Goal: Task Accomplishment & Management: Manage account settings

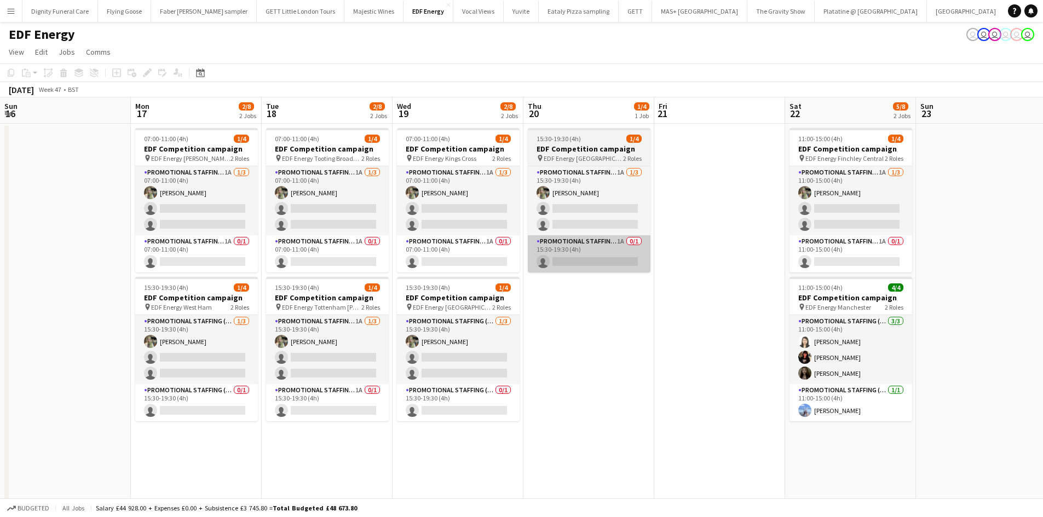
scroll to position [0, 309]
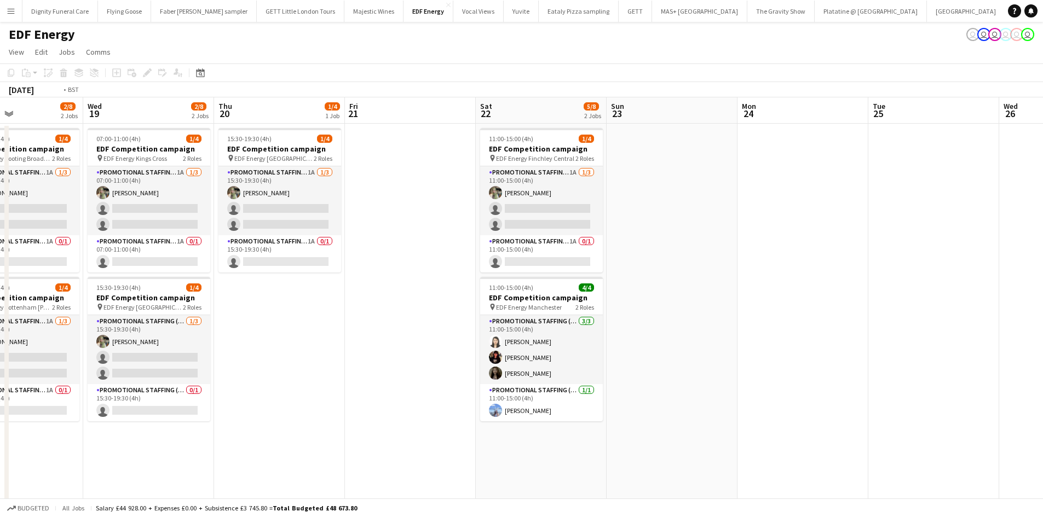
drag, startPoint x: 755, startPoint y: 274, endPoint x: 658, endPoint y: 267, distance: 97.1
click at [833, 267] on app-calendar-viewport "Sun 16 Mon 17 2/8 2 Jobs Tue 18 2/8 2 Jobs Wed 19 2/8 2 Jobs Thu 20 1/4 1 Job F…" at bounding box center [521, 440] width 1043 height 687
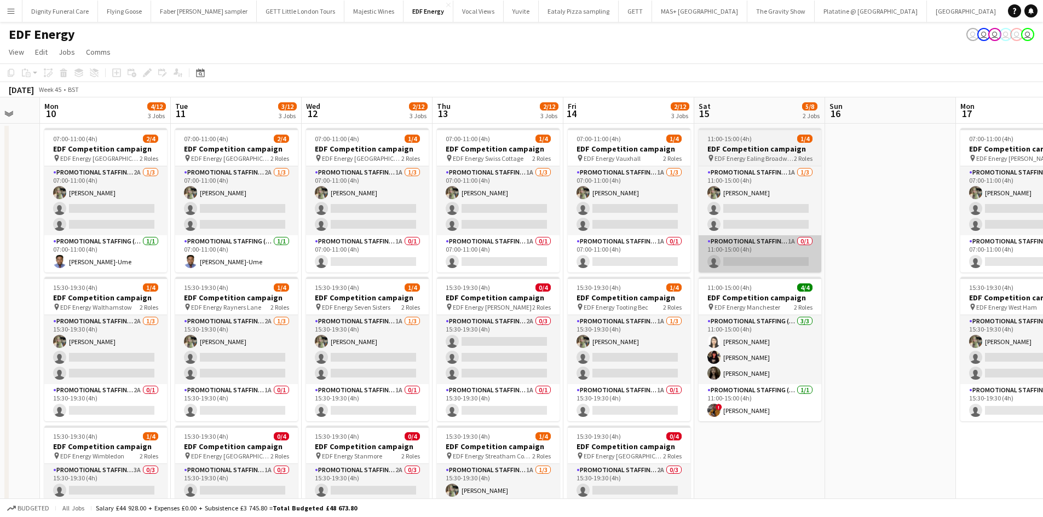
drag, startPoint x: 340, startPoint y: 268, endPoint x: 758, endPoint y: 268, distance: 418.9
click at [766, 268] on app-calendar-viewport "Fri 7 4/12 3 Jobs Sat 8 6/12 3 Jobs Sun 9 Mon 10 4/12 3 Jobs Tue 11 3/12 3 Jobs…" at bounding box center [521, 440] width 1043 height 687
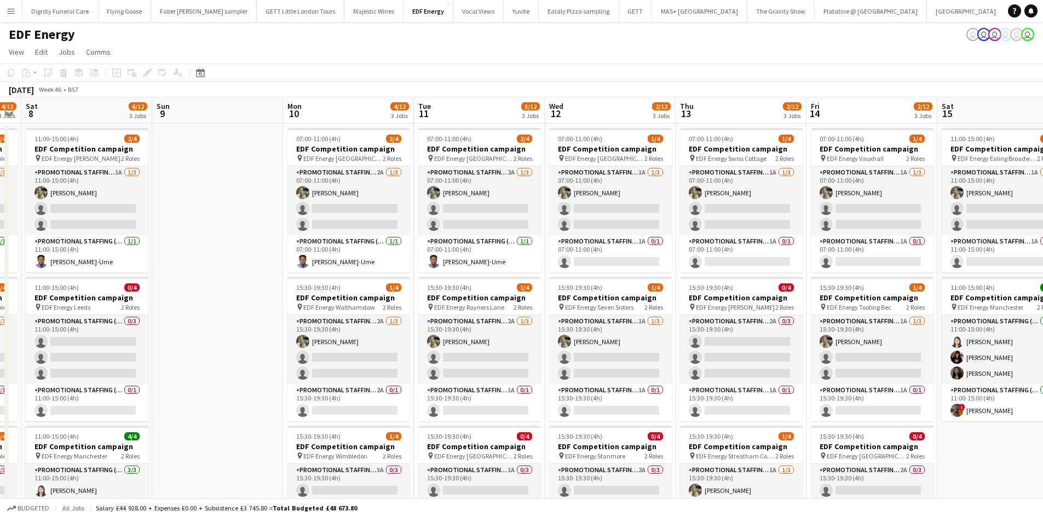
drag, startPoint x: 642, startPoint y: 243, endPoint x: 491, endPoint y: 151, distance: 176.9
click at [642, 241] on app-calendar-viewport "Fri 7 4/12 3 Jobs Sat 8 6/12 3 Jobs Sun 9 Mon 10 4/12 3 Jobs Tue 11 3/12 3 Jobs…" at bounding box center [521, 440] width 1043 height 687
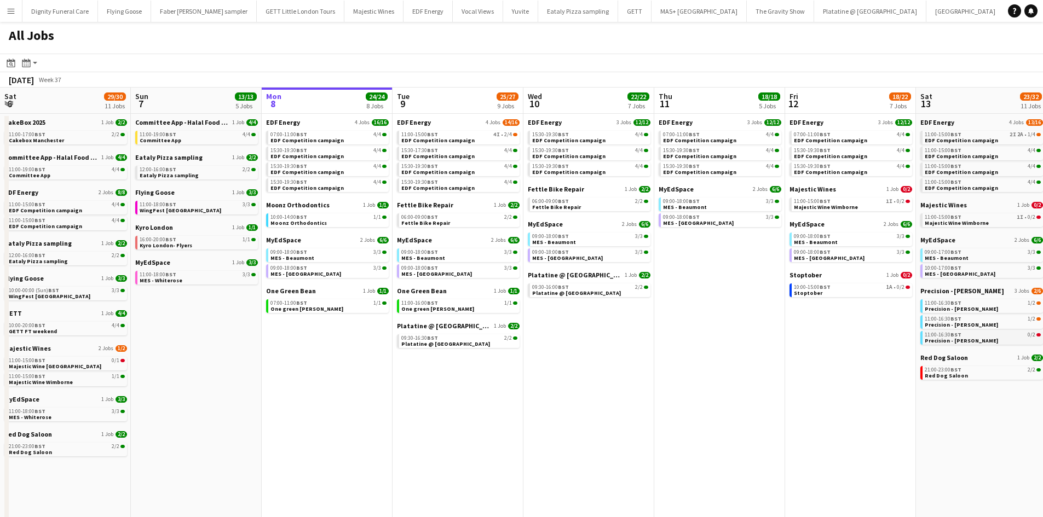
scroll to position [0, 330]
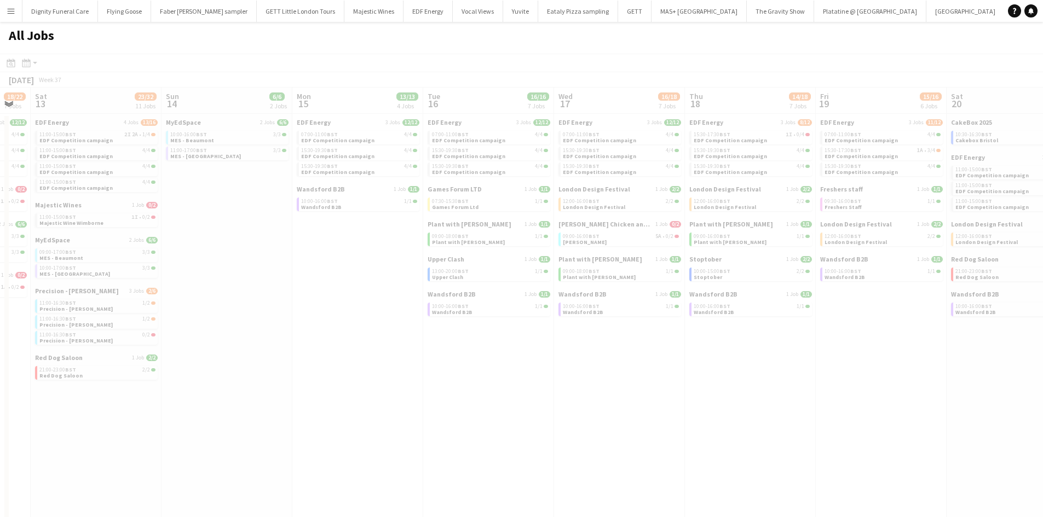
drag, startPoint x: 804, startPoint y: 298, endPoint x: 241, endPoint y: 290, distance: 563.0
click at [176, 294] on app-all-jobs "All Jobs Date picker SEP 2025 SEP 2025 Monday M Tuesday T Wednesday W Thursday …" at bounding box center [521, 431] width 1043 height 819
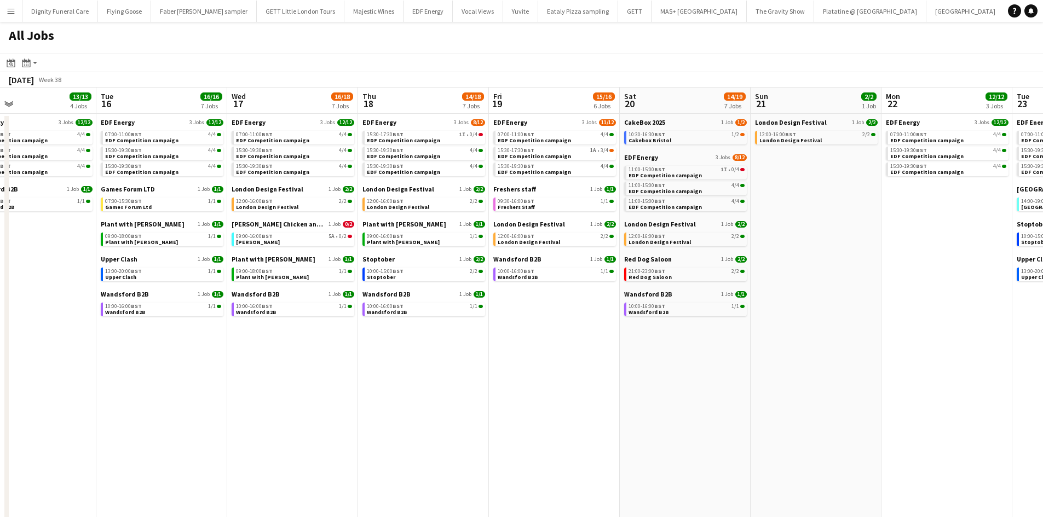
drag, startPoint x: 585, startPoint y: 318, endPoint x: 297, endPoint y: 317, distance: 288.6
click at [297, 317] on app-calendar-viewport "Fri 12 18/22 7 Jobs Sat 13 23/32 11 Jobs Sun 14 6/6 2 Jobs Mon 15 13/13 4 Jobs …" at bounding box center [521, 464] width 1043 height 753
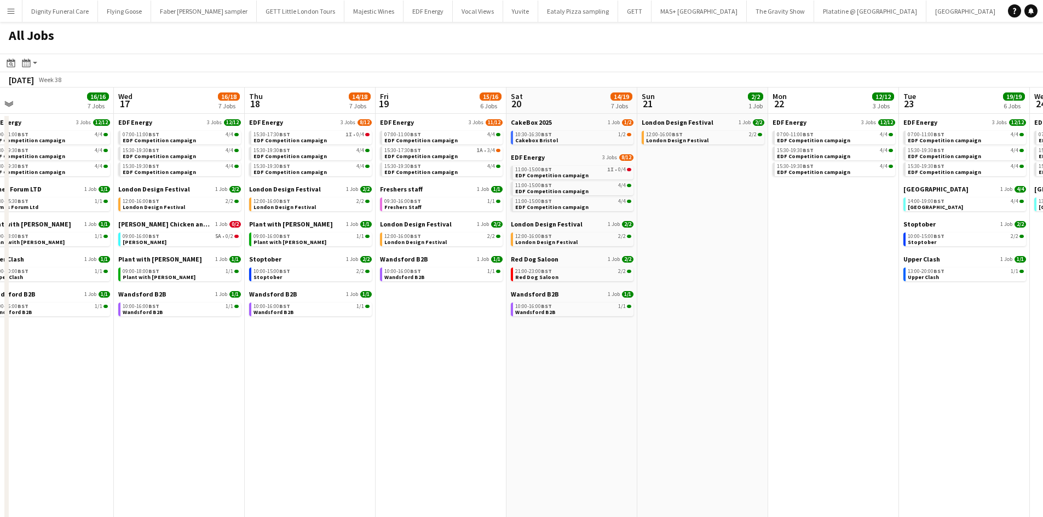
scroll to position [0, 309]
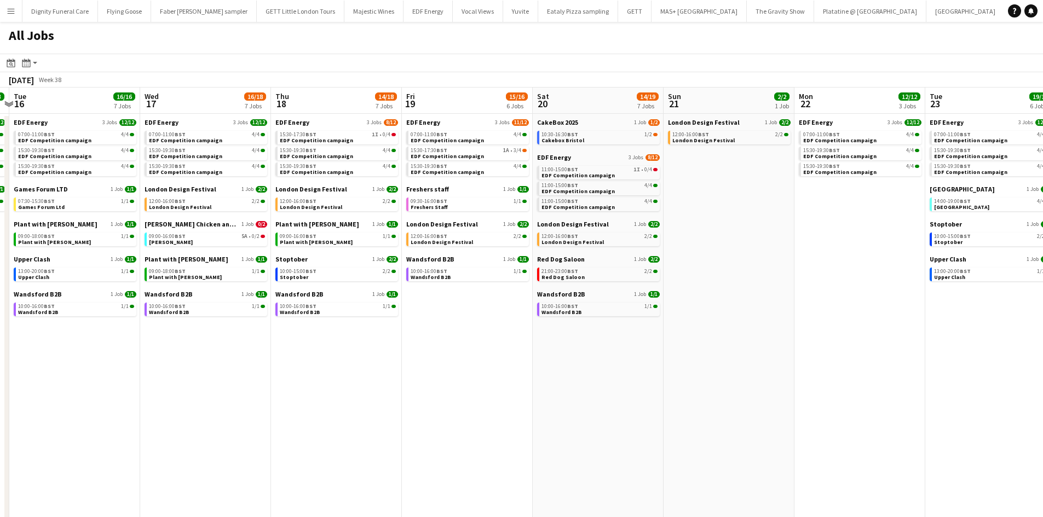
drag, startPoint x: 543, startPoint y: 364, endPoint x: 400, endPoint y: 365, distance: 143.5
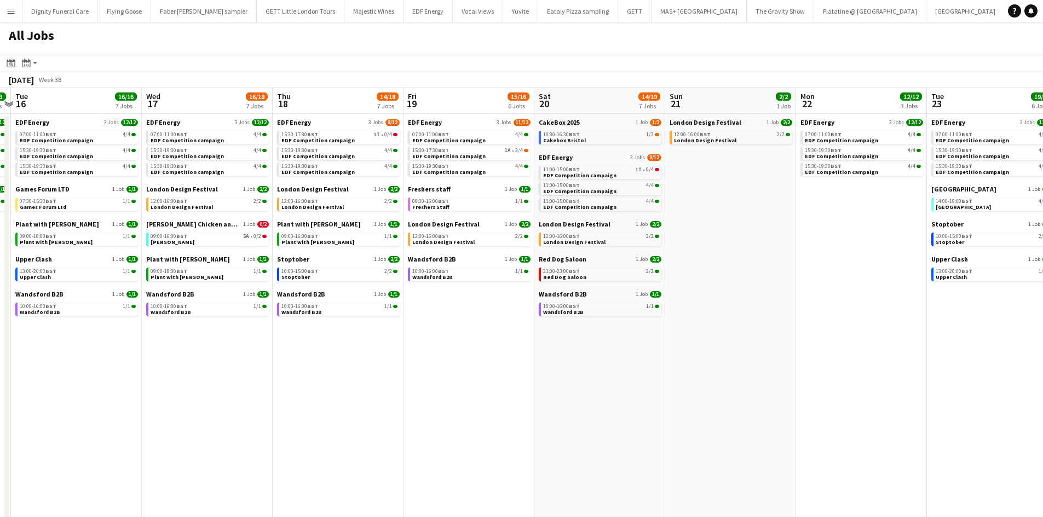
click at [404, 365] on app-calendar-viewport "Sat 13 23/32 11 Jobs Sun 14 6/6 2 Jobs Mon 15 13/13 4 Jobs Tue 16 16/16 7 Jobs …" at bounding box center [521, 464] width 1043 height 753
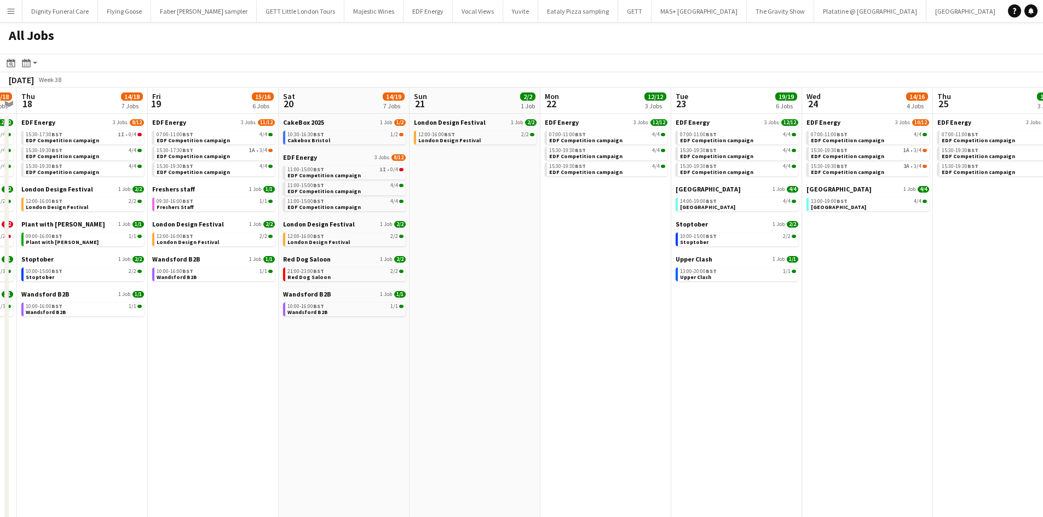
scroll to position [0, 398]
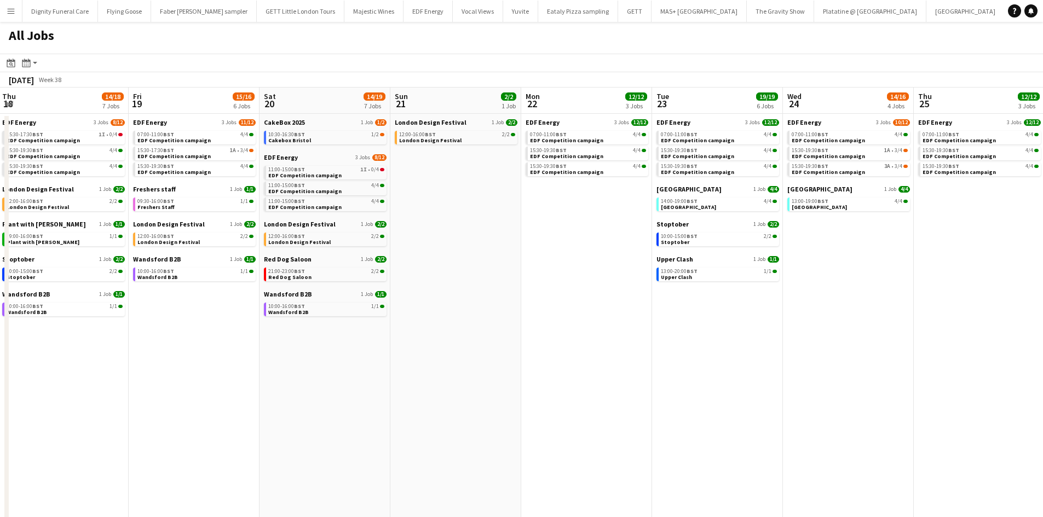
drag, startPoint x: 784, startPoint y: 398, endPoint x: 566, endPoint y: 396, distance: 218.5
click at [567, 396] on app-calendar-viewport "Mon 15 13/13 4 Jobs Tue 16 16/16 7 Jobs Wed 17 16/18 7 Jobs Thu 18 14/18 7 Jobs…" at bounding box center [521, 464] width 1043 height 753
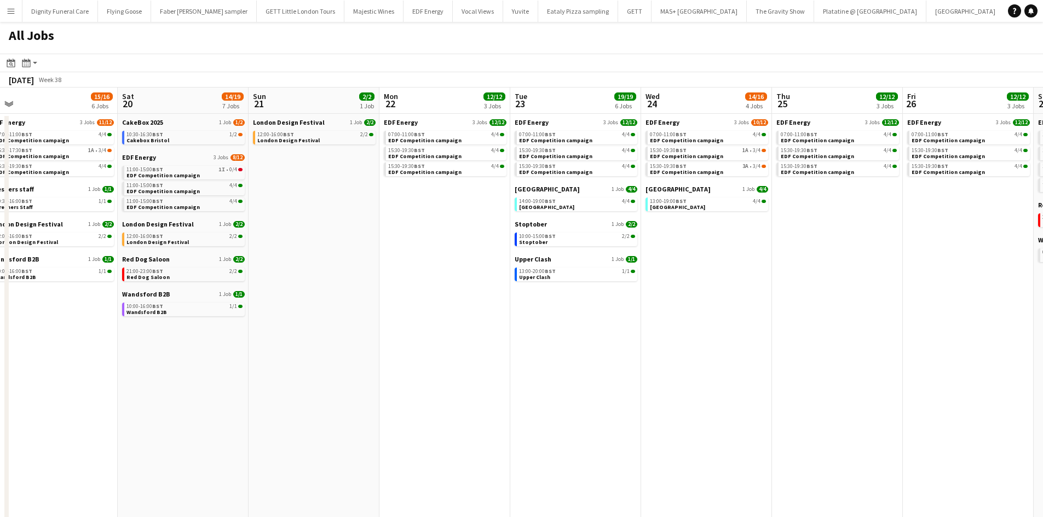
drag, startPoint x: 712, startPoint y: 384, endPoint x: 571, endPoint y: 382, distance: 141.3
click at [572, 382] on app-calendar-viewport "Tue 16 16/16 7 Jobs Wed 17 16/18 7 Jobs Thu 18 14/18 7 Jobs Fri 19 15/16 6 Jobs…" at bounding box center [521, 464] width 1043 height 753
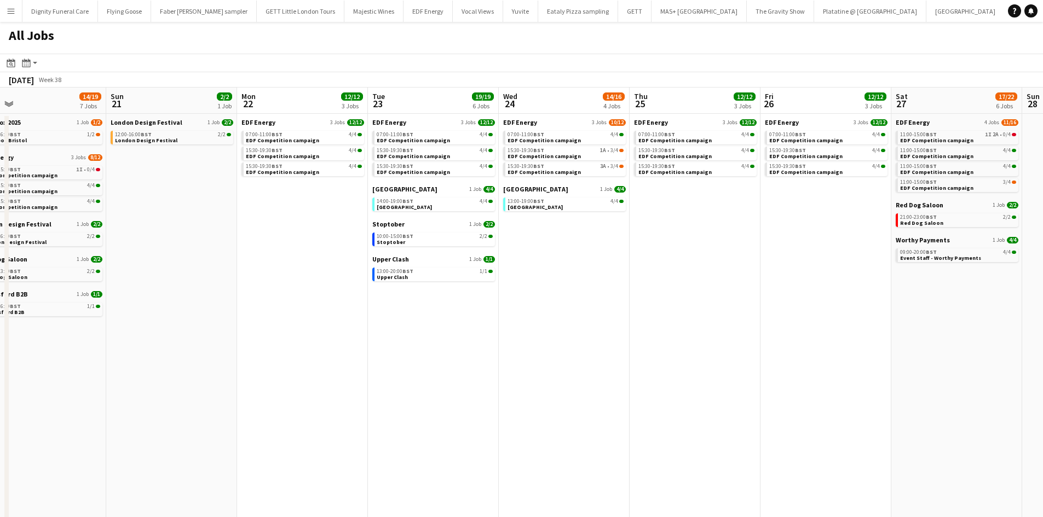
scroll to position [0, 308]
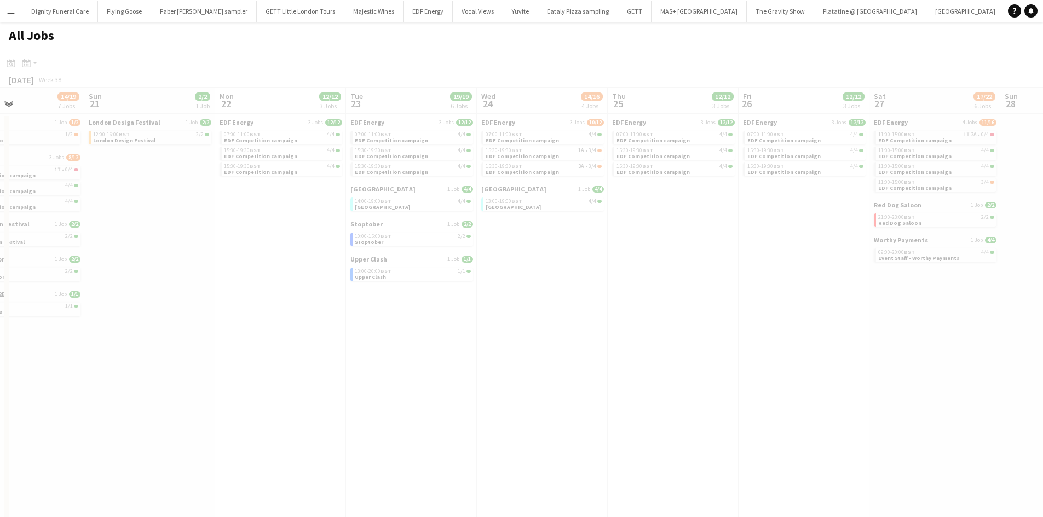
drag, startPoint x: 781, startPoint y: 395, endPoint x: 561, endPoint y: 382, distance: 220.0
click at [561, 382] on app-all-jobs "All Jobs Date picker SEP 2025 SEP 2025 Monday M Tuesday T Wednesday W Thursday …" at bounding box center [521, 431] width 1043 height 819
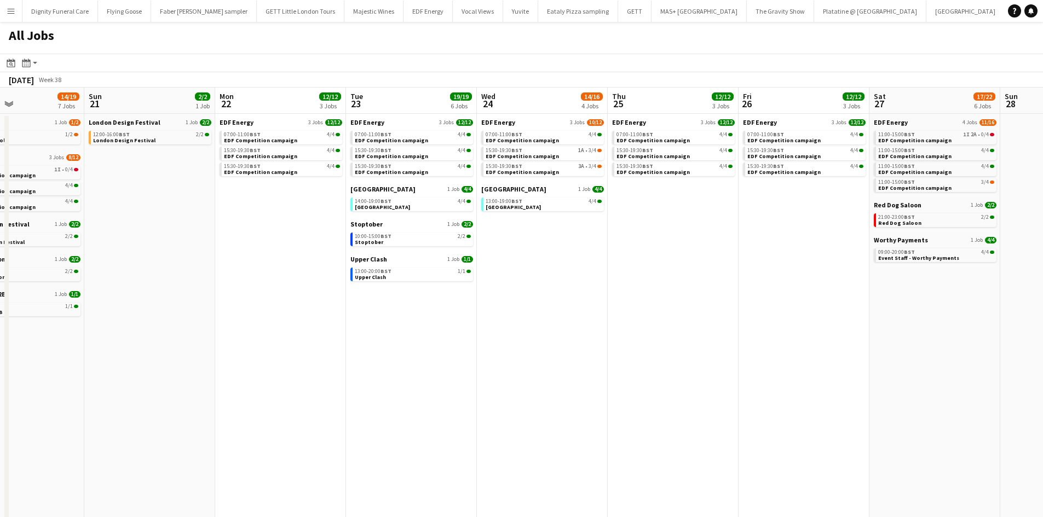
drag, startPoint x: 765, startPoint y: 378, endPoint x: 639, endPoint y: 377, distance: 125.9
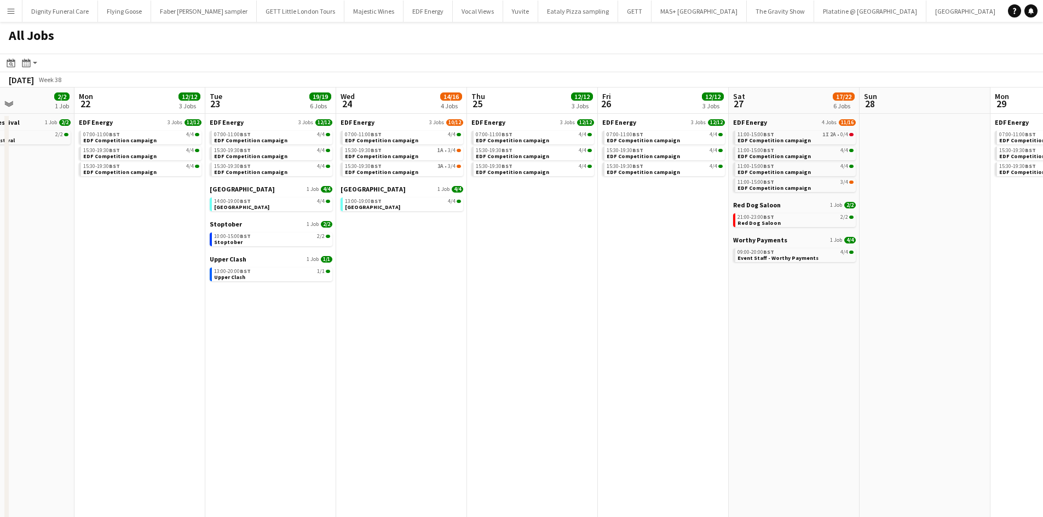
drag, startPoint x: 744, startPoint y: 366, endPoint x: 563, endPoint y: 366, distance: 181.3
click at [574, 366] on app-calendar-viewport "Fri 19 15/16 6 Jobs Sat 20 14/19 7 Jobs Sun 21 2/2 1 Job Mon 22 12/12 3 Jobs Tu…" at bounding box center [521, 464] width 1043 height 753
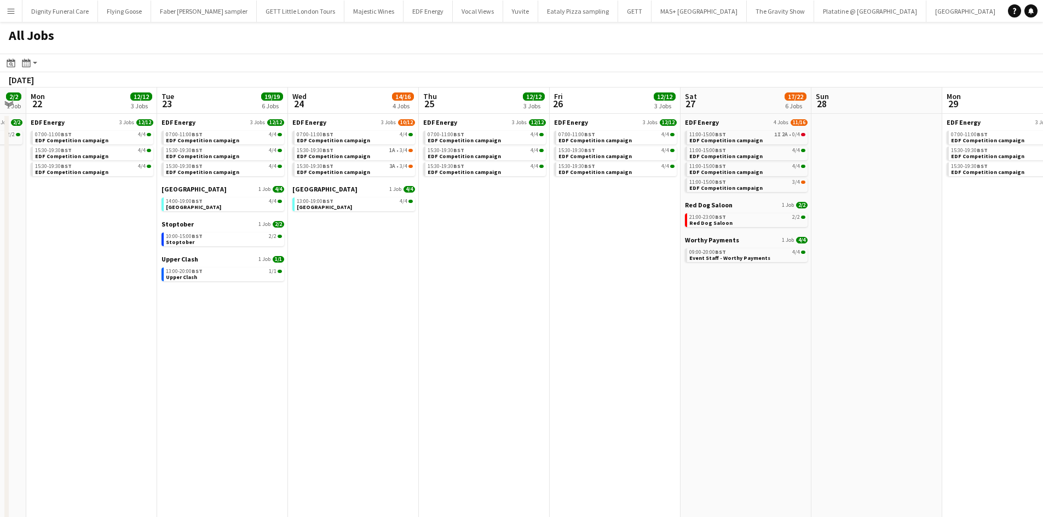
drag, startPoint x: 700, startPoint y: 372, endPoint x: 551, endPoint y: 366, distance: 149.1
click at [551, 366] on app-calendar-viewport "Fri 19 15/16 6 Jobs Sat 20 14/19 7 Jobs Sun 21 2/2 1 Job Mon 22 12/12 3 Jobs Tu…" at bounding box center [521, 464] width 1043 height 753
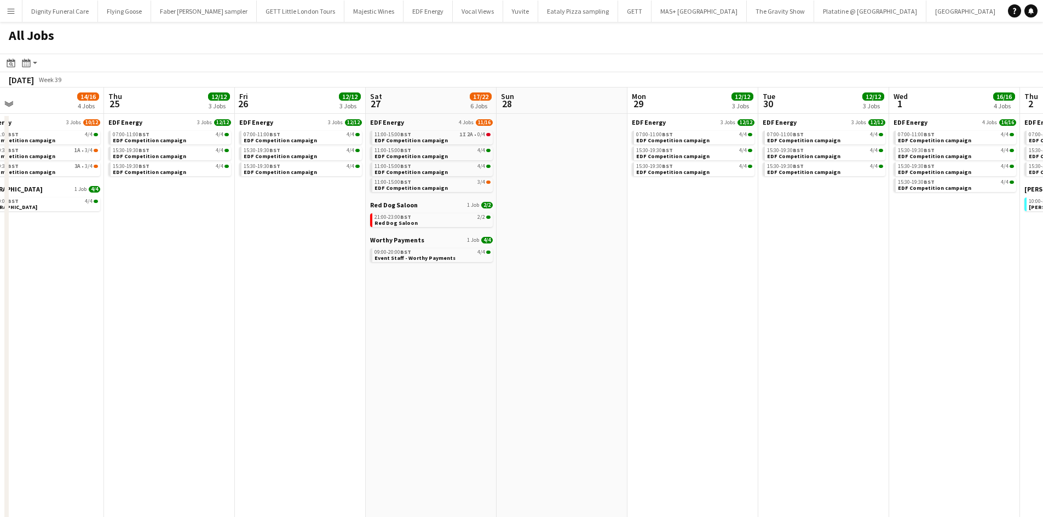
click at [601, 370] on app-all-jobs "All Jobs Date picker SEP 2025 SEP 2025 Monday M Tuesday T Wednesday W Thursday …" at bounding box center [521, 431] width 1043 height 819
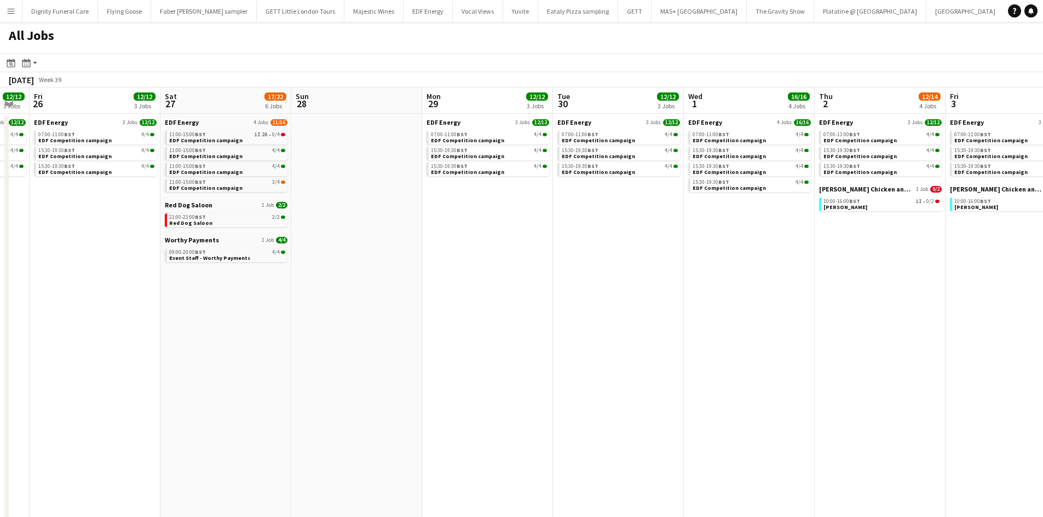
drag, startPoint x: 728, startPoint y: 372, endPoint x: 384, endPoint y: 368, distance: 343.9
click at [388, 368] on app-calendar-viewport "Tue 23 19/19 6 Jobs Wed 24 14/16 4 Jobs Thu 25 12/12 3 Jobs Fri 26 12/12 3 Jobs…" at bounding box center [521, 464] width 1043 height 753
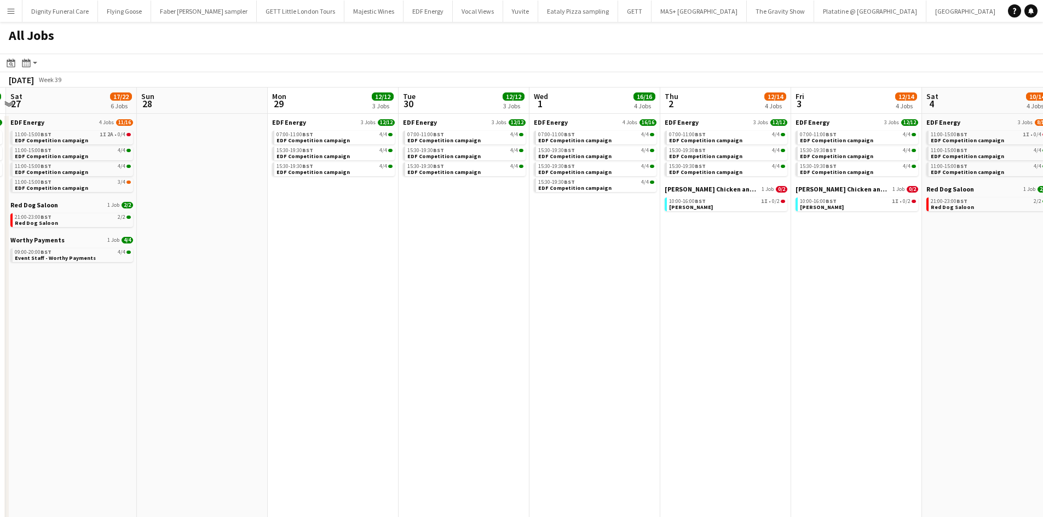
scroll to position [0, 331]
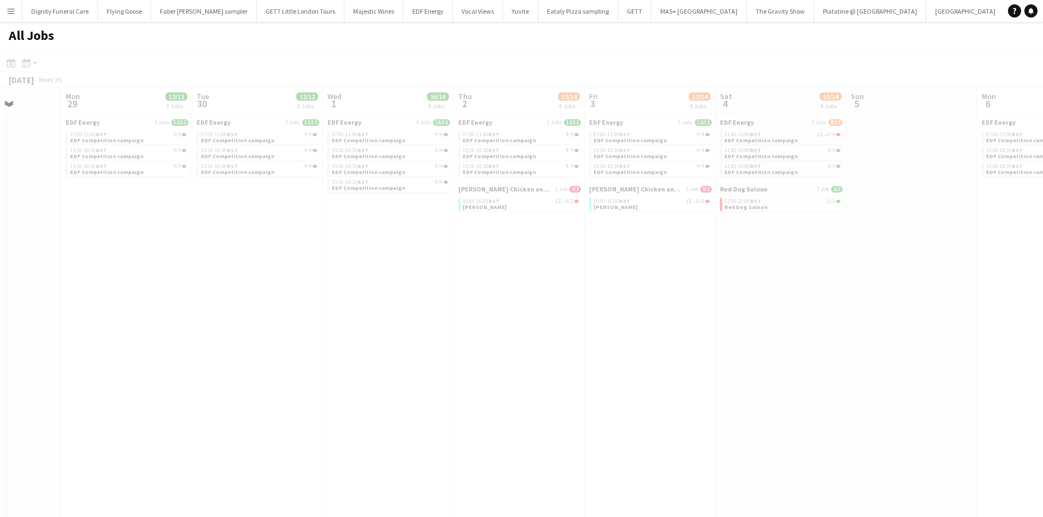
drag, startPoint x: 720, startPoint y: 366, endPoint x: 416, endPoint y: 364, distance: 303.9
click at [393, 361] on app-all-jobs "All Jobs Date picker SEP 2025 SEP 2025 Monday M Tuesday T Wednesday W Thursday …" at bounding box center [521, 431] width 1043 height 819
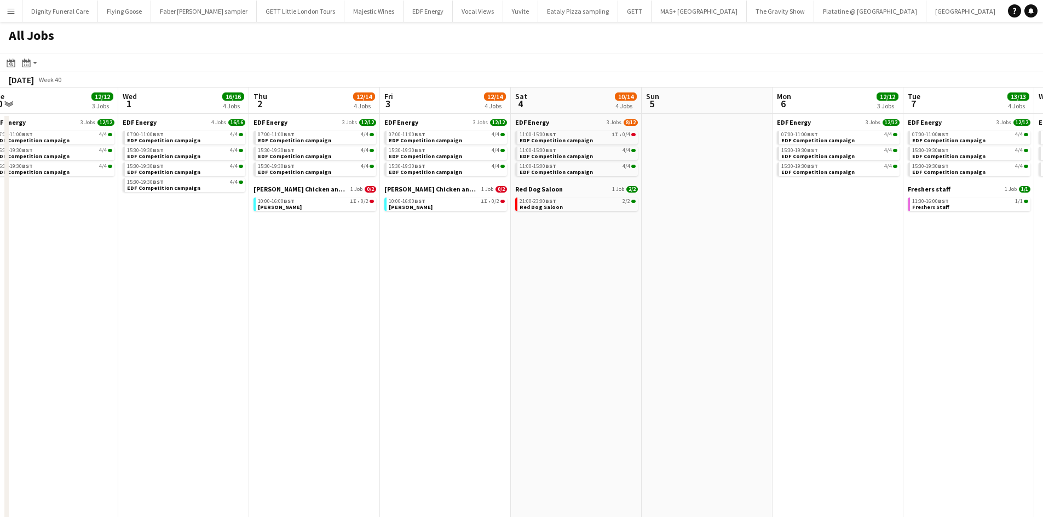
drag, startPoint x: 561, startPoint y: 341, endPoint x: 577, endPoint y: 358, distance: 23.2
click at [387, 339] on app-calendar-viewport "Sat 27 17/22 6 Jobs Sun 28 Mon 29 12/12 3 Jobs Tue 30 12/12 3 Jobs Wed 1 16/16 …" at bounding box center [521, 464] width 1043 height 753
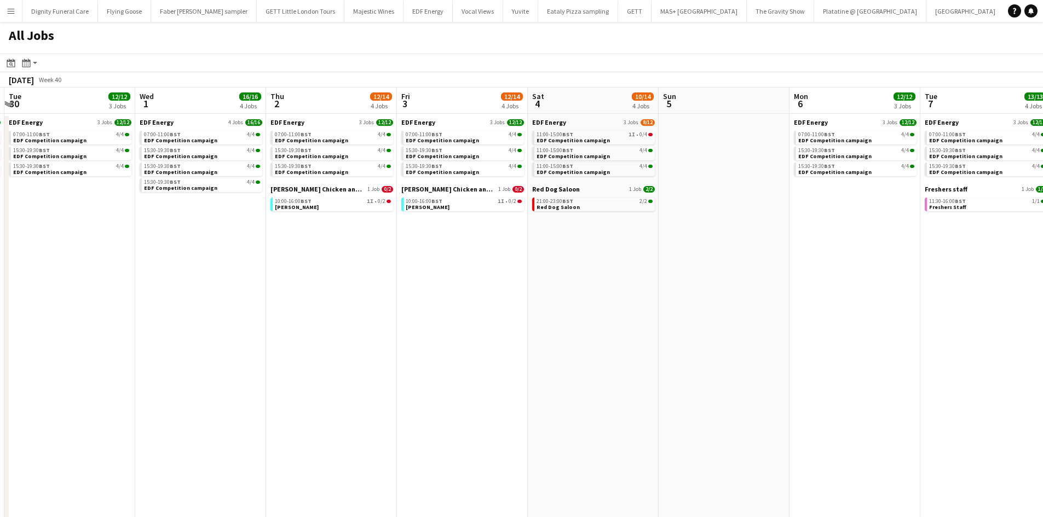
drag, startPoint x: 744, startPoint y: 363, endPoint x: 511, endPoint y: 350, distance: 233.0
click at [511, 350] on app-calendar-viewport "Sat 27 17/22 6 Jobs Sun 28 Mon 29 12/12 3 Jobs Tue 30 12/12 3 Jobs Wed 1 16/16 …" at bounding box center [521, 464] width 1043 height 753
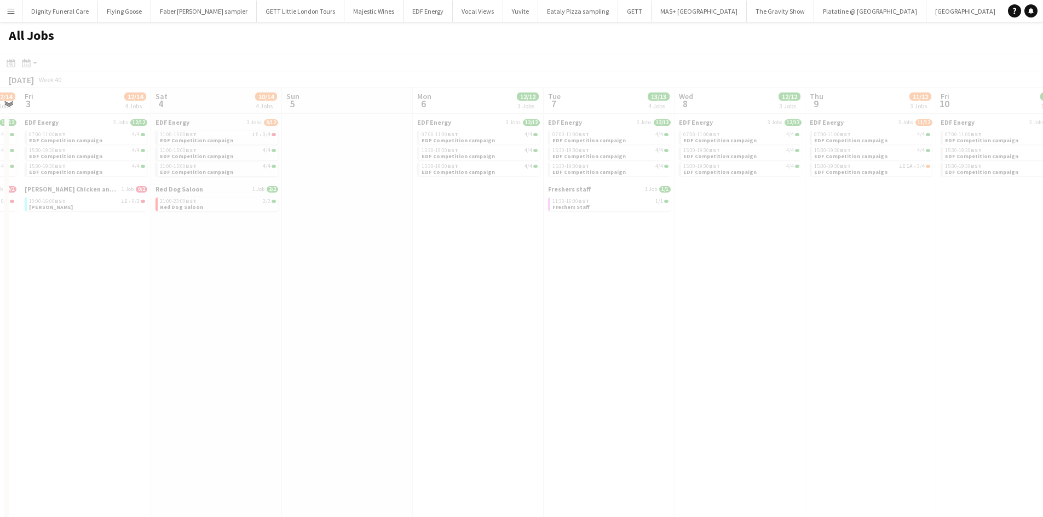
drag, startPoint x: 740, startPoint y: 354, endPoint x: 551, endPoint y: 344, distance: 189.7
click at [551, 344] on app-all-jobs "All Jobs Date picker SEP 2025 SEP 2025 Monday M Tuesday T Wednesday W Thursday …" at bounding box center [521, 431] width 1043 height 819
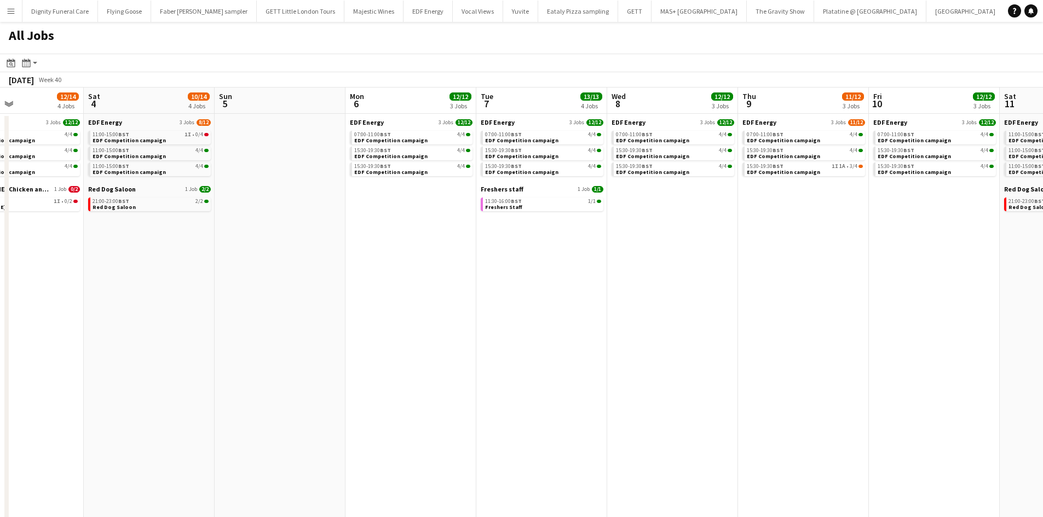
drag, startPoint x: 774, startPoint y: 353, endPoint x: 432, endPoint y: 326, distance: 343.3
click at [433, 326] on app-calendar-viewport "Tue 30 12/12 3 Jobs Wed 1 16/16 4 Jobs Thu 2 12/14 4 Jobs Fri 3 12/14 4 Jobs Sa…" at bounding box center [521, 464] width 1043 height 753
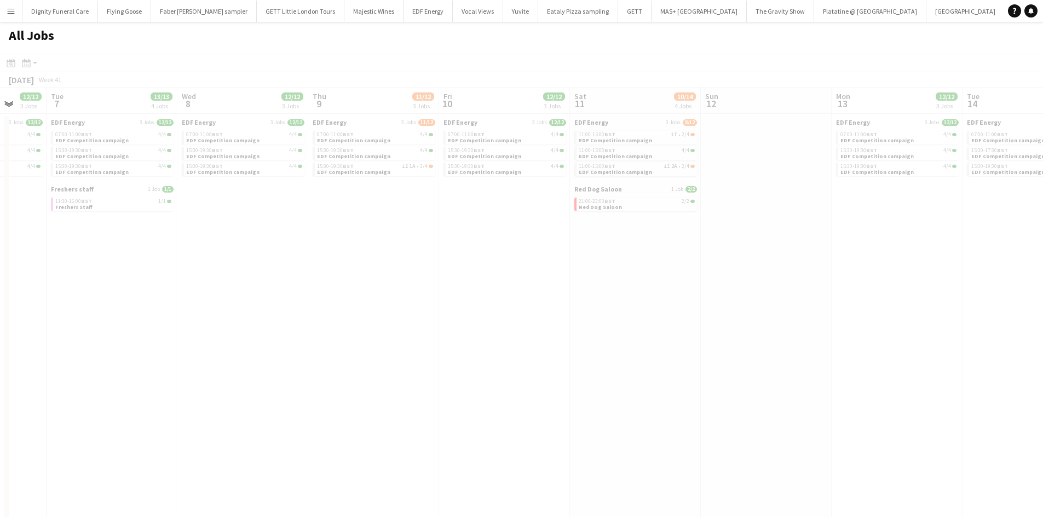
drag, startPoint x: 643, startPoint y: 329, endPoint x: 342, endPoint y: 325, distance: 300.6
click at [318, 323] on app-all-jobs "All Jobs Date picker SEP 2025 SEP 2025 Monday M Tuesday T Wednesday W Thursday …" at bounding box center [521, 431] width 1043 height 819
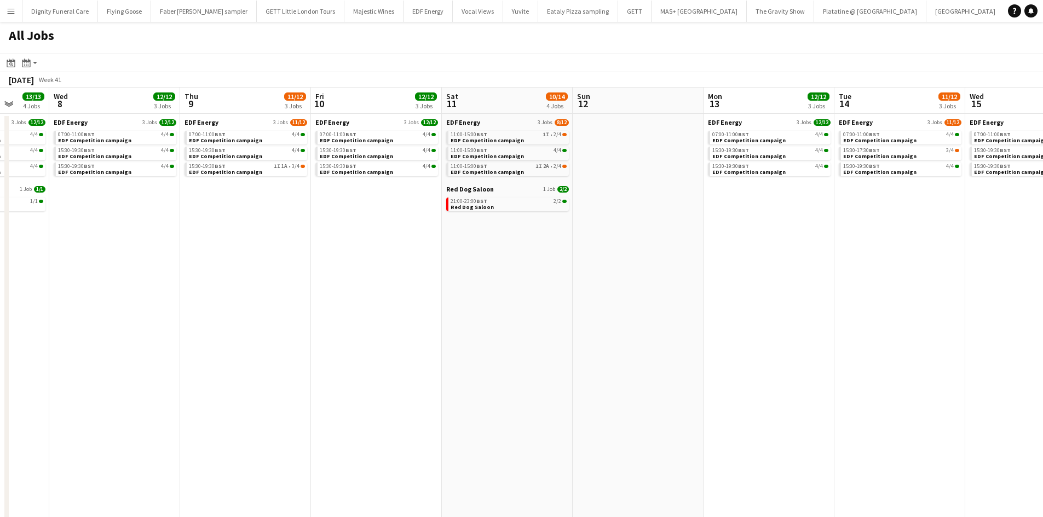
scroll to position [0, 376]
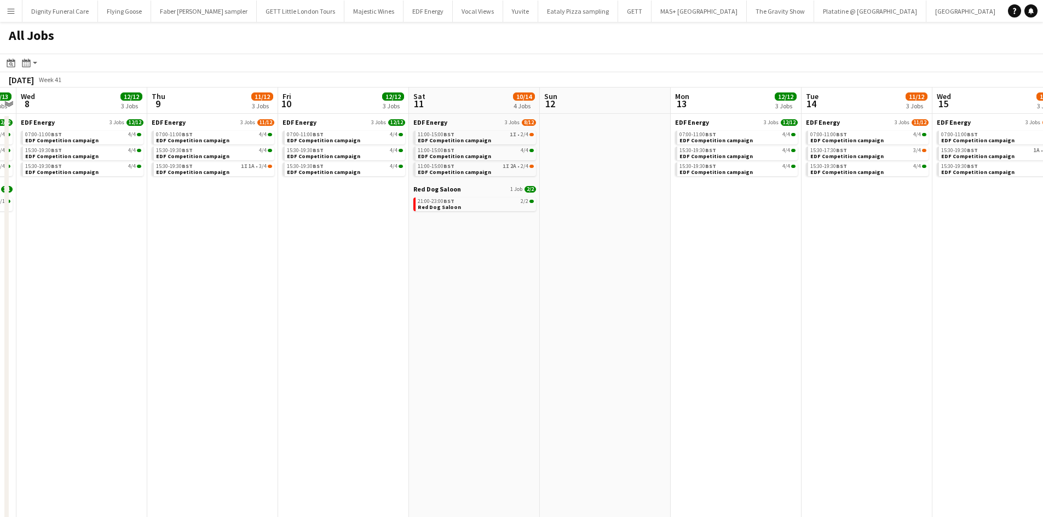
drag, startPoint x: 580, startPoint y: 344, endPoint x: 506, endPoint y: 346, distance: 73.9
click at [503, 343] on app-calendar-viewport "Sun 5 Mon 6 12/12 3 Jobs Tue 7 13/13 4 Jobs Wed 8 12/12 3 Jobs Thu 9 11/12 3 Jo…" at bounding box center [521, 464] width 1043 height 753
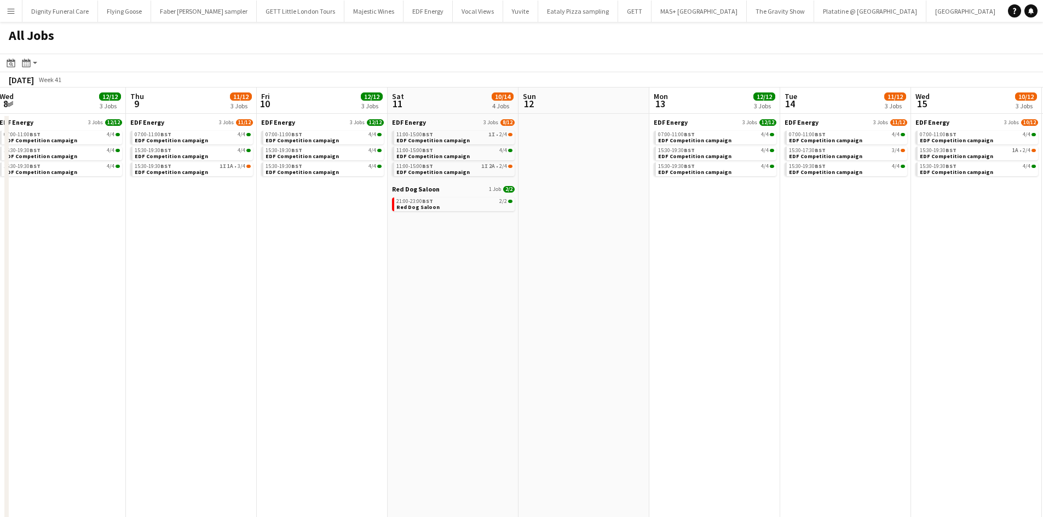
drag, startPoint x: 534, startPoint y: 331, endPoint x: 310, endPoint y: 320, distance: 224.8
click at [310, 320] on app-calendar-viewport "Sun 5 Mon 6 12/12 3 Jobs Tue 7 13/13 4 Jobs Wed 8 12/12 3 Jobs Thu 9 11/12 3 Jo…" at bounding box center [521, 464] width 1043 height 753
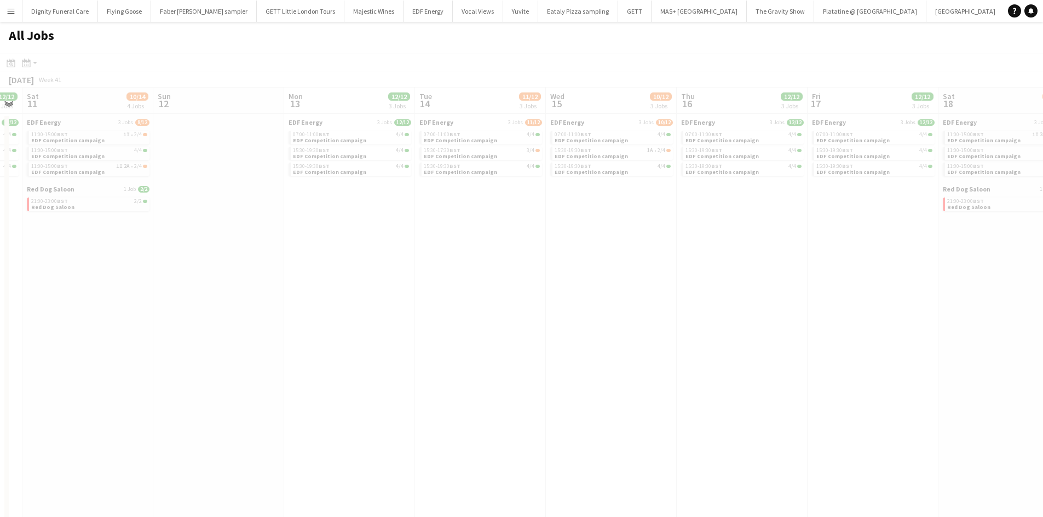
drag, startPoint x: 559, startPoint y: 349, endPoint x: 318, endPoint y: 334, distance: 242.0
click at [317, 334] on app-all-jobs "All Jobs Date picker SEP 2025 SEP 2025 Monday M Tuesday T Wednesday W Thursday …" at bounding box center [521, 431] width 1043 height 819
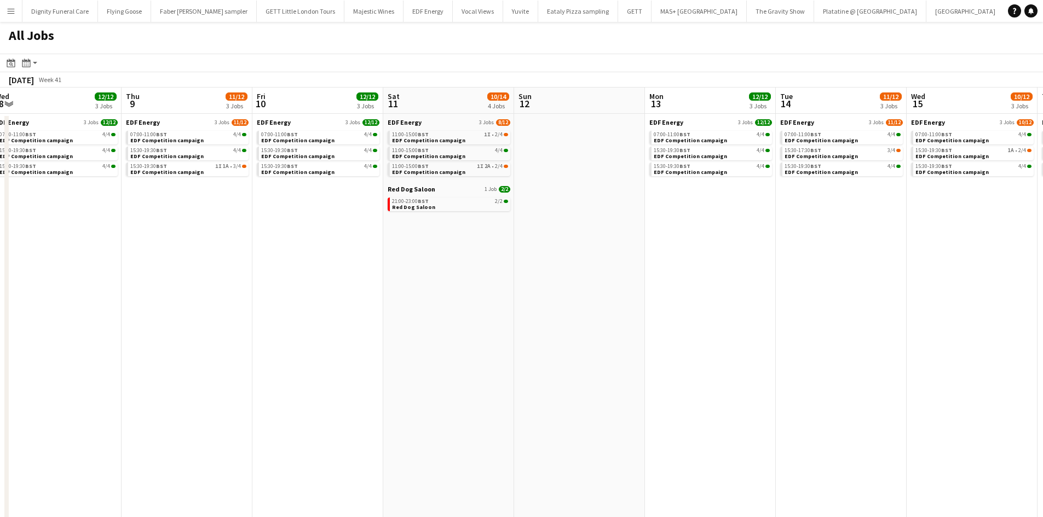
drag, startPoint x: 293, startPoint y: 332, endPoint x: 458, endPoint y: 341, distance: 165.6
click at [654, 334] on app-calendar-viewport "Mon 6 12/12 3 Jobs Tue 7 13/13 4 Jobs Wed 8 12/12 3 Jobs Thu 9 11/12 3 Jobs Fri…" at bounding box center [521, 464] width 1043 height 753
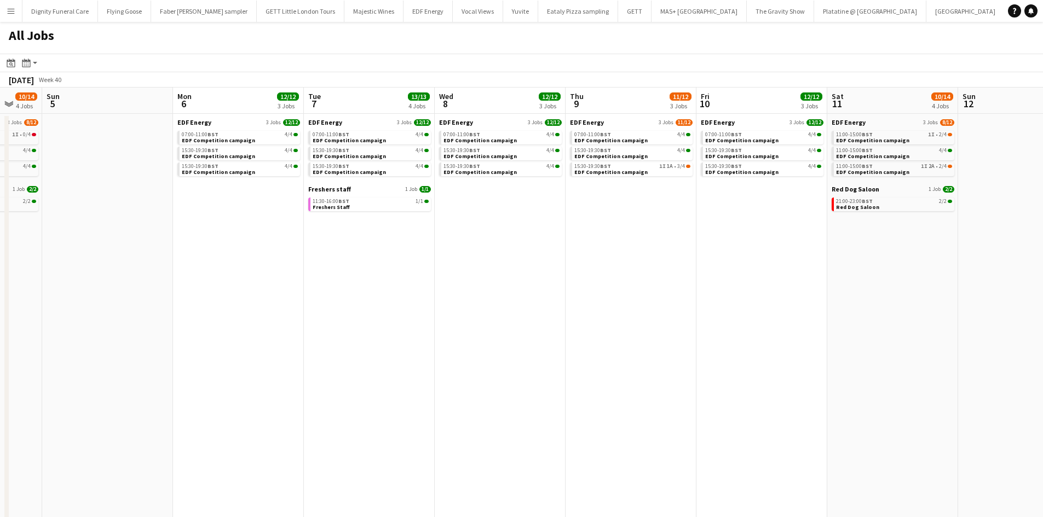
drag, startPoint x: 231, startPoint y: 340, endPoint x: 559, endPoint y: 335, distance: 328.0
click at [559, 335] on app-calendar-viewport "Fri 3 12/14 4 Jobs Sat 4 10/14 4 Jobs Sun 5 Mon 6 12/12 3 Jobs Tue 7 13/13 4 Jo…" at bounding box center [521, 464] width 1043 height 753
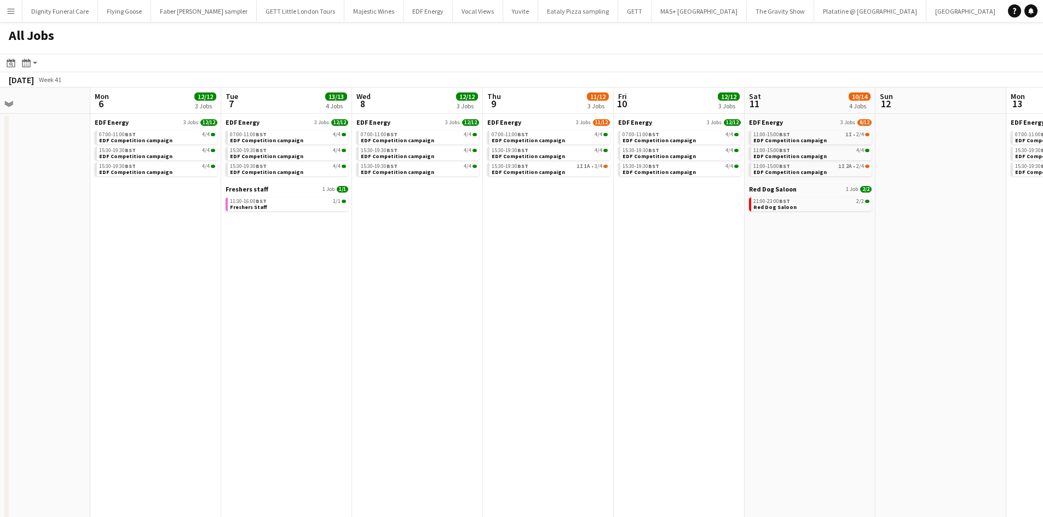
drag, startPoint x: 236, startPoint y: 335, endPoint x: 319, endPoint y: 343, distance: 83.1
click at [530, 341] on app-calendar-viewport "Fri 3 12/14 4 Jobs Sat 4 10/14 4 Jobs Sun 5 Mon 6 12/12 3 Jobs Tue 7 13/13 4 Jo…" at bounding box center [521, 464] width 1043 height 753
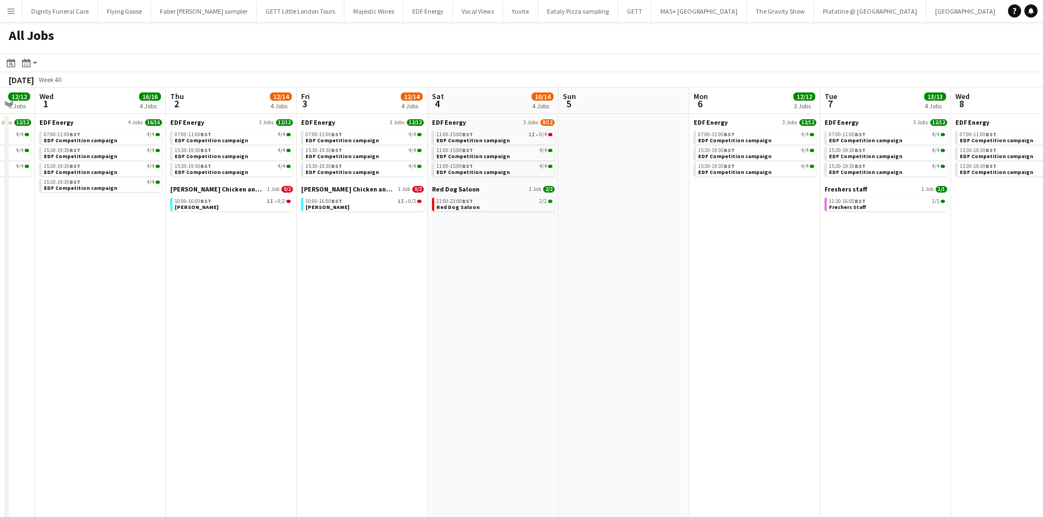
drag, startPoint x: 257, startPoint y: 333, endPoint x: 556, endPoint y: 359, distance: 299.5
click at [556, 359] on app-calendar-viewport "Mon 29 12/12 3 Jobs Tue 30 12/12 3 Jobs Wed 1 16/16 4 Jobs Thu 2 12/14 4 Jobs F…" at bounding box center [521, 464] width 1043 height 753
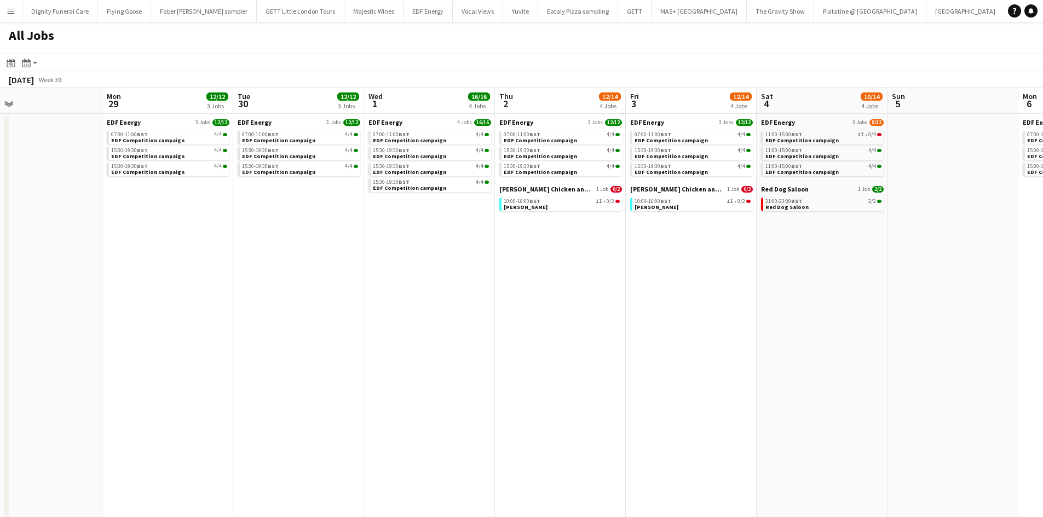
drag, startPoint x: 315, startPoint y: 350, endPoint x: 523, endPoint y: 358, distance: 208.2
click at [526, 358] on app-calendar-viewport "Fri 26 12/12 3 Jobs Sat 27 17/22 6 Jobs Sun 28 Mon 29 12/12 3 Jobs Tue 30 12/12…" at bounding box center [521, 464] width 1043 height 753
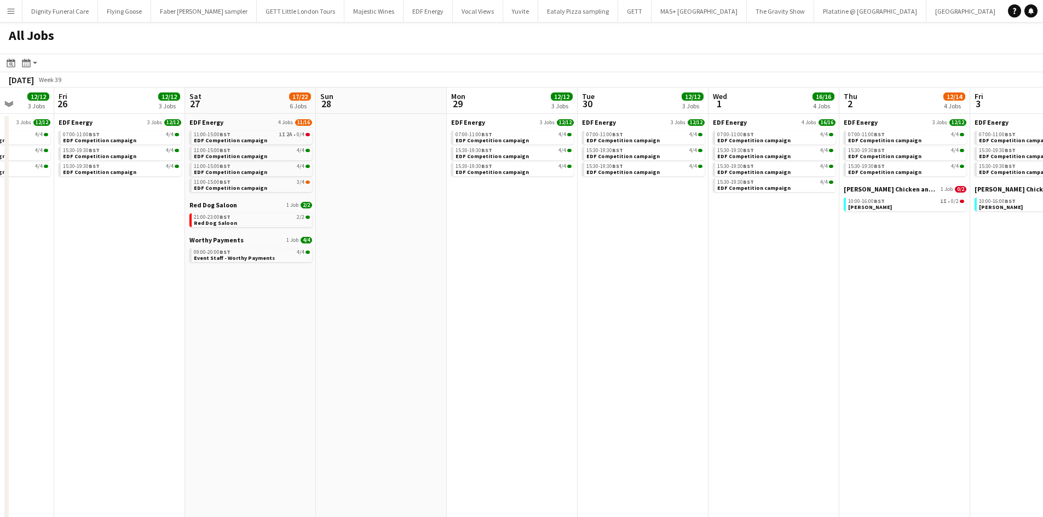
drag, startPoint x: 606, startPoint y: 348, endPoint x: 683, endPoint y: 352, distance: 77.3
click at [699, 350] on app-calendar-viewport "Tue 23 19/19 6 Jobs Wed 24 14/16 4 Jobs Thu 25 12/12 3 Jobs Fri 26 12/12 3 Jobs…" at bounding box center [521, 464] width 1043 height 753
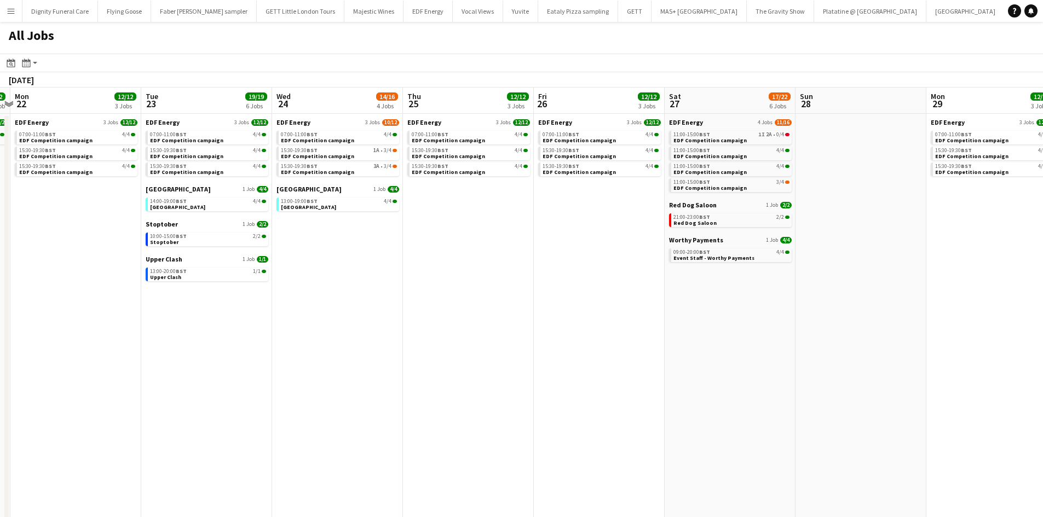
drag, startPoint x: 367, startPoint y: 353, endPoint x: 782, endPoint y: 359, distance: 414.6
click at [827, 354] on app-calendar-viewport "Sat 20 14/19 7 Jobs Sun 21 2/2 1 Job Mon 22 12/12 3 Jobs Tue 23 19/19 6 Jobs We…" at bounding box center [521, 464] width 1043 height 753
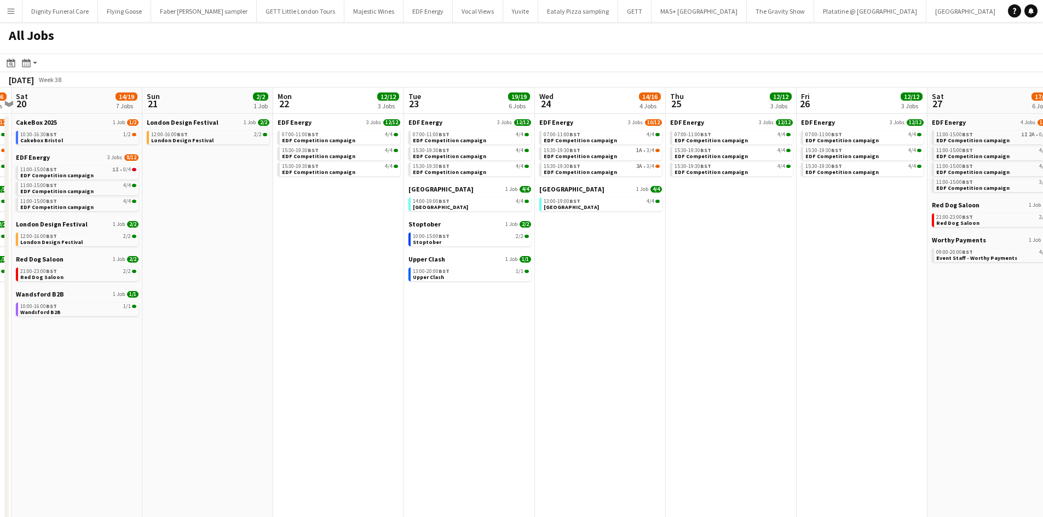
drag, startPoint x: 595, startPoint y: 341, endPoint x: 782, endPoint y: 354, distance: 187.7
click at [778, 348] on app-calendar-viewport "Thu 18 14/18 7 Jobs Fri 19 15/16 6 Jobs Sat 20 14/19 7 Jobs Sun 21 2/2 1 Job Mo…" at bounding box center [521, 464] width 1043 height 753
click at [439, 188] on span "[GEOGRAPHIC_DATA]" at bounding box center [441, 189] width 65 height 8
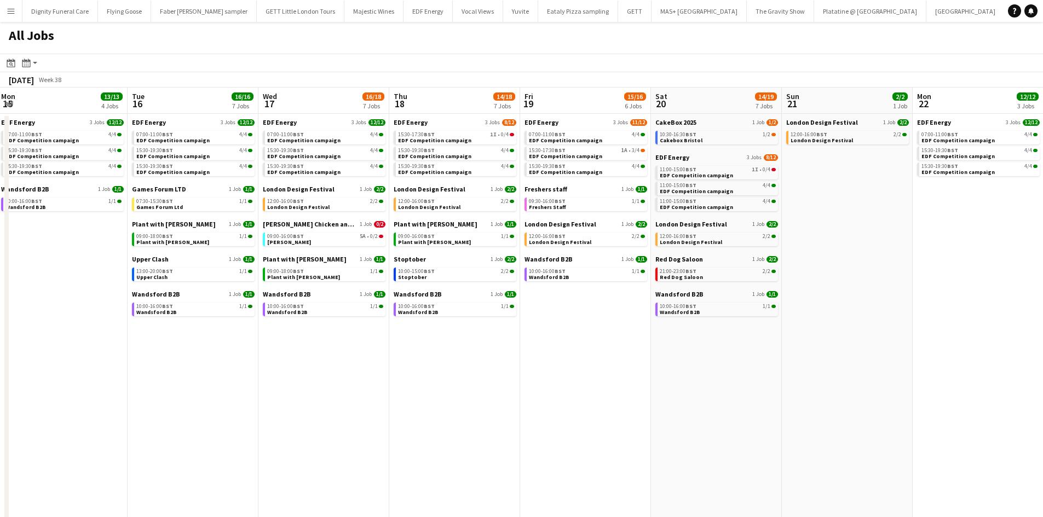
drag, startPoint x: 411, startPoint y: 264, endPoint x: 800, endPoint y: 265, distance: 389.3
click at [800, 265] on app-calendar-viewport "Sat 13 23/32 11 Jobs Sun 14 6/6 2 Jobs Mon 15 13/13 4 Jobs Tue 16 16/16 7 Jobs …" at bounding box center [521, 464] width 1043 height 753
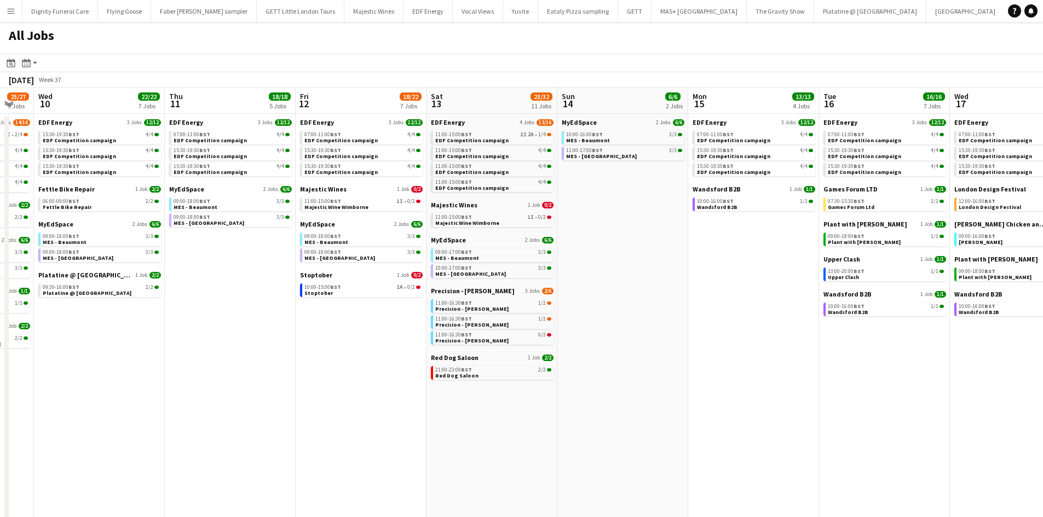
drag, startPoint x: 597, startPoint y: 320, endPoint x: 967, endPoint y: 310, distance: 369.8
click at [967, 310] on app-calendar-viewport "Mon 8 24/24 8 Jobs Tue 9 25/27 9 Jobs Wed 10 22/22 7 Jobs Thu 11 18/18 5 Jobs F…" at bounding box center [521, 464] width 1043 height 753
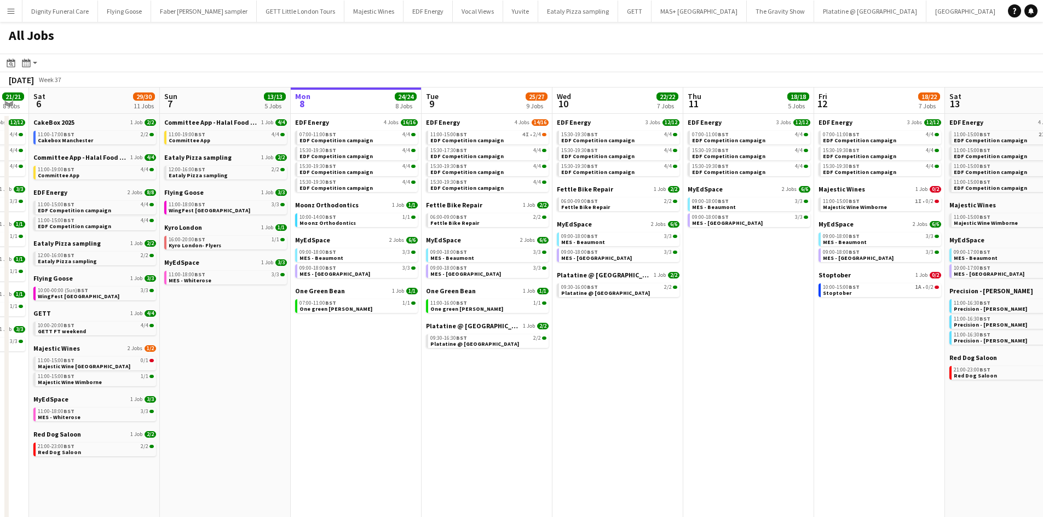
scroll to position [0, 228]
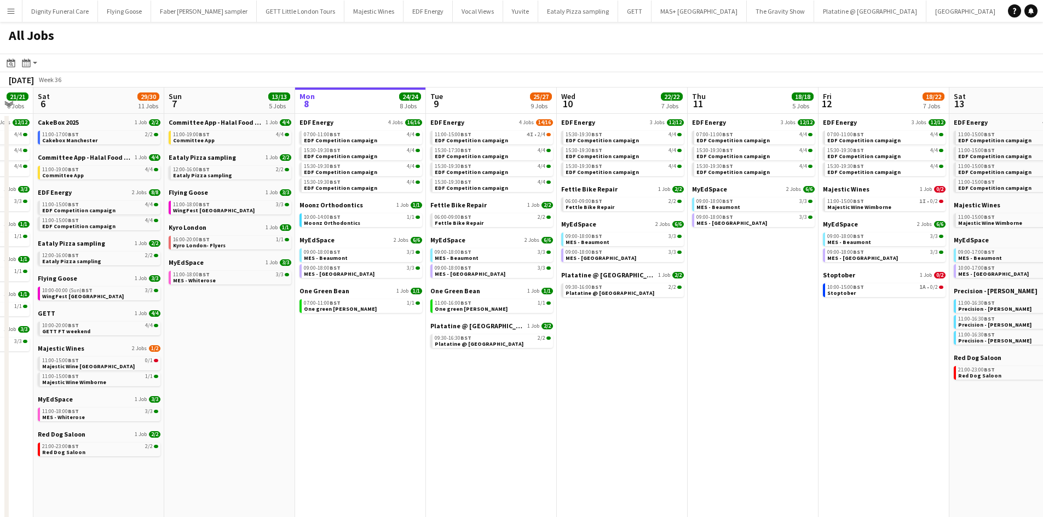
drag, startPoint x: 406, startPoint y: 323, endPoint x: 928, endPoint y: 321, distance: 521.3
click at [928, 321] on app-calendar-viewport "Thu 4 25/25 9 Jobs Fri 5 21/21 8 Jobs Sat 6 29/30 11 Jobs Sun 7 13/13 5 Jobs Mo…" at bounding box center [521, 464] width 1043 height 753
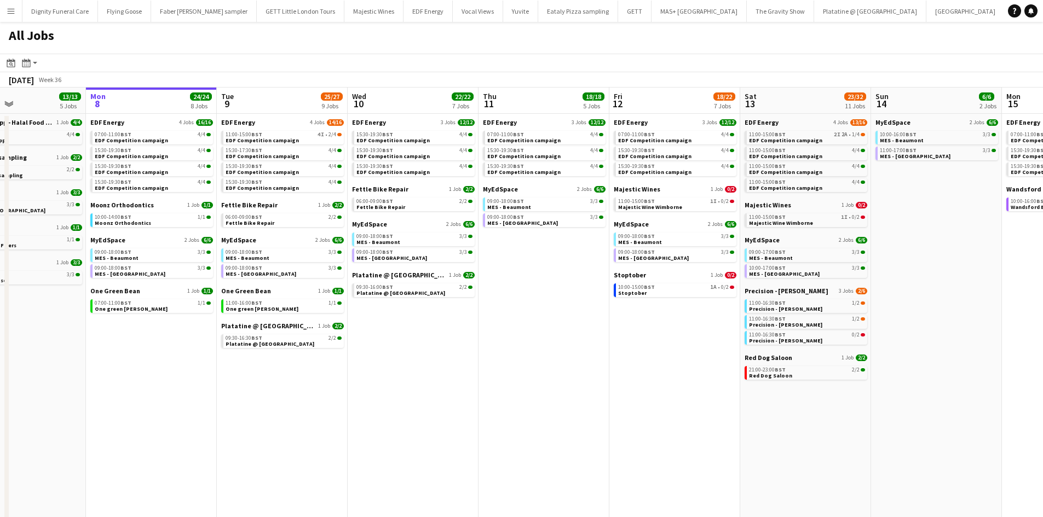
drag, startPoint x: 854, startPoint y: 361, endPoint x: 645, endPoint y: 360, distance: 209.7
click at [645, 360] on app-calendar-viewport "Thu 4 25/25 9 Jobs Fri 5 21/21 8 Jobs Sat 6 29/30 11 Jobs Sun 7 13/13 5 Jobs Mo…" at bounding box center [521, 464] width 1043 height 753
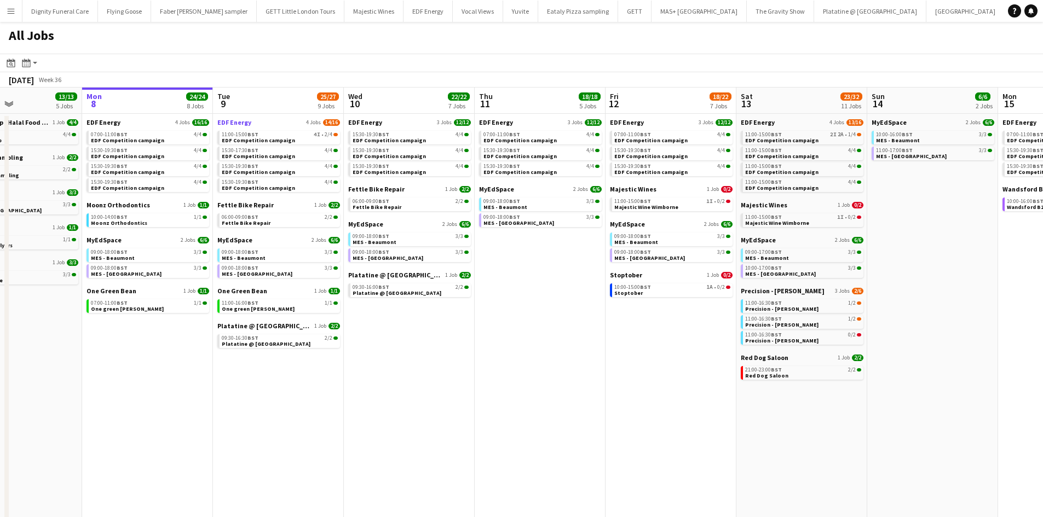
click at [247, 123] on span "EDF Energy" at bounding box center [234, 122] width 34 height 8
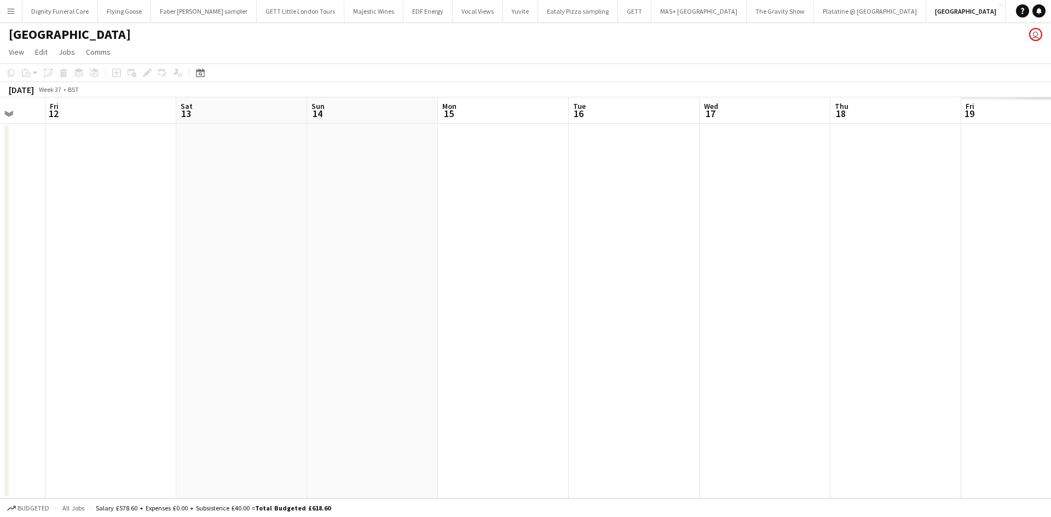
drag, startPoint x: 799, startPoint y: 266, endPoint x: 505, endPoint y: 248, distance: 294.6
click at [186, 235] on app-calendar-viewport "Mon 8 Tue 9 Wed 10 Thu 11 Fri 12 Sat 13 Sun 14 Mon 15 Tue 16 Wed 17 Thu 18 Fri …" at bounding box center [525, 297] width 1051 height 401
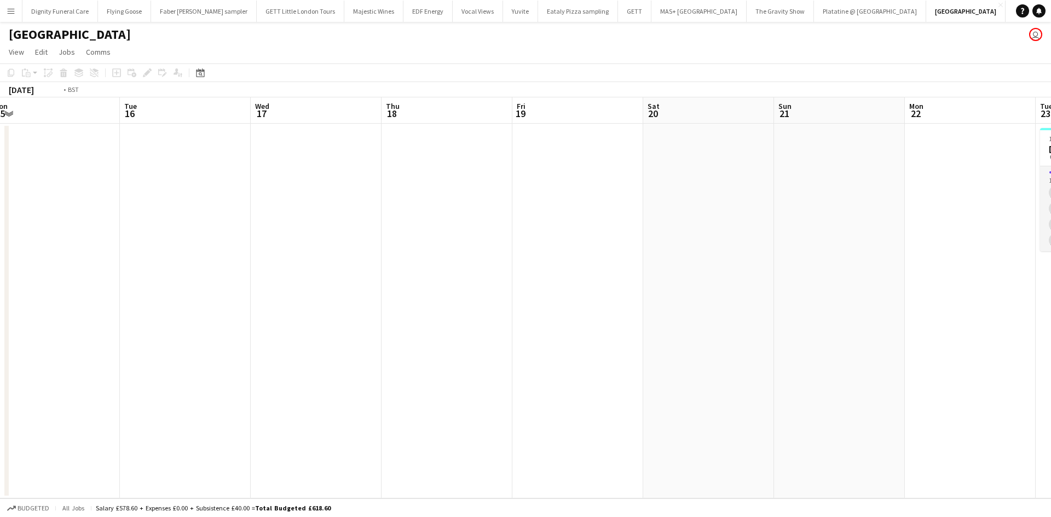
drag, startPoint x: 702, startPoint y: 251, endPoint x: 348, endPoint y: 240, distance: 354.4
click at [189, 224] on app-calendar-viewport "Wed 10 Thu 11 Fri 12 Sat 13 Sun 14 Mon 15 Tue 16 Wed 17 Thu 18 Fri 19 Sat 20 Su…" at bounding box center [525, 297] width 1051 height 401
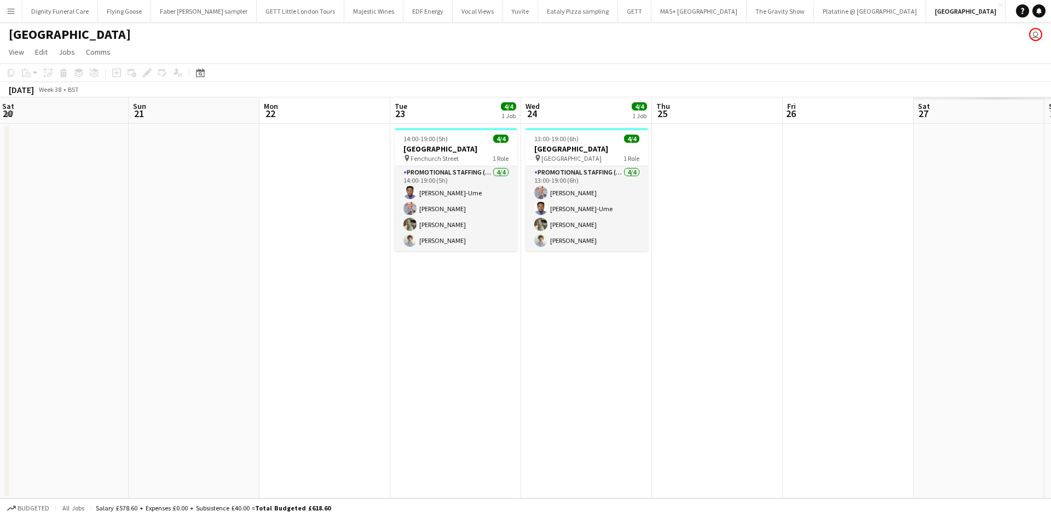
drag, startPoint x: 321, startPoint y: 261, endPoint x: 162, endPoint y: 262, distance: 159.9
click at [161, 262] on app-calendar-viewport "Tue 16 Wed 17 Thu 18 Fri 19 Sat 20 Sun 21 Mon 22 Tue 23 4/4 1 Job Wed 24 4/4 1 …" at bounding box center [525, 297] width 1051 height 401
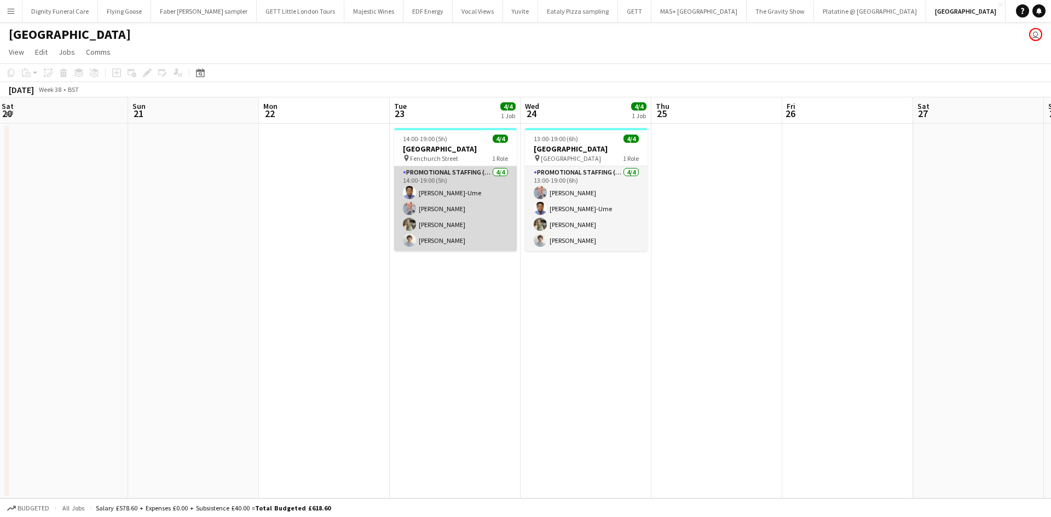
click at [442, 170] on app-card-role "Promotional Staffing (Brand Ambassadors) 4/4 14:00-19:00 (5h) Fidelis Ejike-Ume…" at bounding box center [455, 208] width 123 height 85
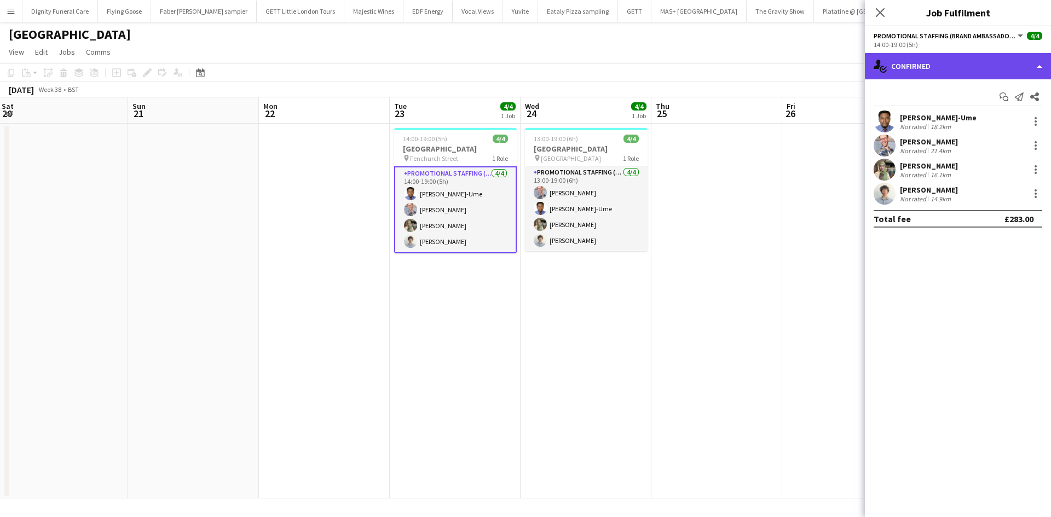
click at [933, 61] on div "single-neutral-actions-check-2 Confirmed" at bounding box center [958, 66] width 186 height 26
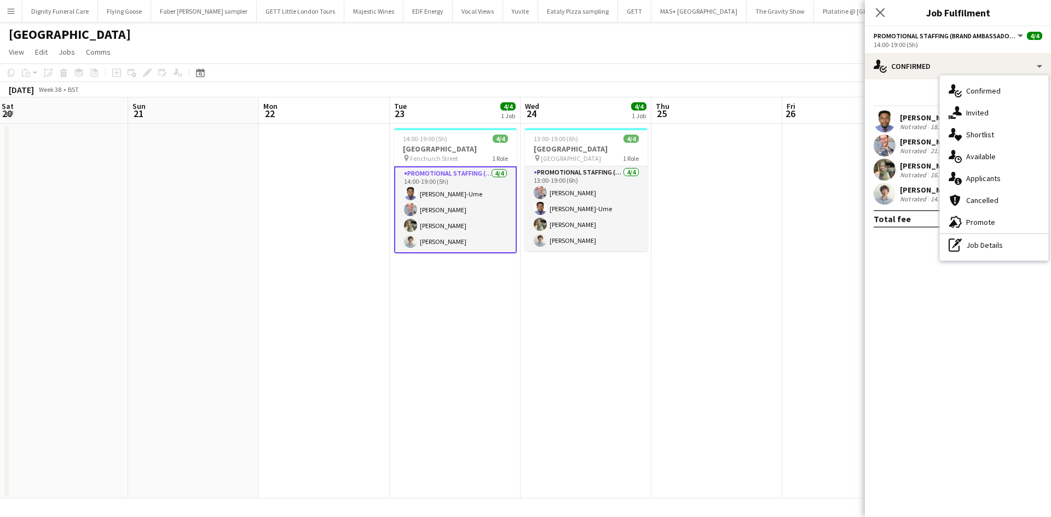
click at [981, 175] on span "Applicants" at bounding box center [983, 179] width 34 height 10
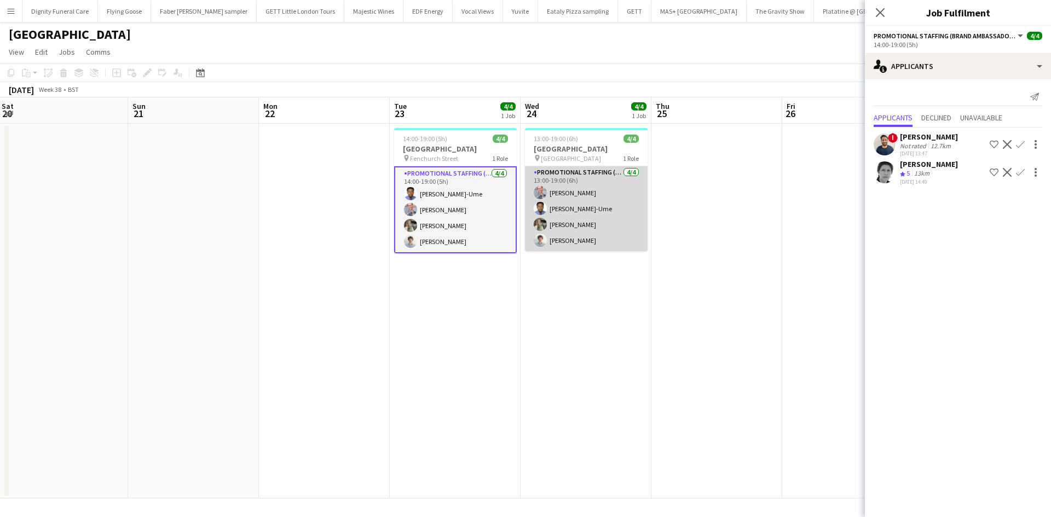
click at [587, 193] on app-card-role "Promotional Staffing (Brand Ambassadors) 4/4 13:00-19:00 (6h) SIMON GREIFF Fide…" at bounding box center [586, 208] width 123 height 85
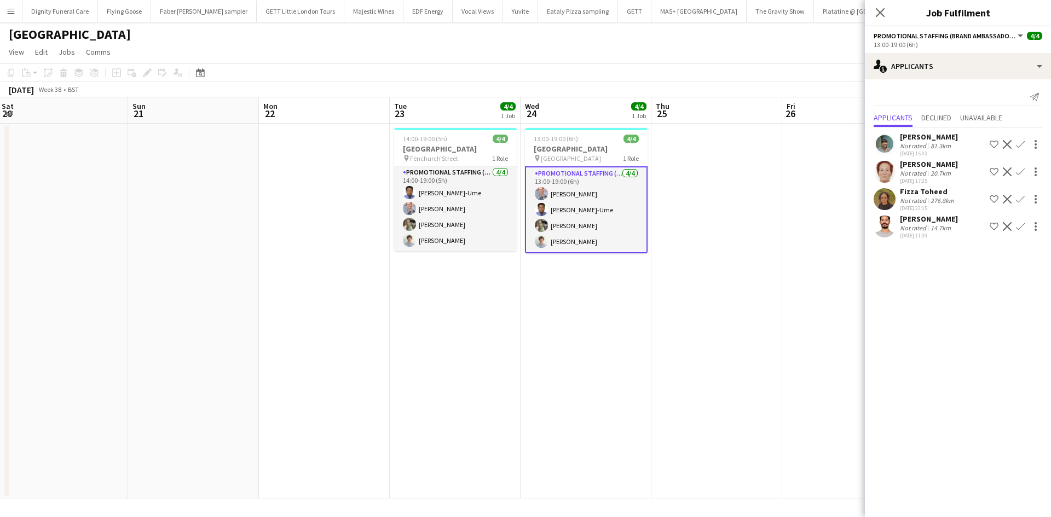
click at [422, 277] on app-date-cell "14:00-19:00 (5h) 4/4 Southend Airport pin Fenchurch Street 1 Role Promotional S…" at bounding box center [455, 311] width 131 height 375
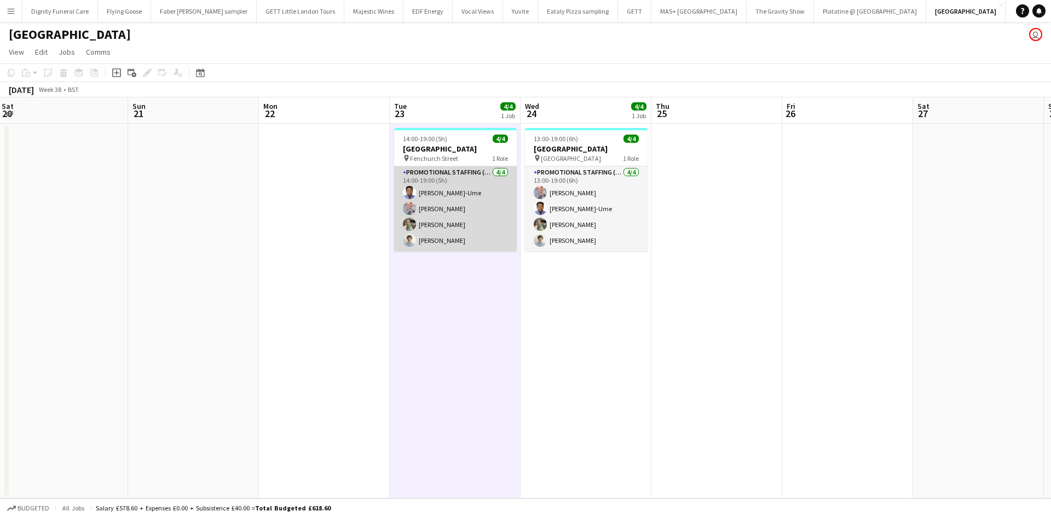
click at [453, 242] on app-card-role "Promotional Staffing (Brand Ambassadors) 4/4 14:00-19:00 (5h) Fidelis Ejike-Ume…" at bounding box center [455, 208] width 123 height 85
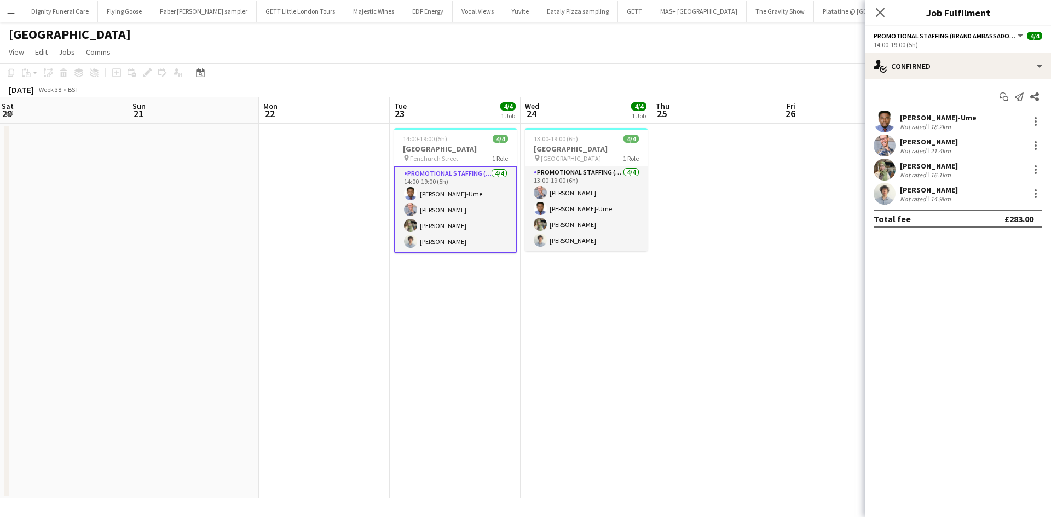
click at [923, 191] on div "Jay Crosthwaite" at bounding box center [929, 190] width 58 height 10
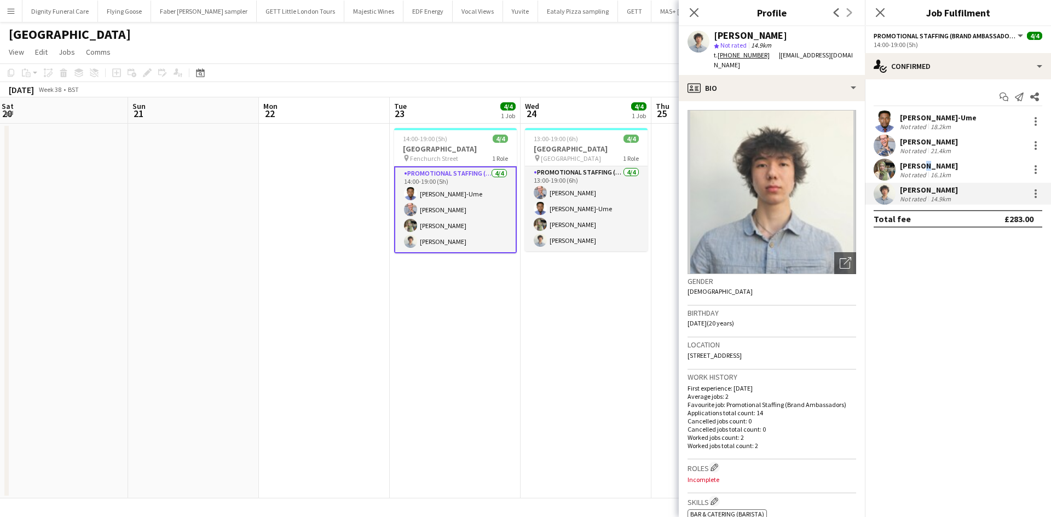
click at [918, 166] on div "[PERSON_NAME]" at bounding box center [929, 166] width 58 height 10
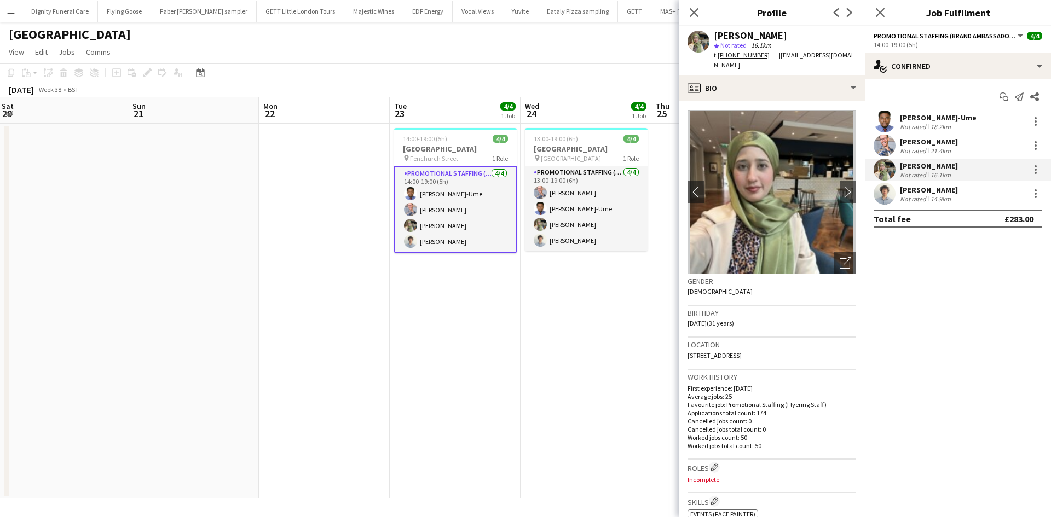
click at [929, 137] on div "[PERSON_NAME]" at bounding box center [929, 142] width 58 height 10
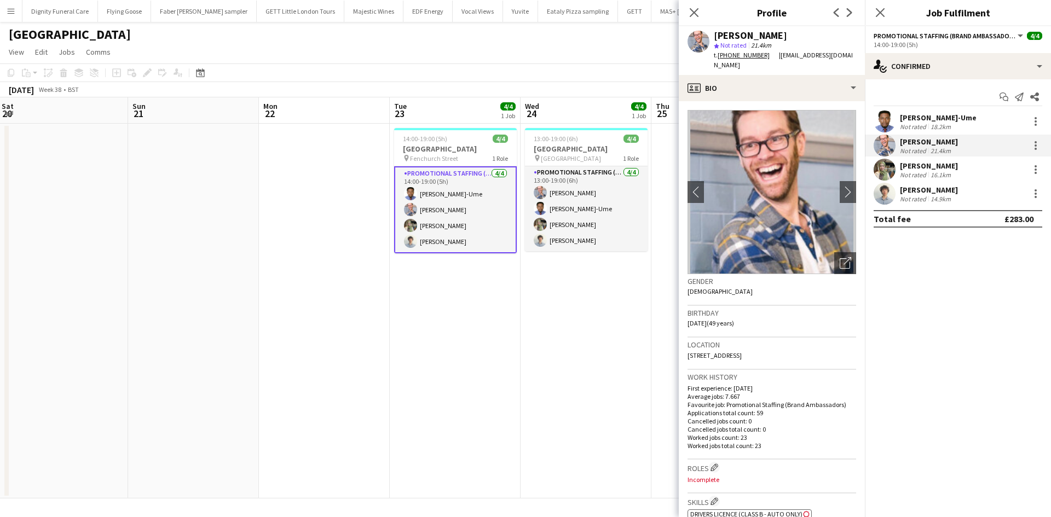
click at [922, 115] on div "[PERSON_NAME]-Ume" at bounding box center [938, 118] width 77 height 10
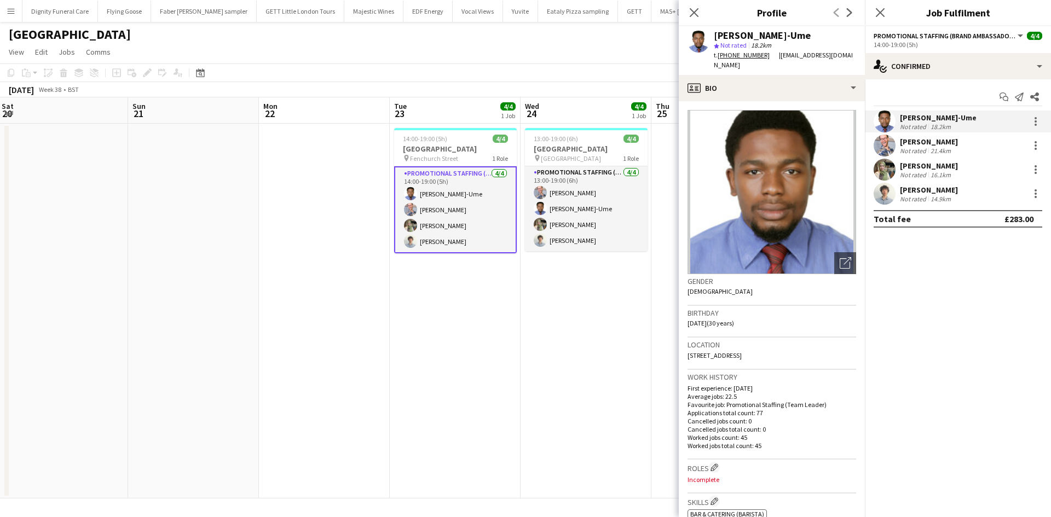
click at [557, 309] on app-date-cell "13:00-19:00 (6h) 4/4 Southend Airport pin Liverpool Street 1 Role Promotional S…" at bounding box center [586, 311] width 131 height 375
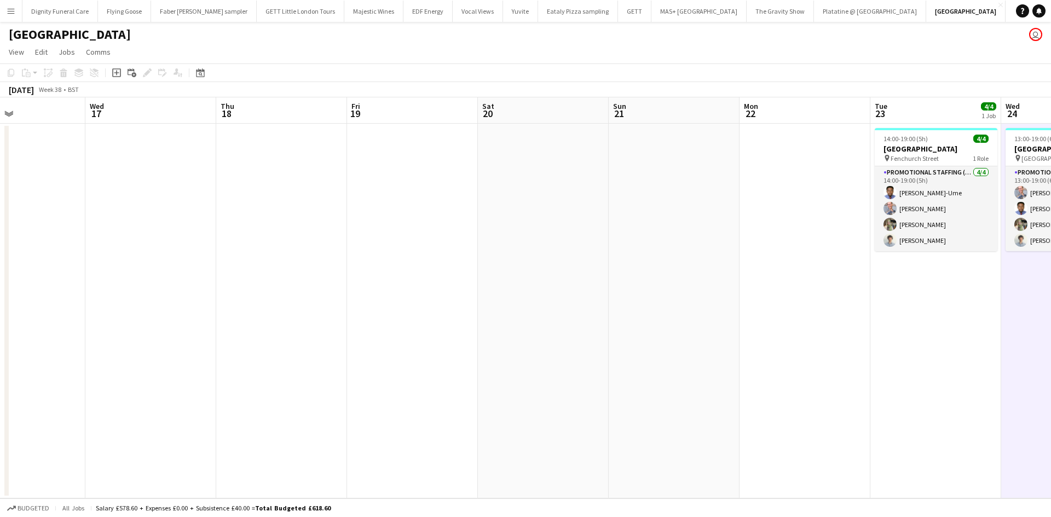
drag, startPoint x: 201, startPoint y: 290, endPoint x: 820, endPoint y: 261, distance: 620.0
click at [820, 261] on app-calendar-viewport "Sun 14 Mon 15 Tue 16 Wed 17 Thu 18 Fri 19 Sat 20 Sun 21 Mon 22 Tue 23 4/4 1 Job…" at bounding box center [525, 297] width 1051 height 401
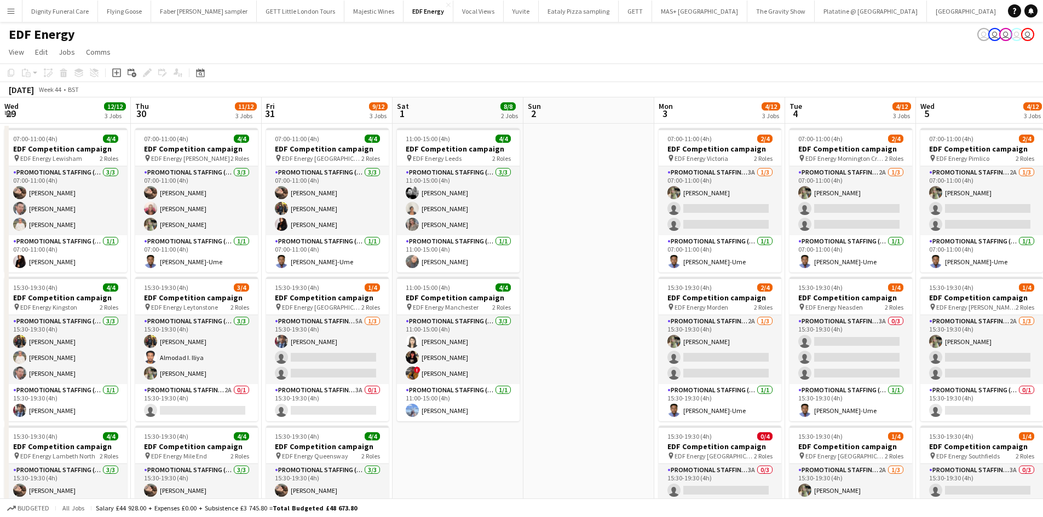
scroll to position [0, 387]
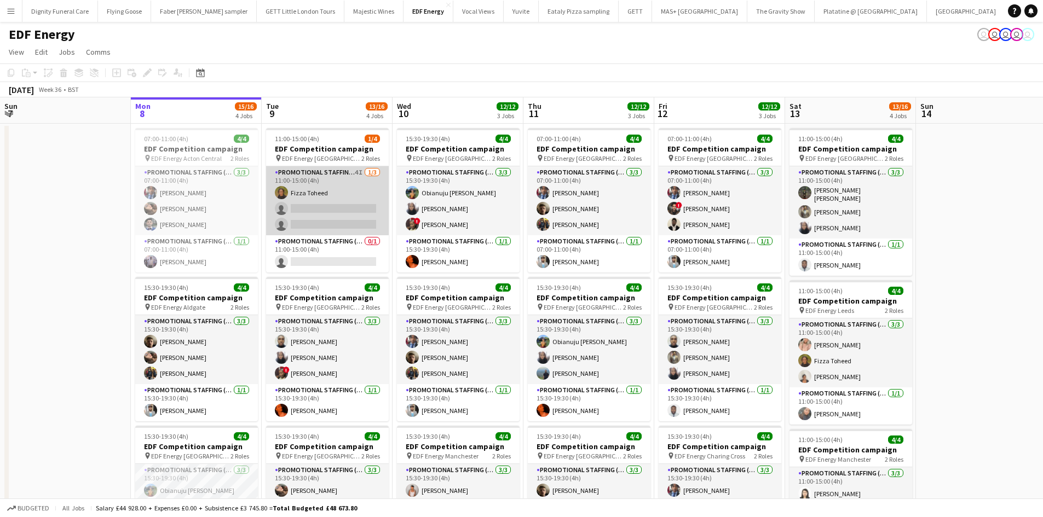
click at [335, 223] on app-card-role "Promotional Staffing (Flyering Staff) 4I [DATE] 11:00-15:00 (4h) Fizza Toheed s…" at bounding box center [327, 200] width 123 height 69
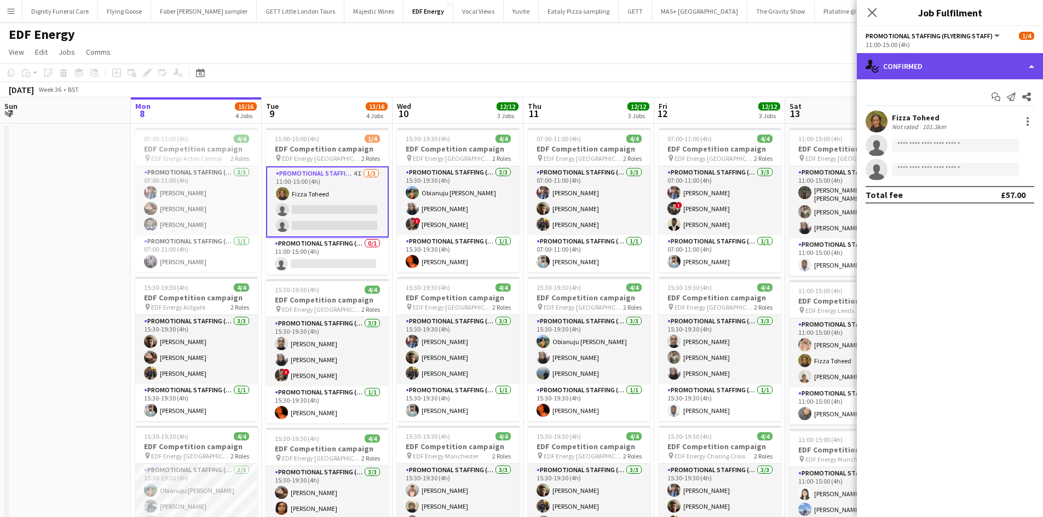
click at [940, 67] on div "single-neutral-actions-check-2 Confirmed" at bounding box center [950, 66] width 186 height 26
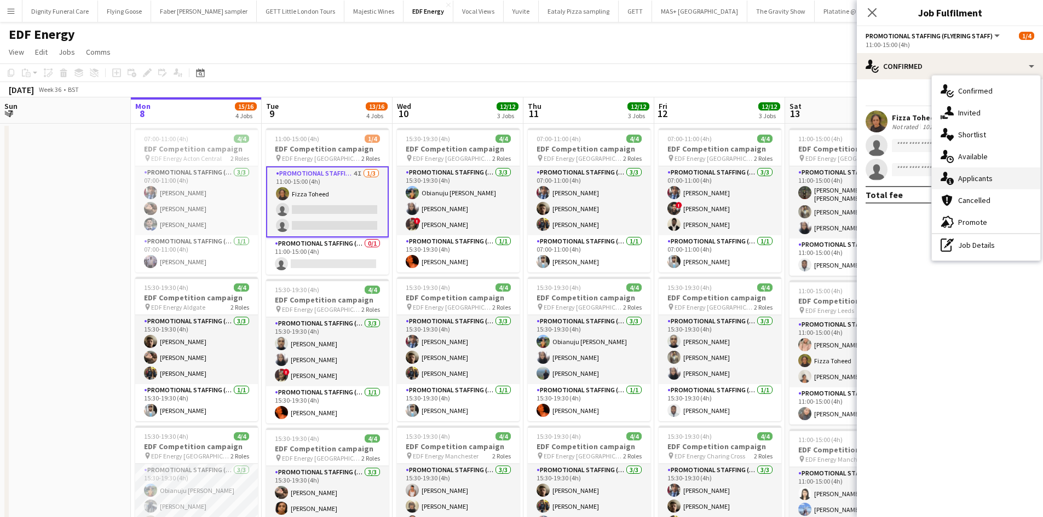
click at [983, 182] on span "Applicants" at bounding box center [975, 179] width 34 height 10
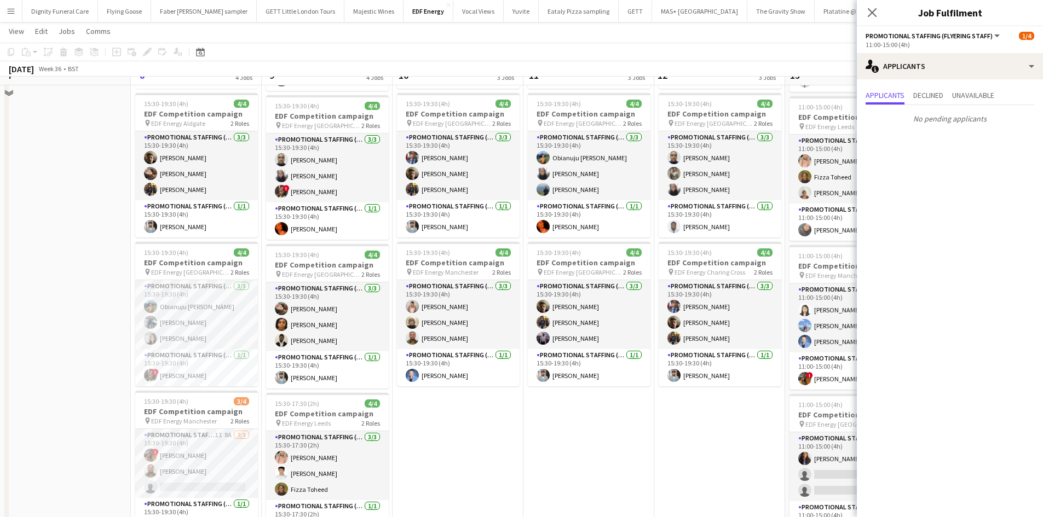
scroll to position [284, 0]
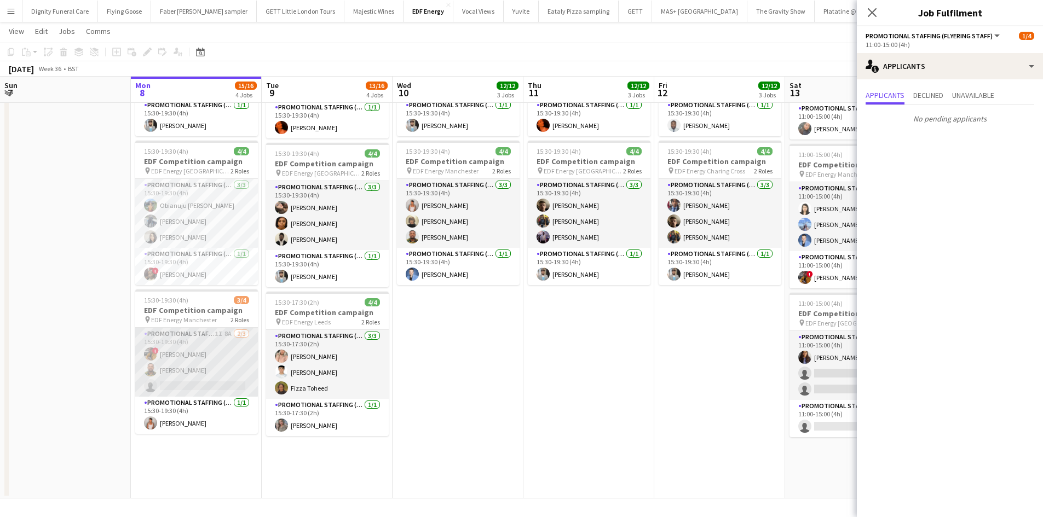
click at [223, 388] on app-card-role "Promotional Staffing (Flyering Staff) 1I 8A [DATE] 15:30-19:30 (4h) ! [PERSON_N…" at bounding box center [196, 362] width 123 height 69
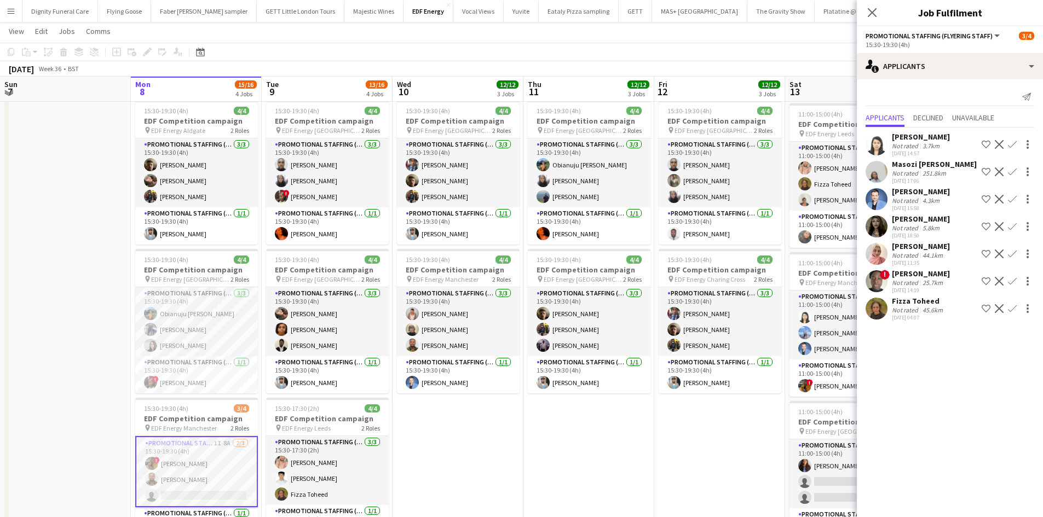
scroll to position [175, 0]
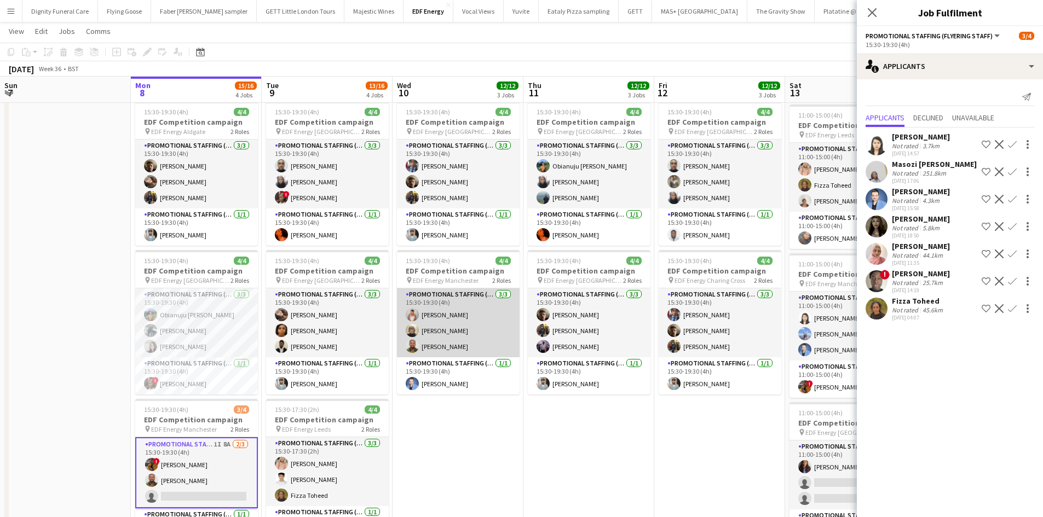
click at [448, 332] on app-card-role "Promotional Staffing (Flyering Staff) [DATE] 15:30-19:30 (4h) [PERSON_NAME] [PE…" at bounding box center [458, 323] width 123 height 69
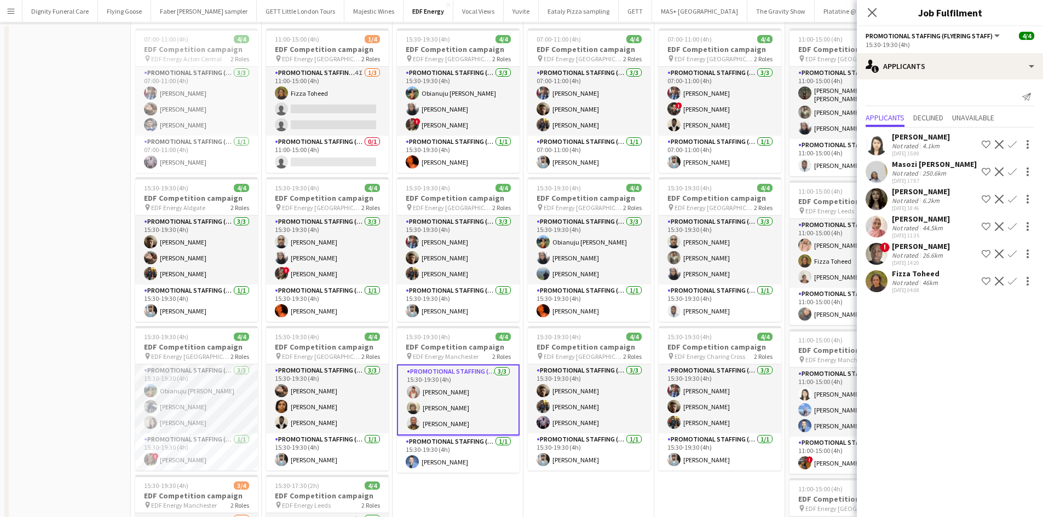
scroll to position [10, 0]
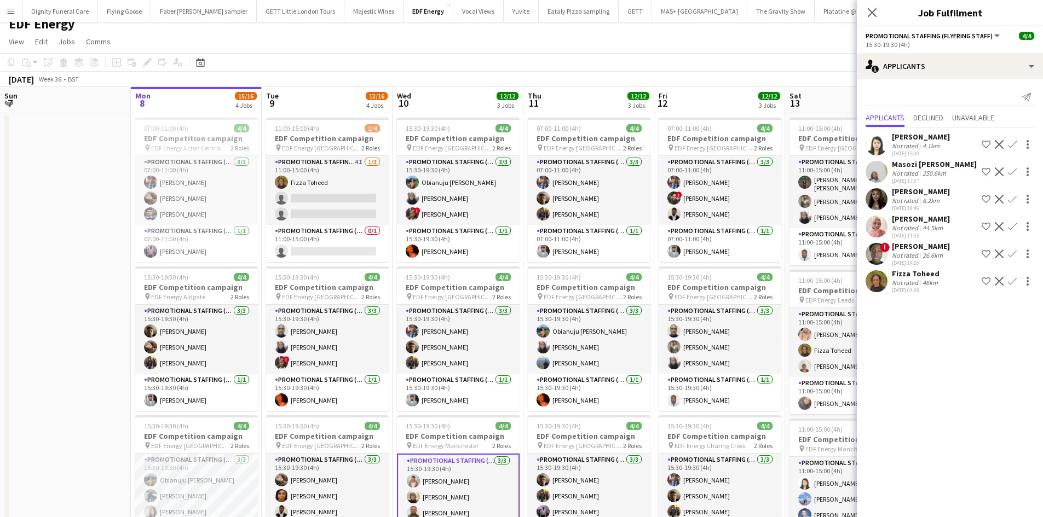
click at [516, 65] on app-toolbar "Copy Paste Paste Ctrl+V Paste with crew Ctrl+Shift+V Paste linked Job [GEOGRAPH…" at bounding box center [521, 62] width 1043 height 19
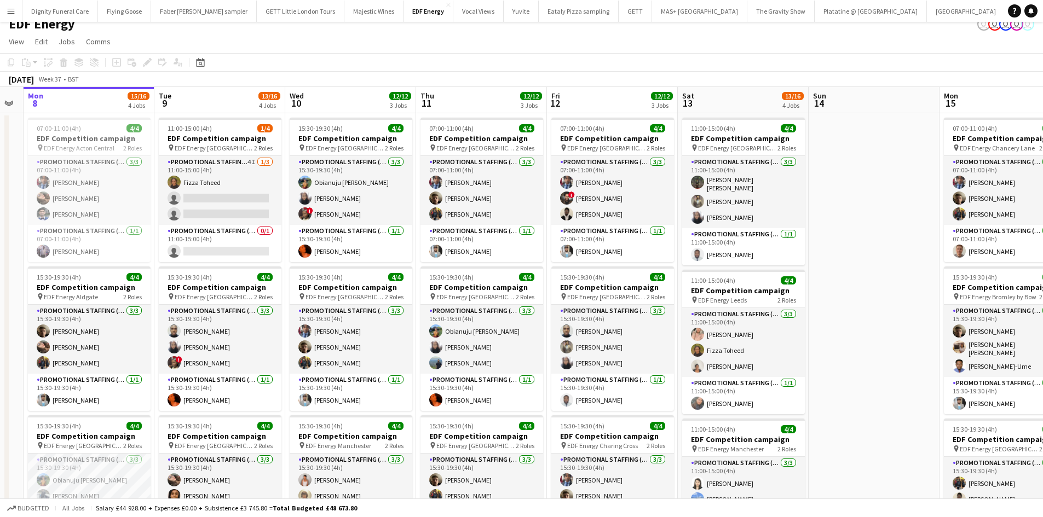
scroll to position [0, 513]
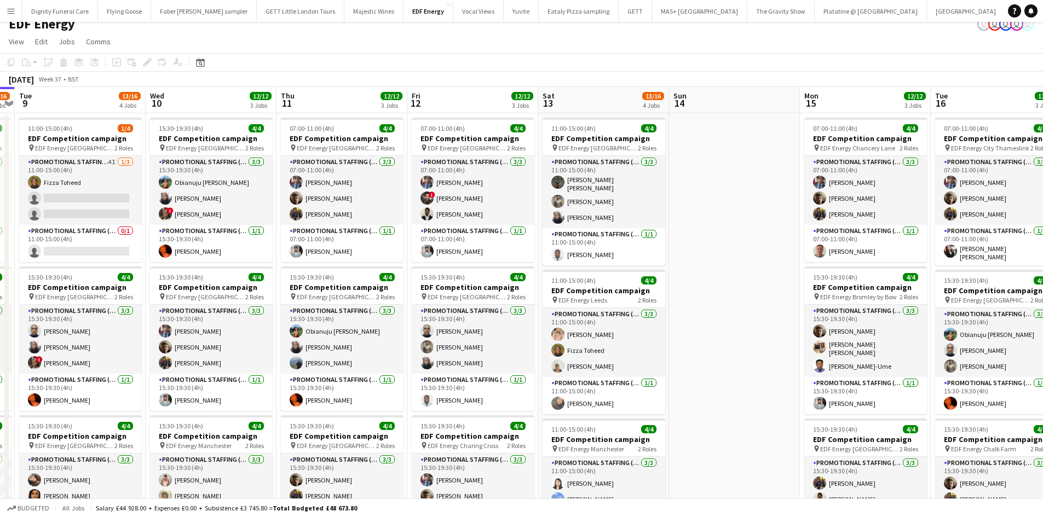
drag, startPoint x: 631, startPoint y: 245, endPoint x: 401, endPoint y: 216, distance: 231.8
click at [404, 216] on app-calendar-viewport "Fri 5 12/12 3 Jobs Sat 6 7/8 2 Jobs Sun 7 Mon 8 15/16 4 Jobs Tue 9 13/16 4 Jobs…" at bounding box center [521, 430] width 1043 height 687
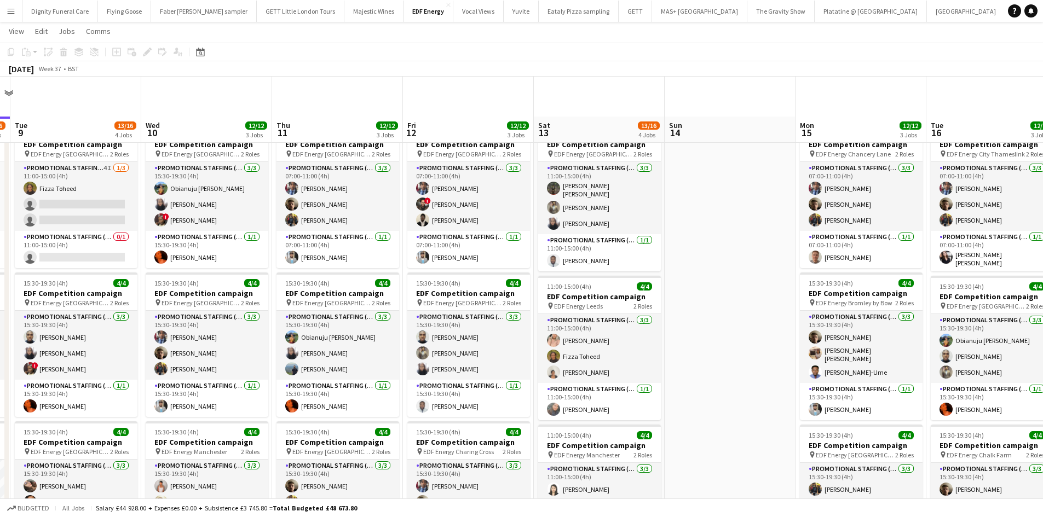
scroll to position [0, 0]
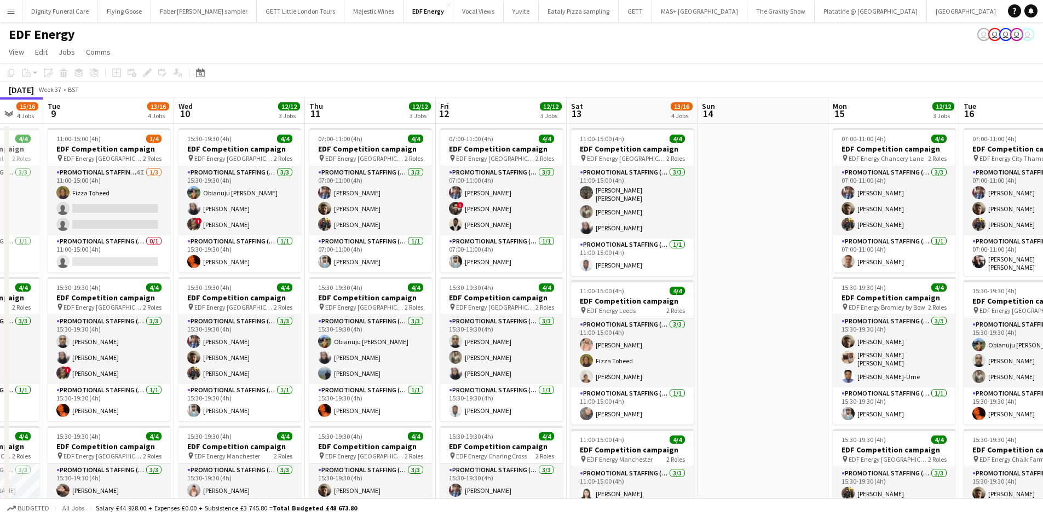
drag, startPoint x: 786, startPoint y: 297, endPoint x: 302, endPoint y: 247, distance: 486.1
click at [302, 247] on app-calendar-viewport "Fri 5 12/12 3 Jobs Sat 6 7/8 2 Jobs Sun 7 Mon 8 15/16 4 Jobs Tue 9 13/16 4 Jobs…" at bounding box center [521, 440] width 1043 height 687
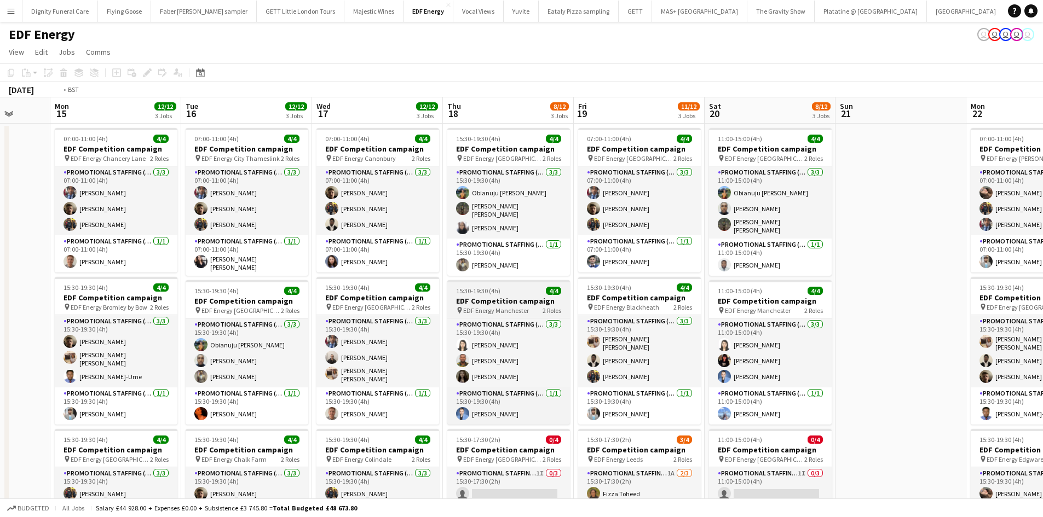
drag, startPoint x: 689, startPoint y: 319, endPoint x: 399, endPoint y: 300, distance: 290.8
click at [436, 298] on app-calendar-viewport "Thu 11 12/12 3 Jobs Fri 12 12/12 3 Jobs Sat 13 13/16 4 Jobs Sun 14 Mon 15 12/12…" at bounding box center [521, 440] width 1043 height 687
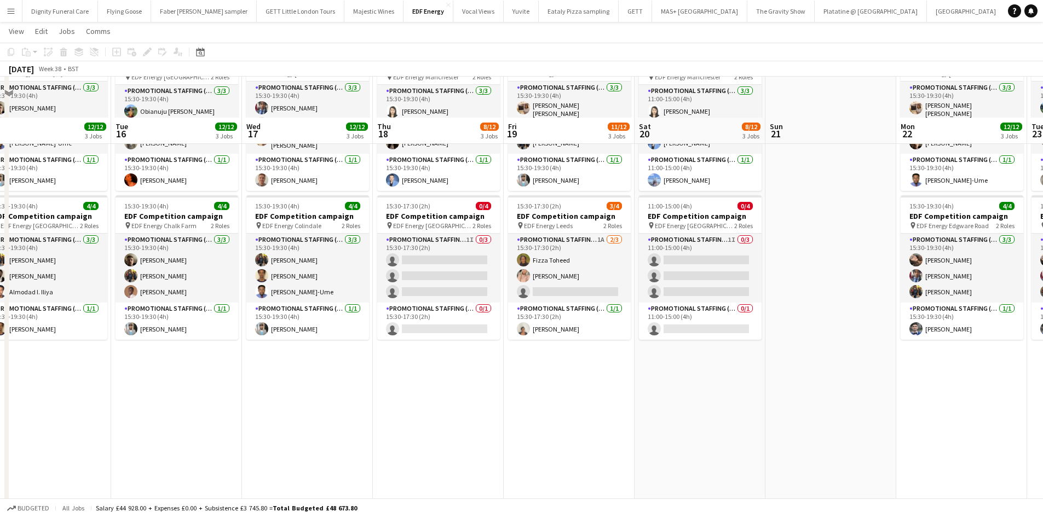
scroll to position [274, 0]
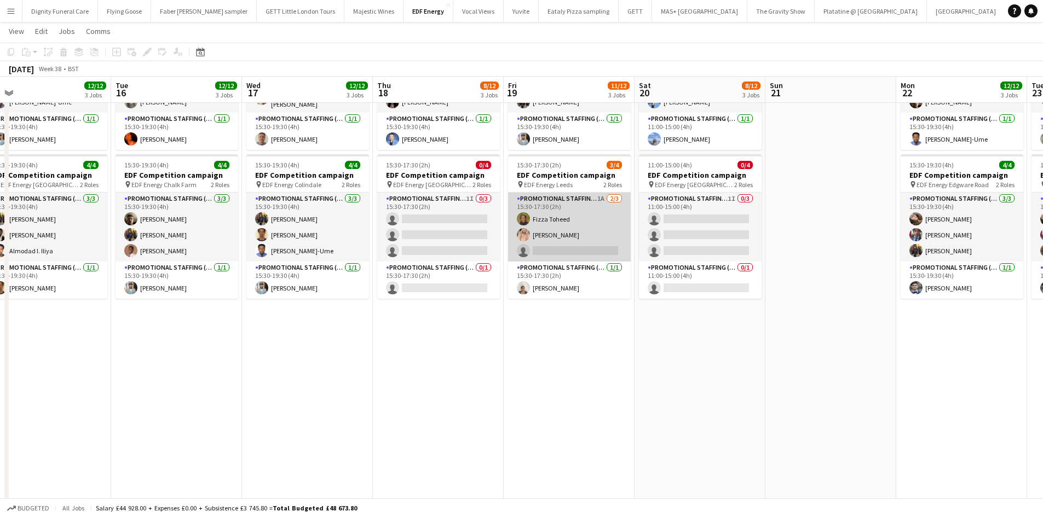
click at [573, 242] on app-card-role "Promotional Staffing (Flyering Staff) 1A [DATE] 15:30-17:30 (2h) [PERSON_NAME] …" at bounding box center [569, 227] width 123 height 69
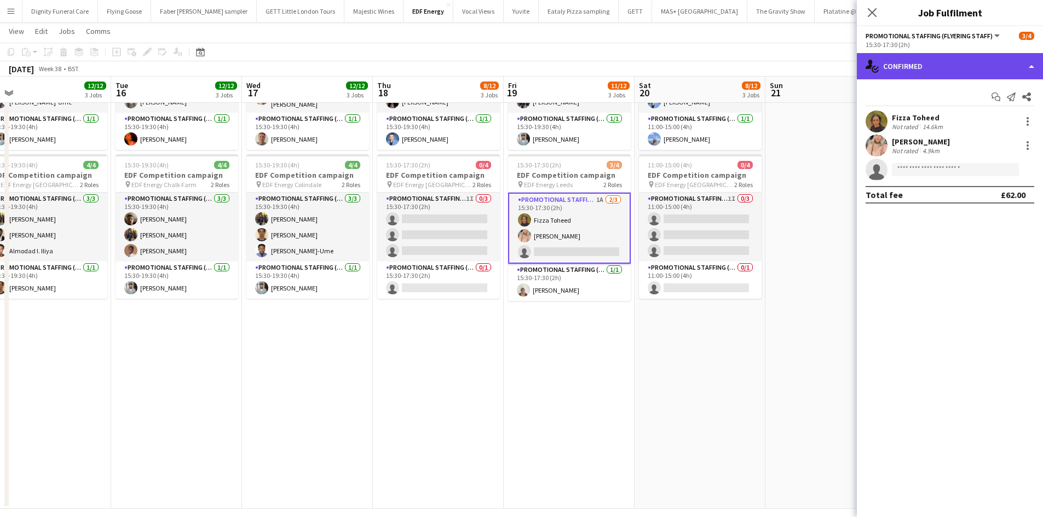
click at [946, 55] on div "single-neutral-actions-check-2 Confirmed" at bounding box center [950, 66] width 186 height 26
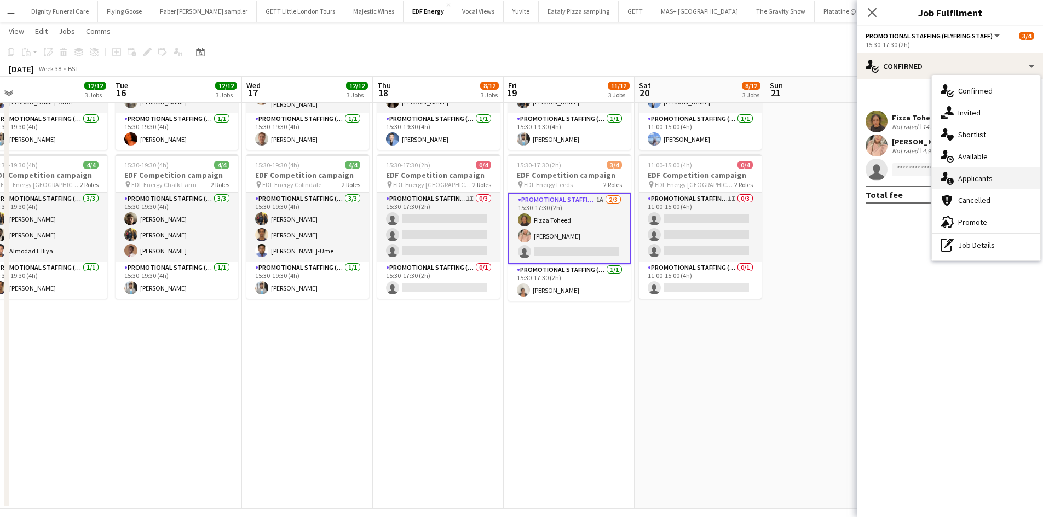
click at [979, 177] on span "Applicants" at bounding box center [975, 179] width 34 height 10
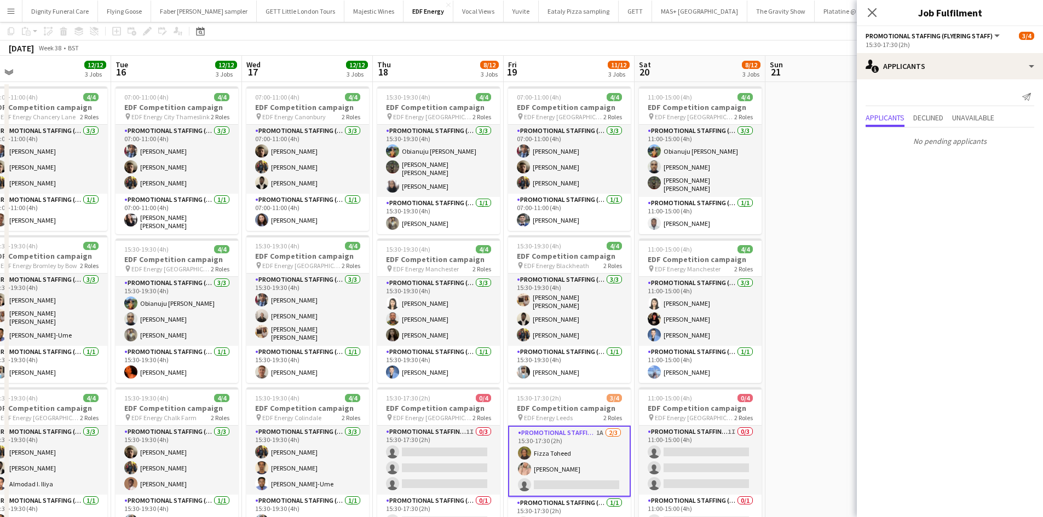
scroll to position [0, 0]
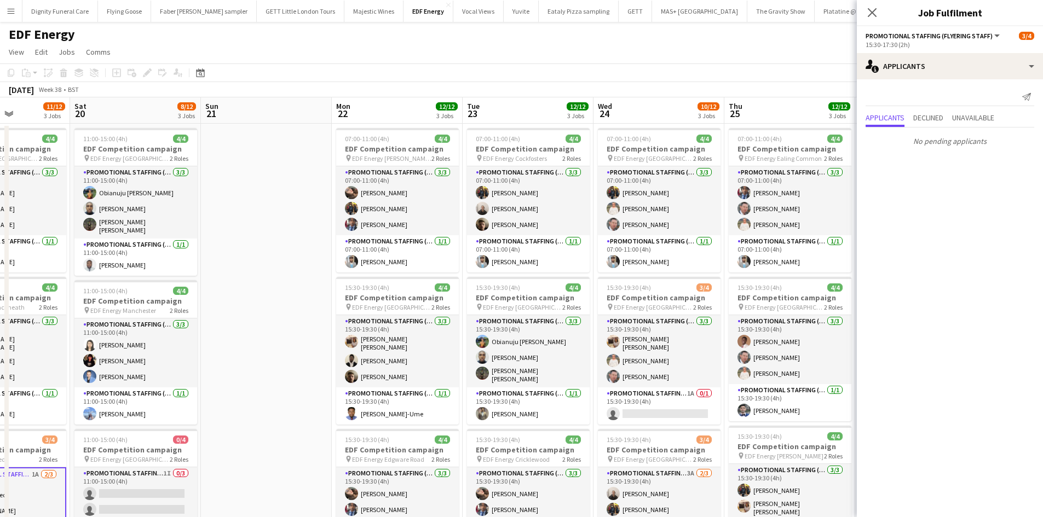
drag, startPoint x: 794, startPoint y: 321, endPoint x: 228, endPoint y: 281, distance: 567.1
click at [232, 285] on app-calendar-viewport "Wed 17 12/12 3 Jobs Thu 18 8/12 3 Jobs Fri 19 11/12 3 Jobs Sat 20 8/12 3 Jobs S…" at bounding box center [521, 440] width 1043 height 687
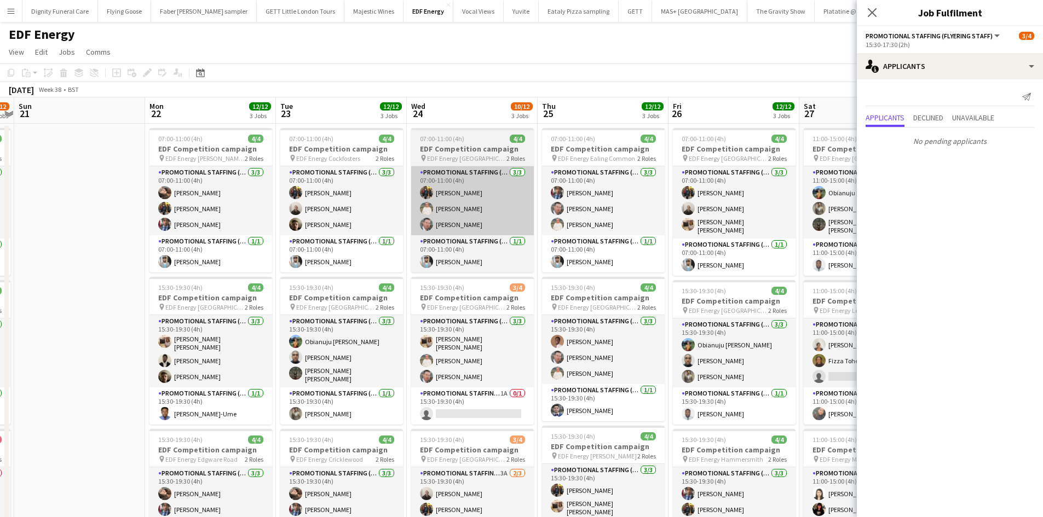
drag, startPoint x: 563, startPoint y: 247, endPoint x: 392, endPoint y: 223, distance: 173.1
click at [347, 232] on app-calendar-viewport "Wed 17 12/12 3 Jobs Thu 18 8/12 3 Jobs Fri 19 11/12 3 Jobs Sat 20 8/12 3 Jobs S…" at bounding box center [521, 440] width 1043 height 687
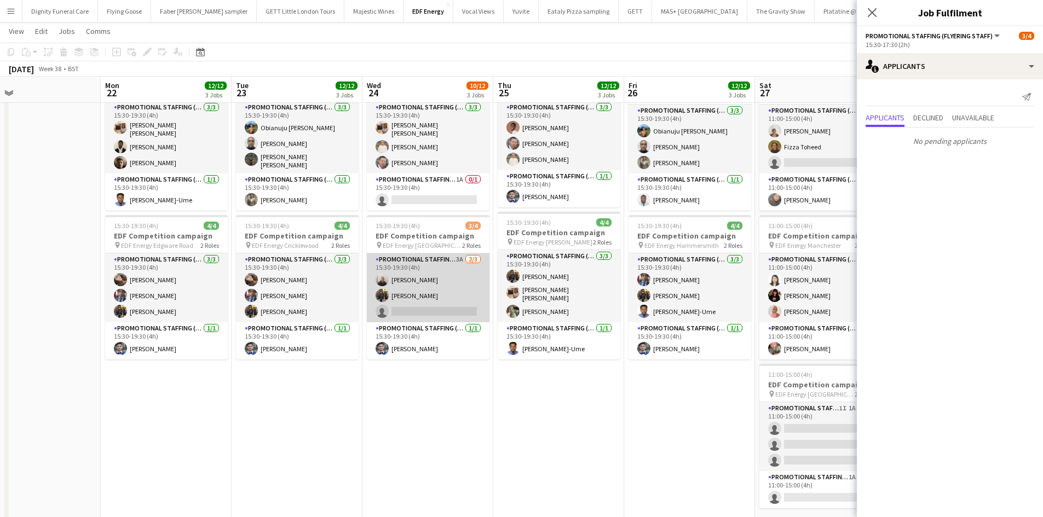
scroll to position [219, 0]
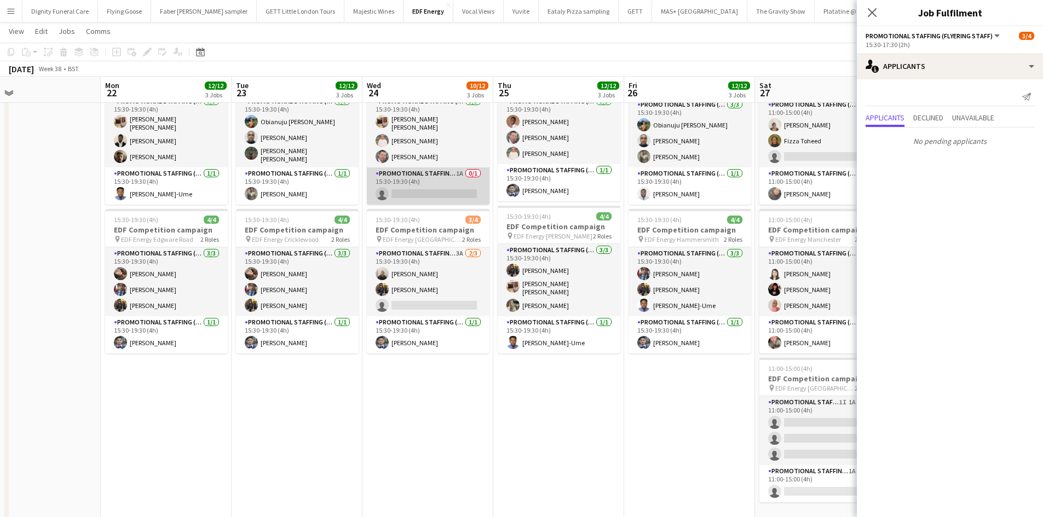
click at [441, 194] on app-card-role "Promotional Staffing (Team Leader) 1A 0/1 15:30-19:30 (4h) single-neutral-actio…" at bounding box center [428, 186] width 123 height 37
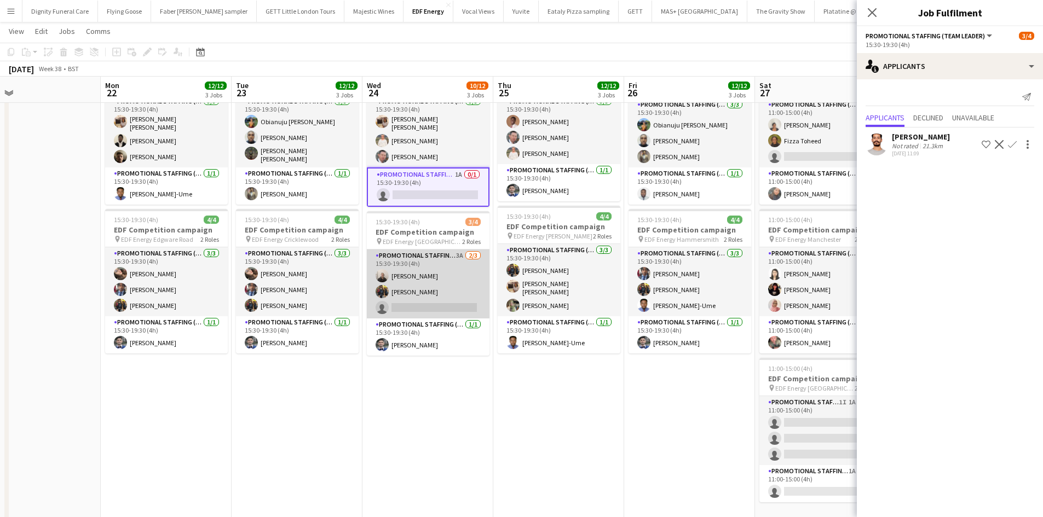
click at [413, 300] on app-card-role "Promotional Staffing (Flyering Staff) 3A [DATE] 15:30-19:30 (4h) [PERSON_NAME] …" at bounding box center [428, 284] width 123 height 69
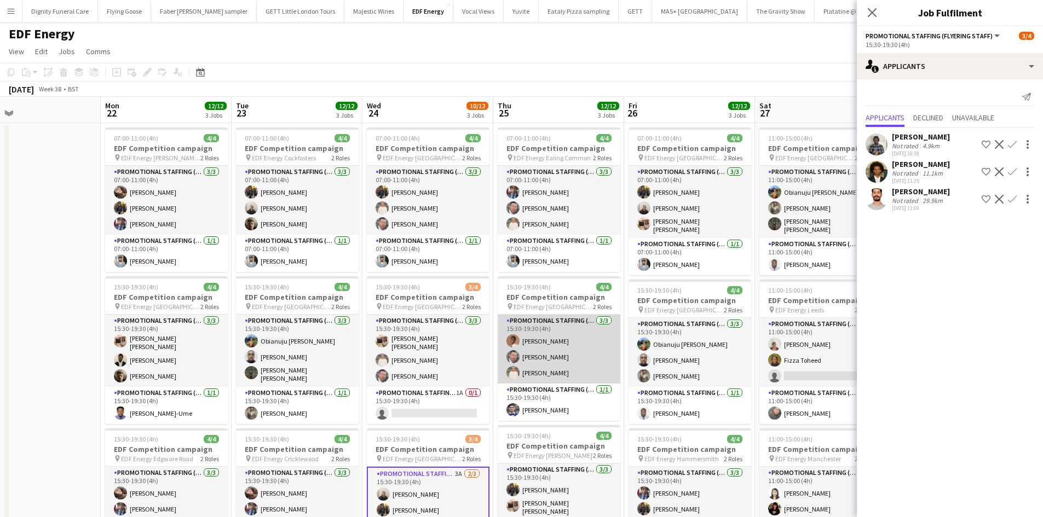
scroll to position [0, 0]
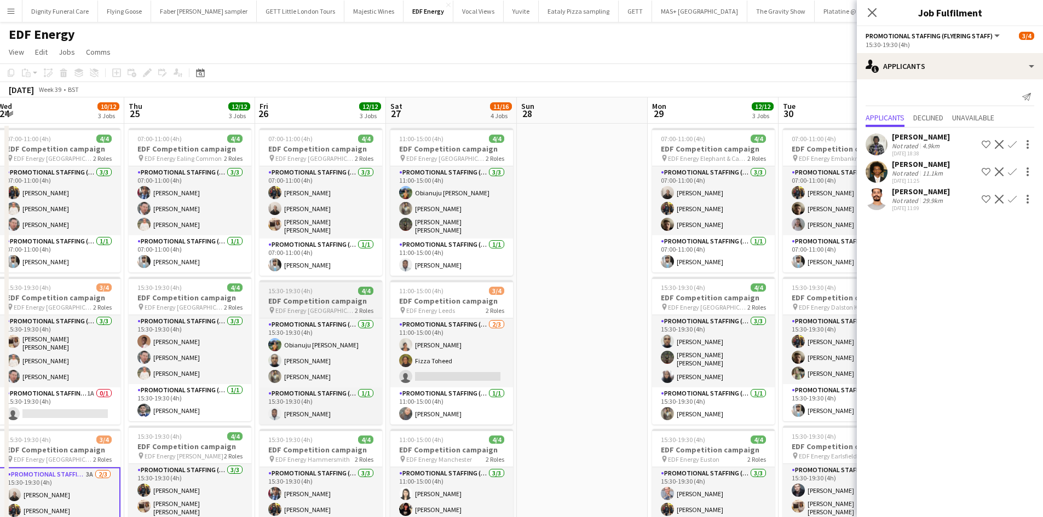
drag, startPoint x: 652, startPoint y: 296, endPoint x: 286, endPoint y: 277, distance: 366.3
click at [263, 286] on app-calendar-viewport "Sun 21 Mon 22 12/12 3 Jobs Tue 23 12/12 3 Jobs Wed 24 10/12 3 Jobs Thu 25 12/12…" at bounding box center [521, 440] width 1043 height 687
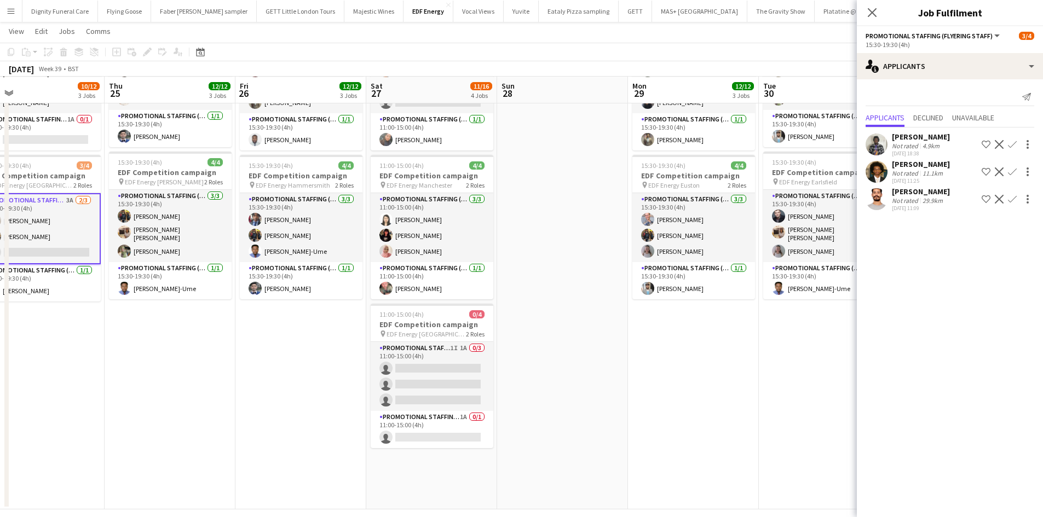
scroll to position [274, 0]
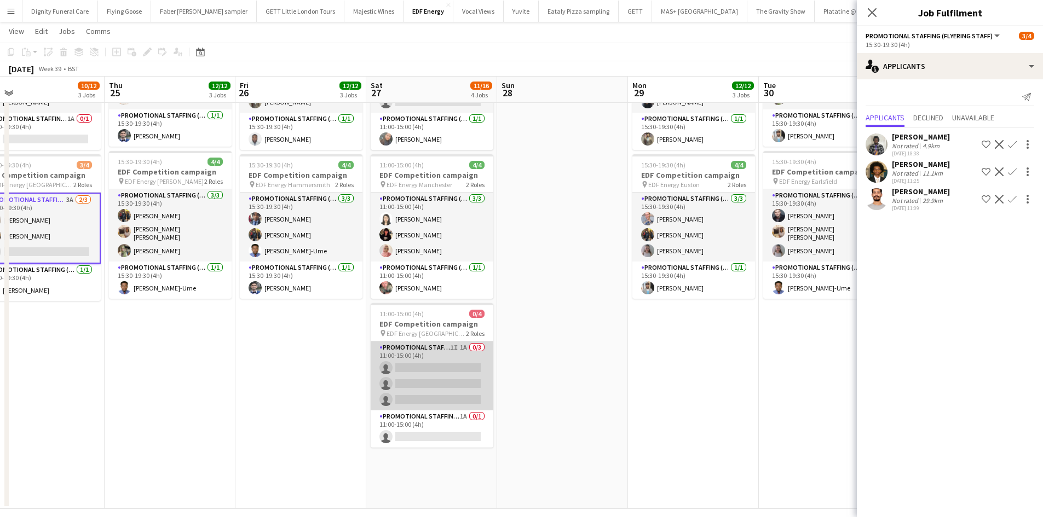
click at [425, 379] on app-card-role "Promotional Staffing (Flyering Staff) 1I 1A 0/3 11:00-15:00 (4h) single-neutral…" at bounding box center [432, 376] width 123 height 69
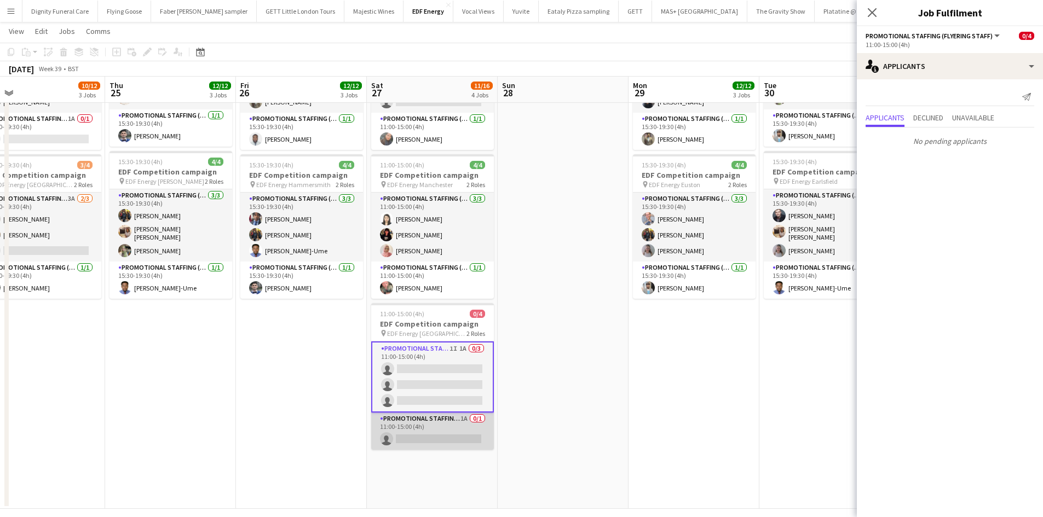
click at [439, 436] on app-card-role "Promotional Staffing (Team Leader) 1A 0/1 11:00-15:00 (4h) single-neutral-actio…" at bounding box center [432, 431] width 123 height 37
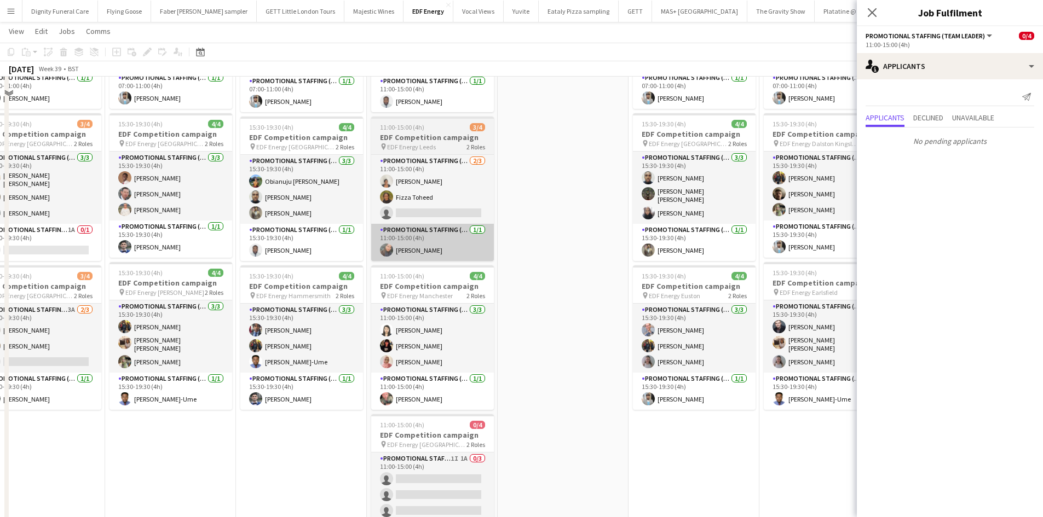
scroll to position [0, 0]
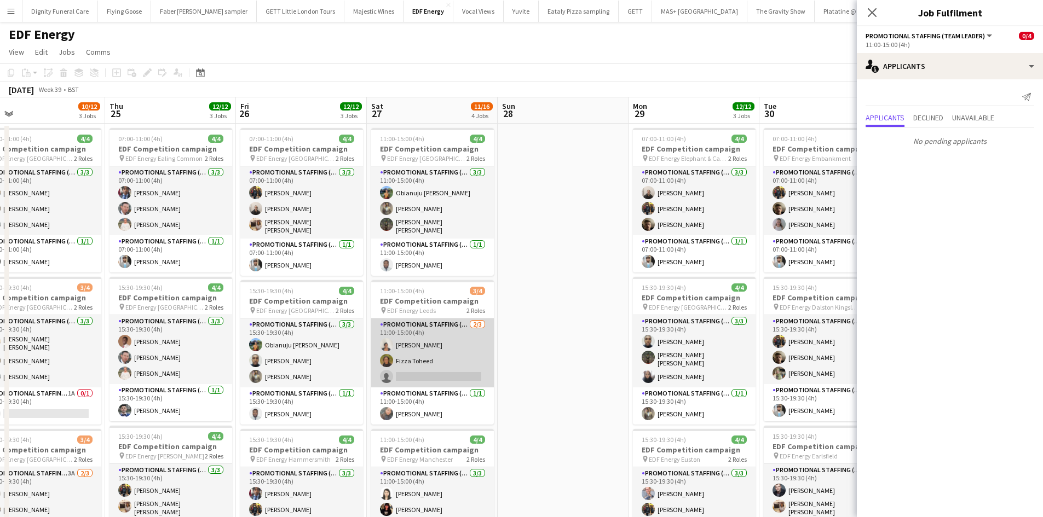
click at [444, 380] on app-card-role "Promotional Staffing (Flyering Staff) [DATE] 11:00-15:00 (4h) [PERSON_NAME] Fiz…" at bounding box center [432, 353] width 123 height 69
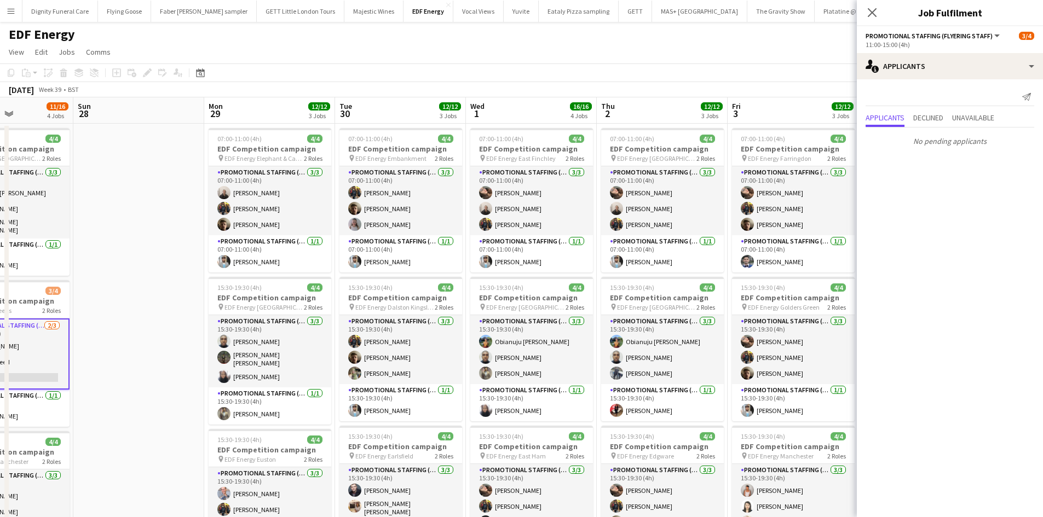
drag, startPoint x: 561, startPoint y: 289, endPoint x: 169, endPoint y: 254, distance: 393.6
click at [169, 254] on app-calendar-viewport "Thu 25 12/12 3 Jobs Fri 26 12/12 3 Jobs Sat 27 11/16 4 Jobs Sun 28 Mon 29 12/12…" at bounding box center [521, 440] width 1043 height 687
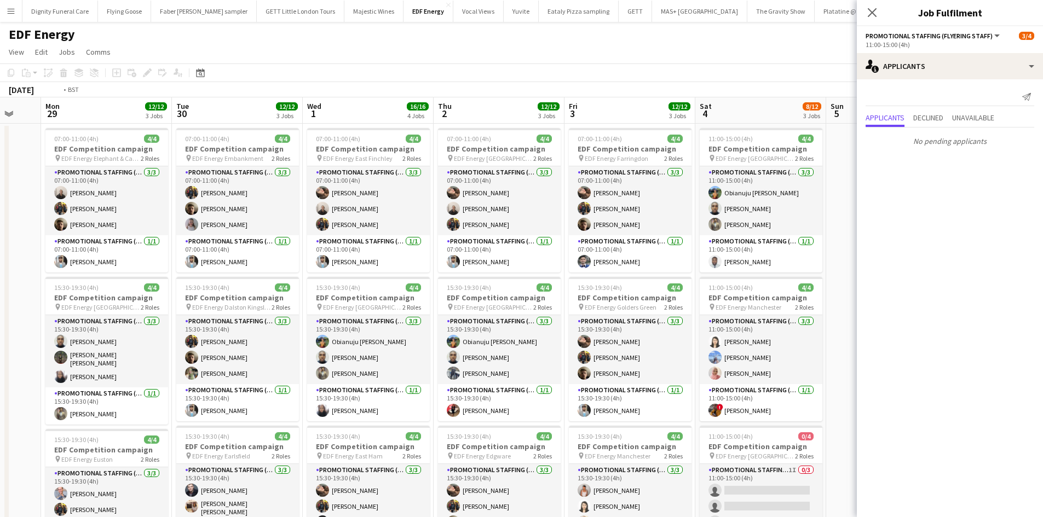
scroll to position [0, 543]
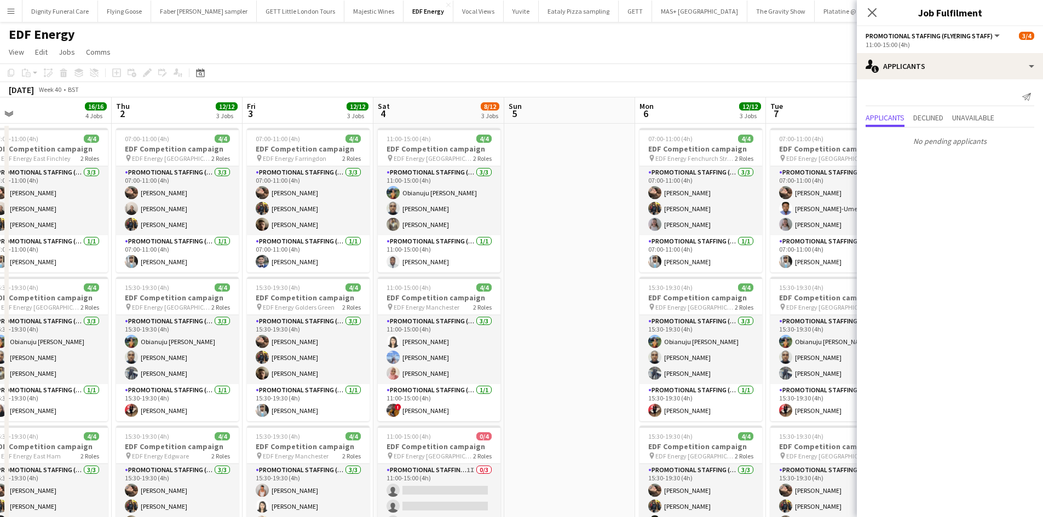
drag, startPoint x: 660, startPoint y: 313, endPoint x: 202, endPoint y: 260, distance: 461.5
click at [202, 260] on app-calendar-viewport "Sat 27 11/16 4 Jobs Sun 28 Mon 29 12/12 3 Jobs Tue 30 12/12 3 Jobs Wed 1 16/16 …" at bounding box center [521, 440] width 1043 height 687
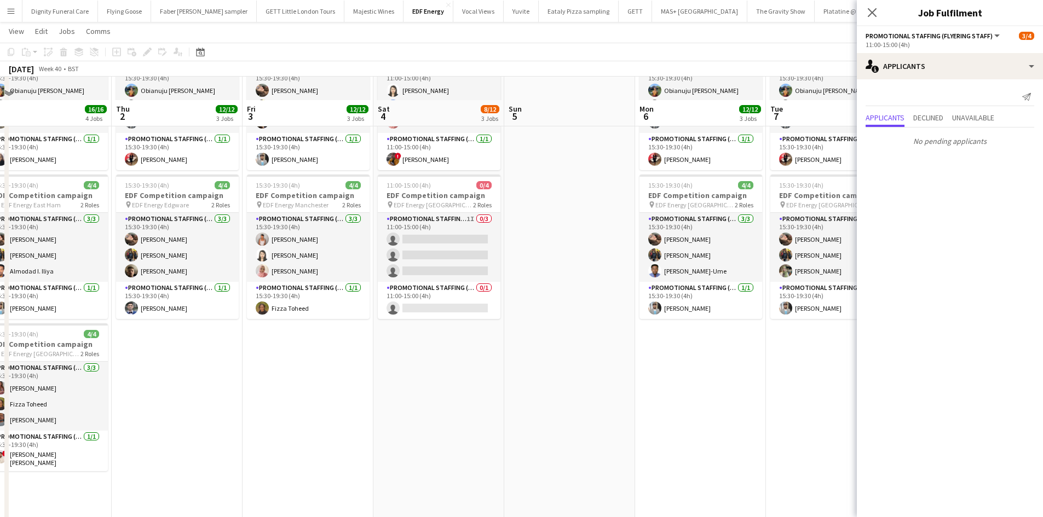
scroll to position [274, 0]
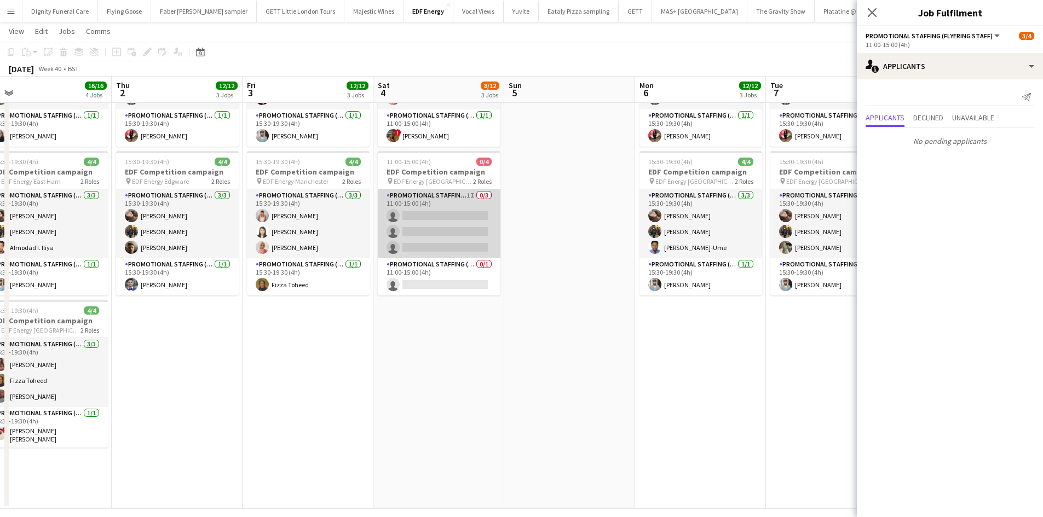
click at [455, 245] on app-card-role "Promotional Staffing (Flyering Staff) 1I 0/3 11:00-15:00 (4h) single-neutral-ac…" at bounding box center [439, 223] width 123 height 69
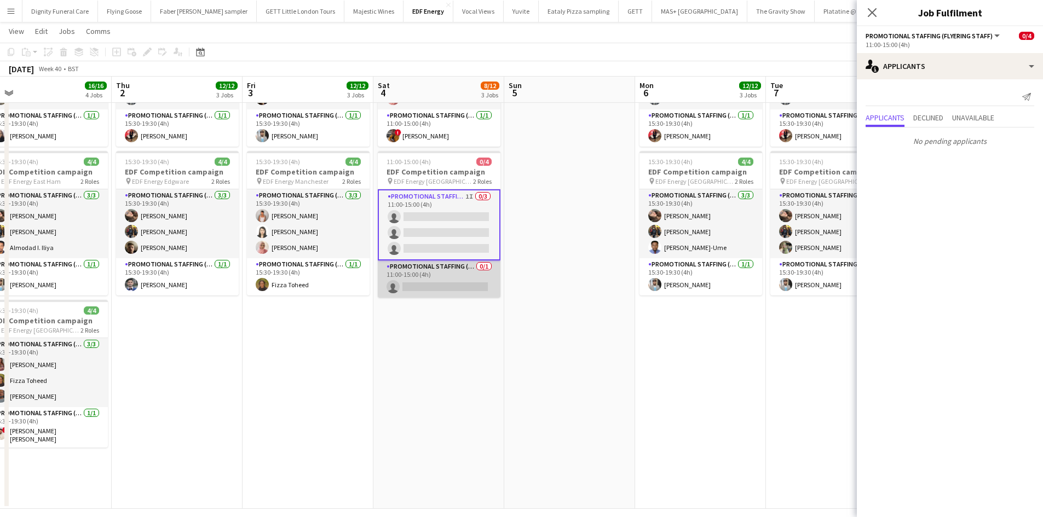
click at [464, 286] on app-card-role "Promotional Staffing (Team Leader) 0/1 11:00-15:00 (4h) single-neutral-actions" at bounding box center [439, 279] width 123 height 37
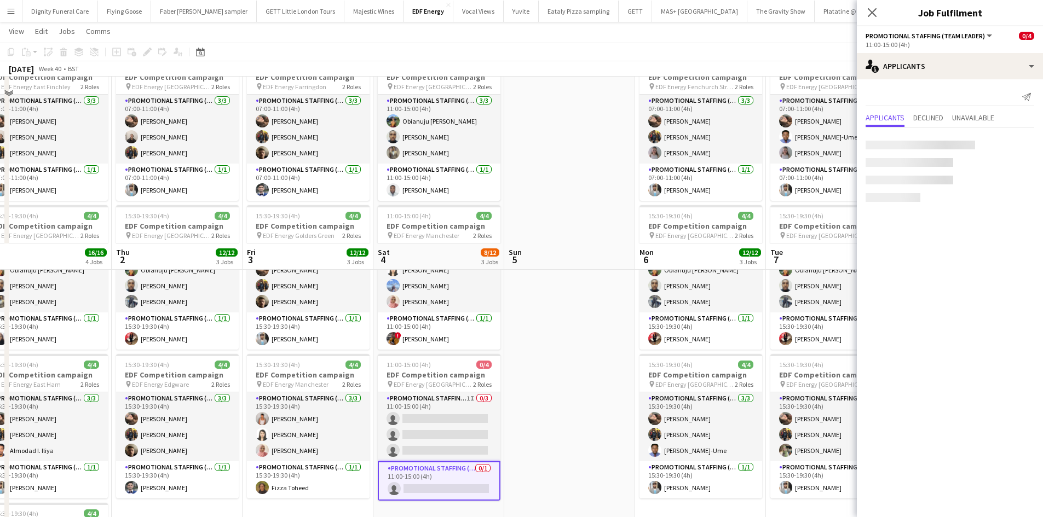
scroll to position [0, 0]
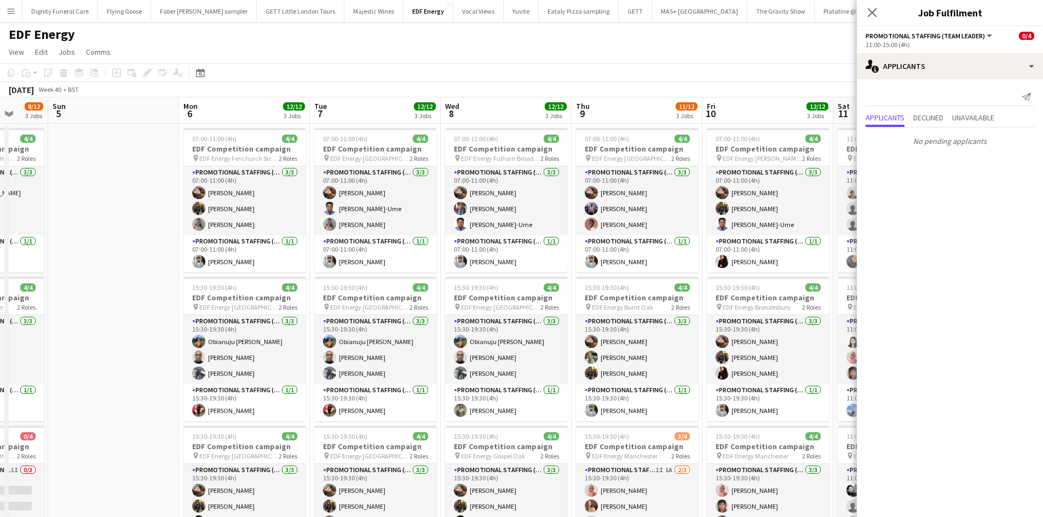
drag, startPoint x: 692, startPoint y: 301, endPoint x: 234, endPoint y: 278, distance: 458.4
click at [234, 278] on app-calendar-viewport "Wed 1 16/16 4 Jobs Thu 2 12/12 3 Jobs Fri 3 12/12 3 Jobs Sat 4 8/12 3 Jobs Sun …" at bounding box center [521, 440] width 1043 height 687
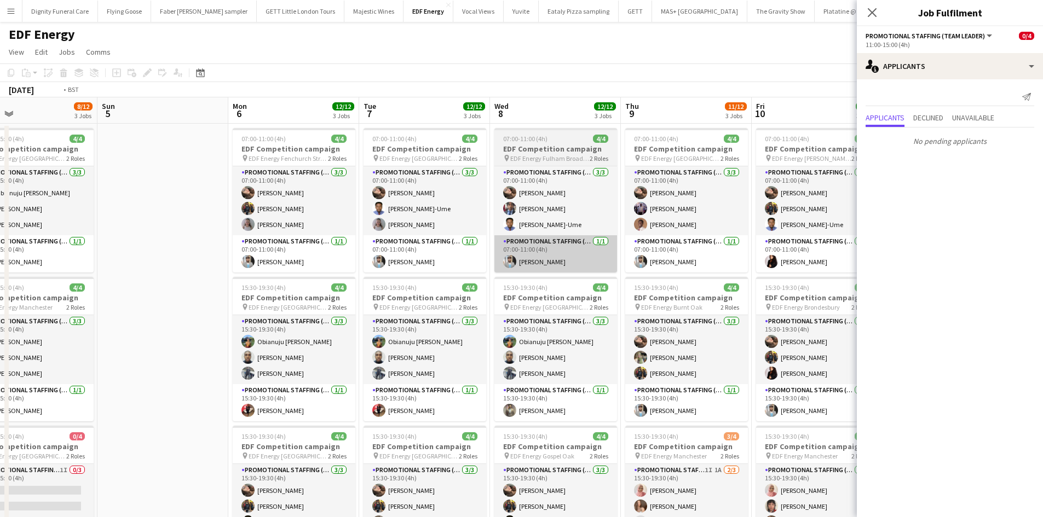
drag, startPoint x: 488, startPoint y: 272, endPoint x: 287, endPoint y: 250, distance: 202.2
click at [258, 262] on app-calendar-viewport "Wed 1 16/16 4 Jobs Thu 2 12/12 3 Jobs Fri 3 12/12 3 Jobs Sat 4 8/12 3 Jobs Sun …" at bounding box center [521, 440] width 1043 height 687
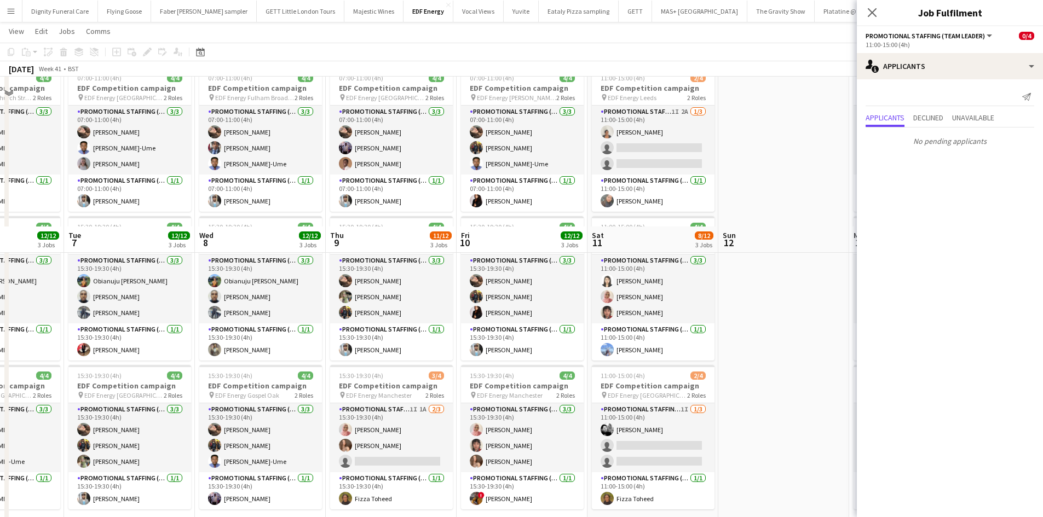
scroll to position [219, 0]
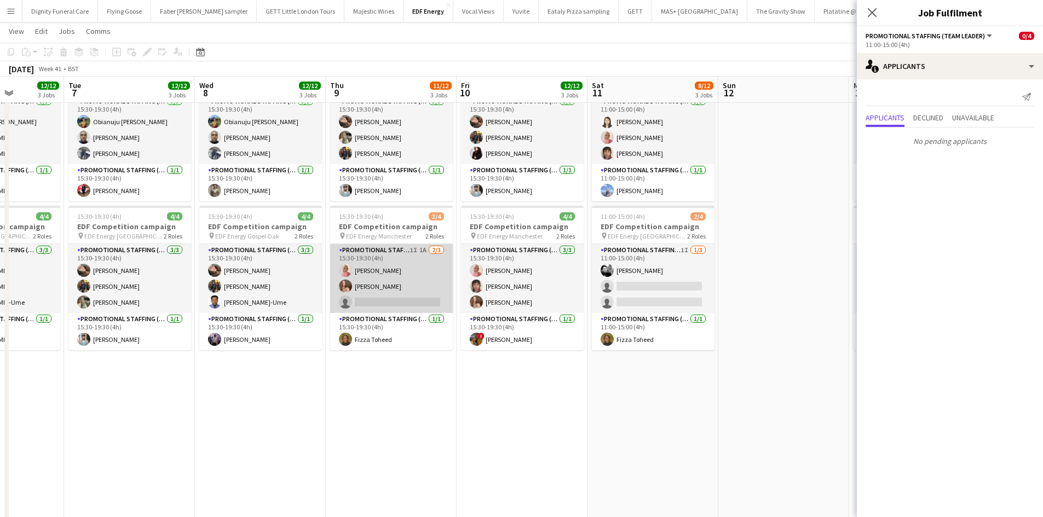
click at [396, 294] on app-card-role "Promotional Staffing (Flyering Staff) 1I 1A [DATE] 15:30-19:30 (4h) [PERSON_NAM…" at bounding box center [391, 278] width 123 height 69
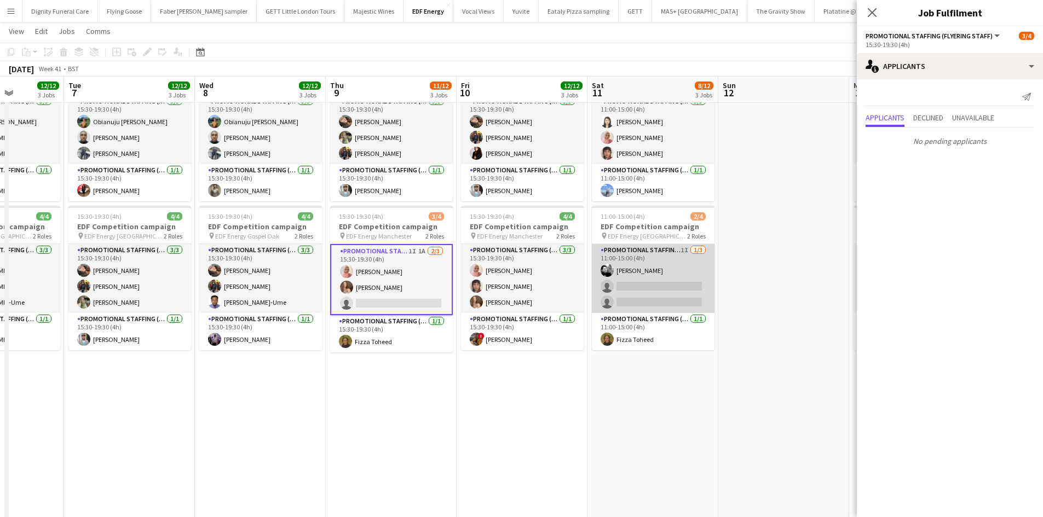
click at [632, 290] on app-card-role "Promotional Staffing (Flyering Staff) 1I [DATE] 11:00-15:00 (4h) [PERSON_NAME] …" at bounding box center [653, 278] width 123 height 69
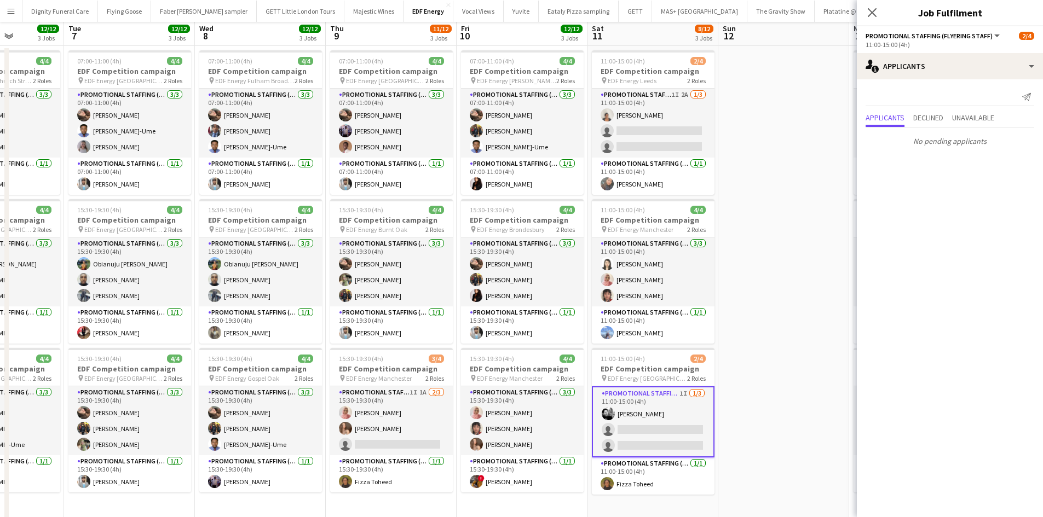
scroll to position [0, 0]
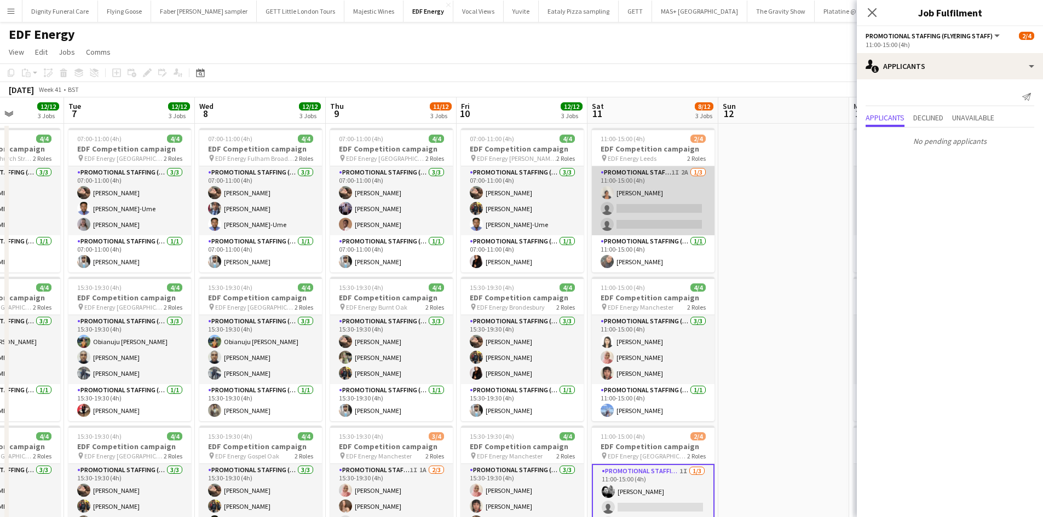
click at [658, 225] on app-card-role "Promotional Staffing (Flyering Staff) 1I 2A [DATE] 11:00-15:00 (4h) [PERSON_NAM…" at bounding box center [653, 200] width 123 height 69
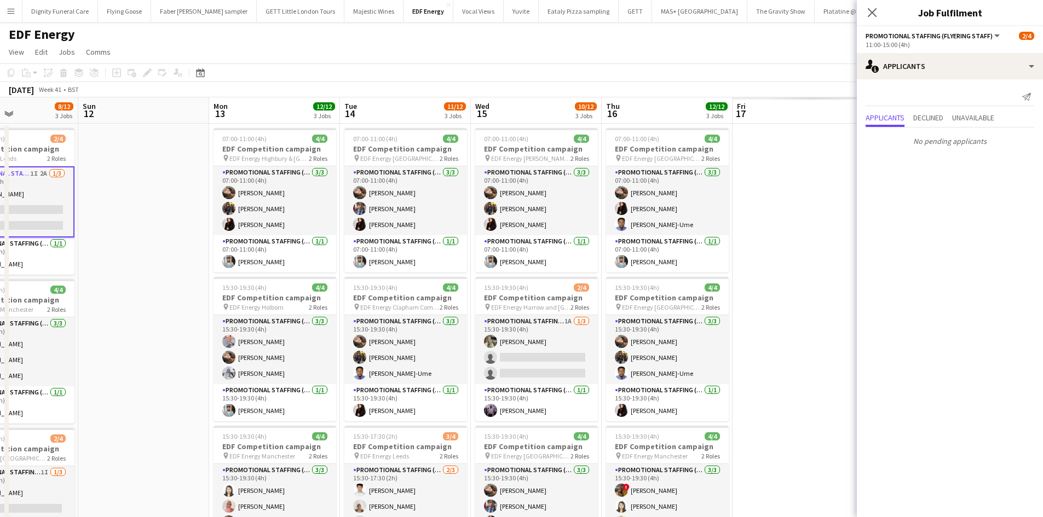
drag, startPoint x: 760, startPoint y: 309, endPoint x: 128, endPoint y: 266, distance: 634.0
click at [120, 274] on app-calendar-viewport "Tue 7 12/12 3 Jobs Wed 8 12/12 3 Jobs Thu 9 11/12 3 Jobs Fri 10 12/12 3 Jobs Sa…" at bounding box center [521, 440] width 1043 height 687
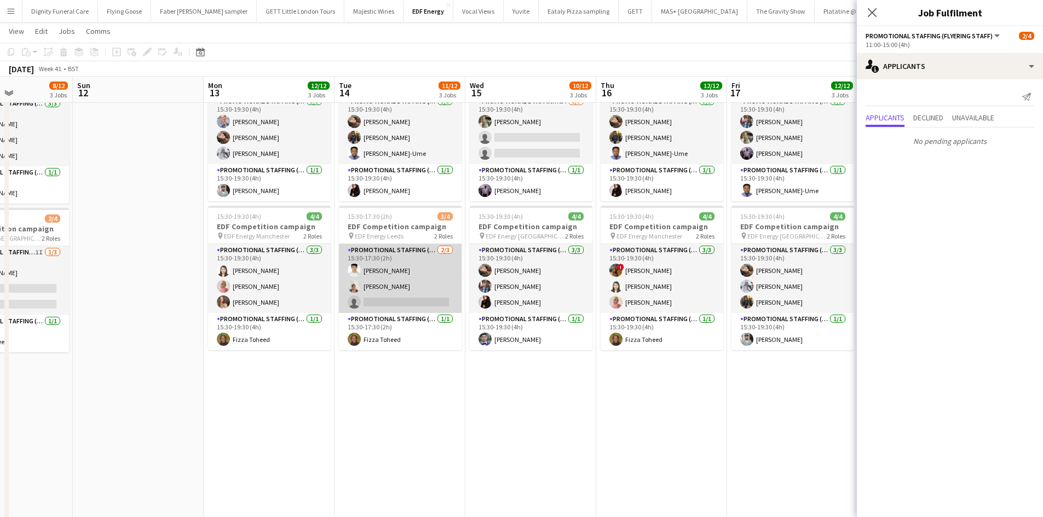
click at [405, 303] on app-card-role "Promotional Staffing (Flyering Staff) [DATE] 15:30-17:30 (2h) [PERSON_NAME] sin…" at bounding box center [400, 278] width 123 height 69
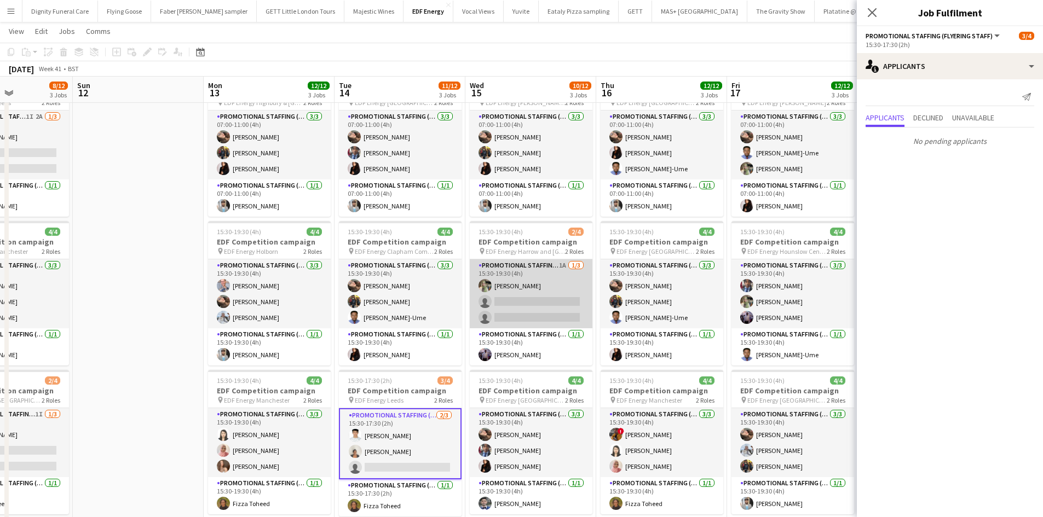
click at [543, 309] on app-card-role "Promotional Staffing (Flyering Staff) 1A [DATE] 15:30-19:30 (4h) [PERSON_NAME] …" at bounding box center [531, 294] width 123 height 69
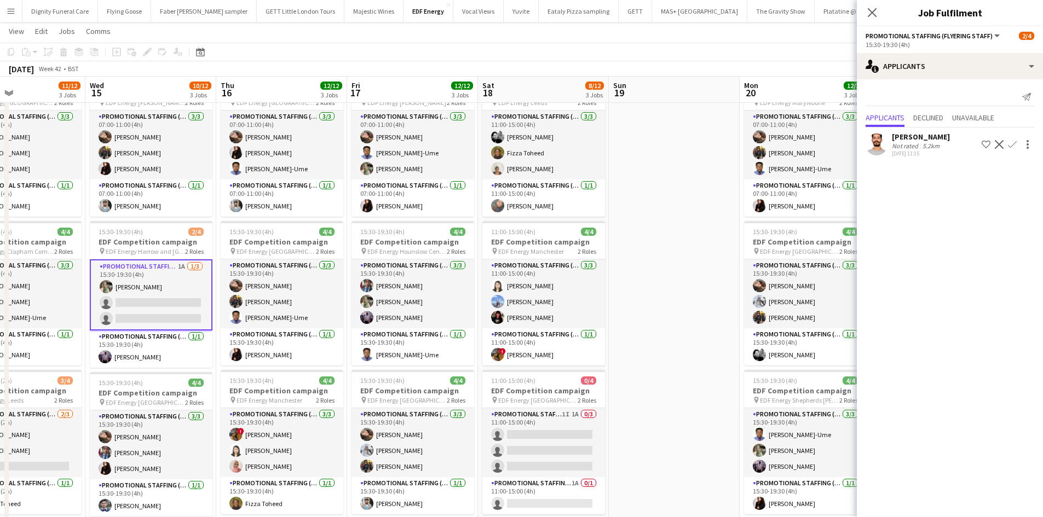
drag, startPoint x: 474, startPoint y: 342, endPoint x: 236, endPoint y: 308, distance: 240.6
click at [236, 310] on app-calendar-viewport "Sat 11 8/12 3 Jobs Sun 12 Mon 13 12/12 3 Jobs Tue 14 11/12 3 Jobs Wed 15 10/12 …" at bounding box center [521, 358] width 1043 height 740
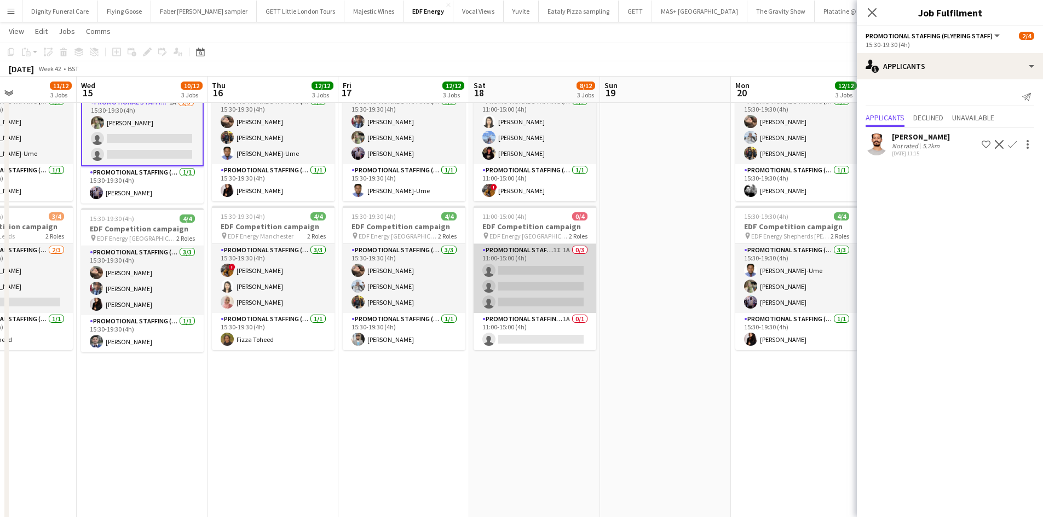
click at [536, 275] on app-card-role "Promotional Staffing (Flyering Staff) 1I 1A 0/3 11:00-15:00 (4h) single-neutral…" at bounding box center [535, 278] width 123 height 69
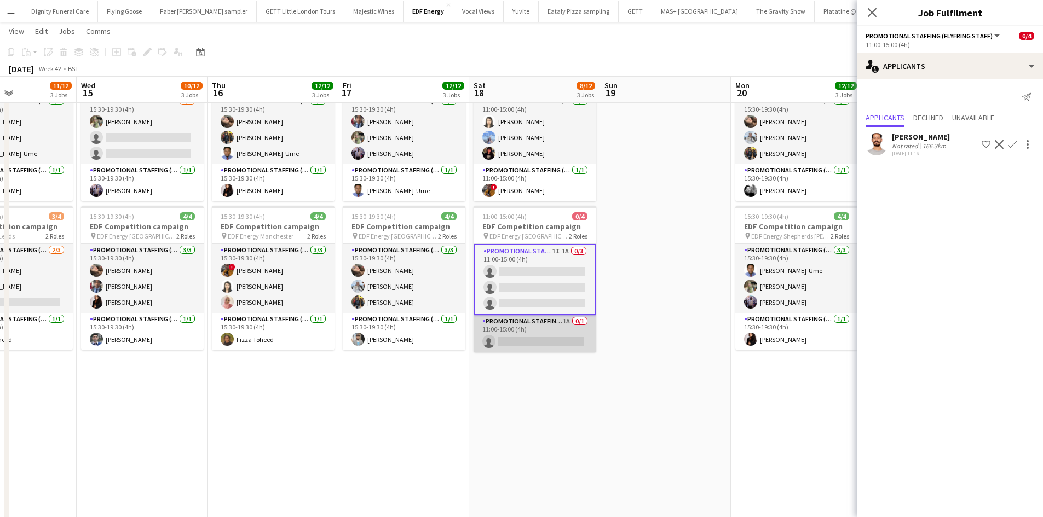
click at [548, 338] on app-card-role "Promotional Staffing (Team Leader) 1A 0/1 11:00-15:00 (4h) single-neutral-actio…" at bounding box center [535, 333] width 123 height 37
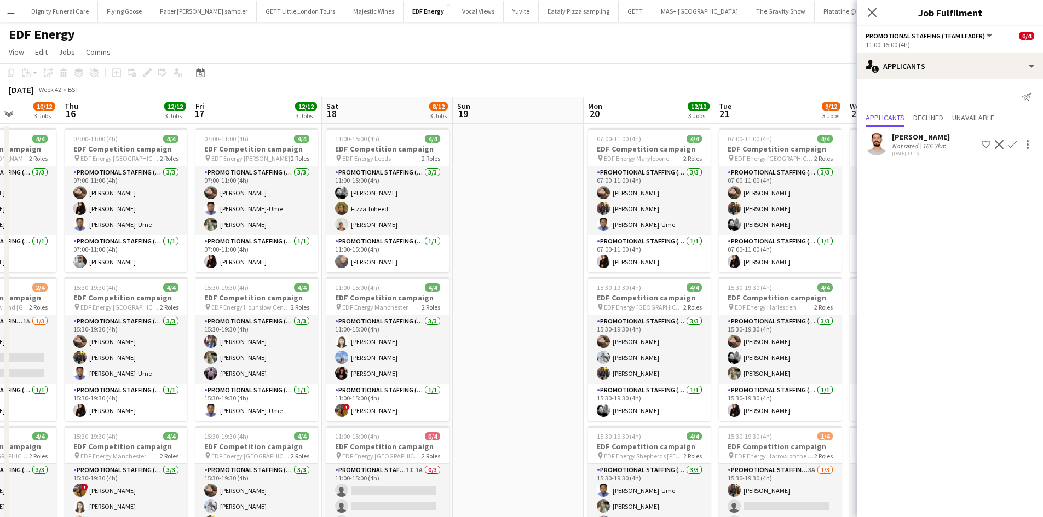
drag, startPoint x: 680, startPoint y: 427, endPoint x: 273, endPoint y: 364, distance: 411.8
click at [286, 367] on app-calendar-viewport "Mon 13 12/12 3 Jobs Tue 14 11/12 3 Jobs Wed 15 10/12 3 Jobs Thu 16 12/12 3 Jobs…" at bounding box center [521, 440] width 1043 height 687
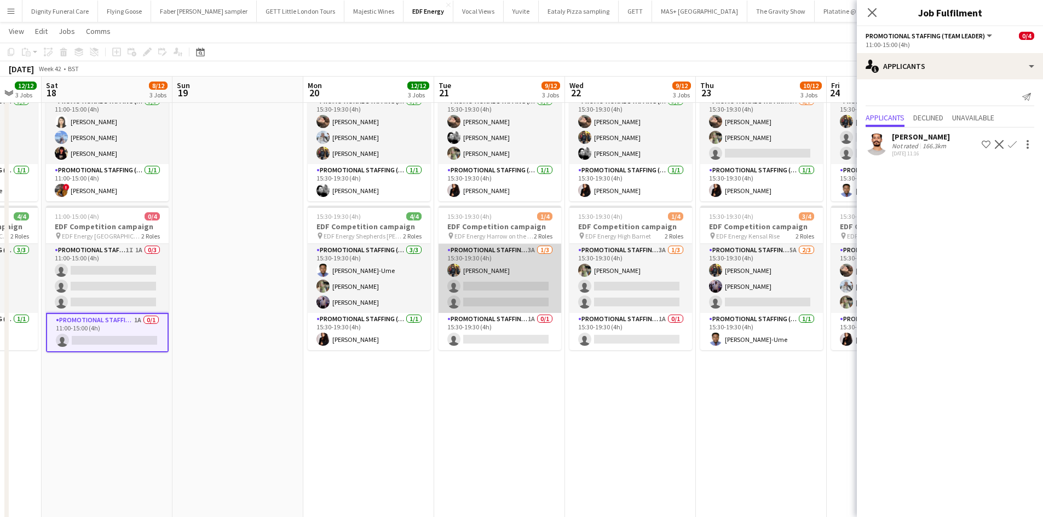
click at [510, 291] on app-card-role "Promotional Staffing (Flyering Staff) 3A [DATE] 15:30-19:30 (4h) [PERSON_NAME] …" at bounding box center [500, 278] width 123 height 69
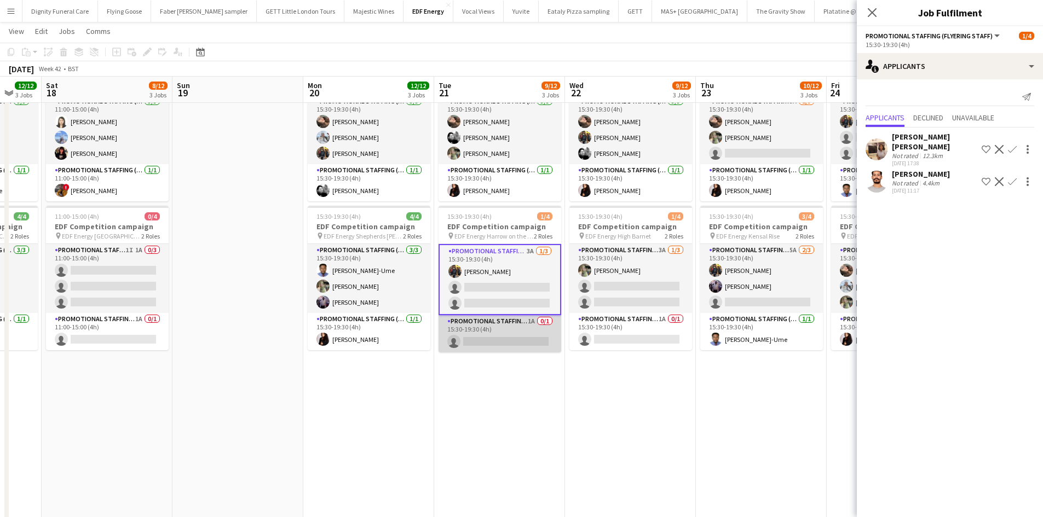
click at [497, 343] on app-card-role "Promotional Staffing (Team Leader) 1A 0/1 15:30-19:30 (4h) single-neutral-actio…" at bounding box center [500, 333] width 123 height 37
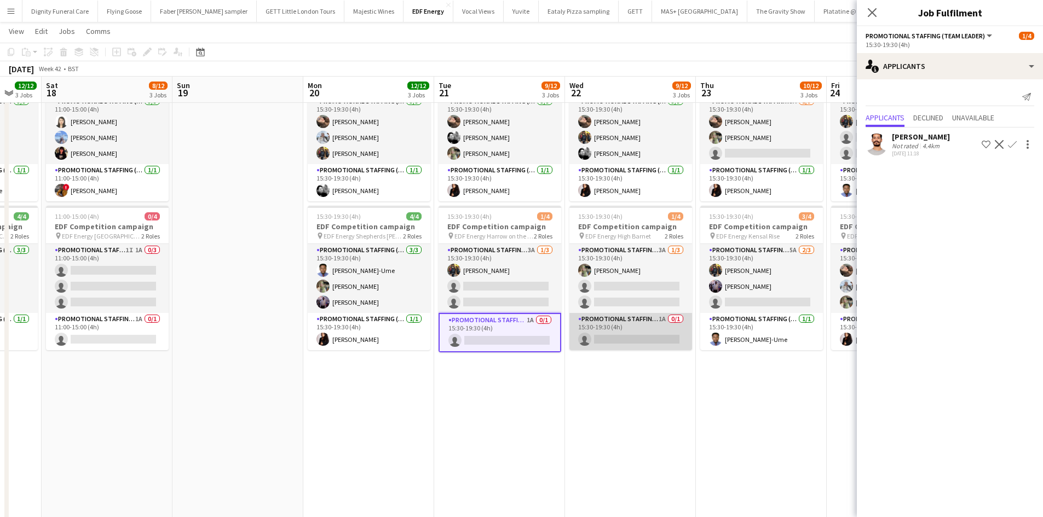
click at [629, 334] on app-card-role "Promotional Staffing (Team Leader) 1A 0/1 15:30-19:30 (4h) single-neutral-actio…" at bounding box center [630, 331] width 123 height 37
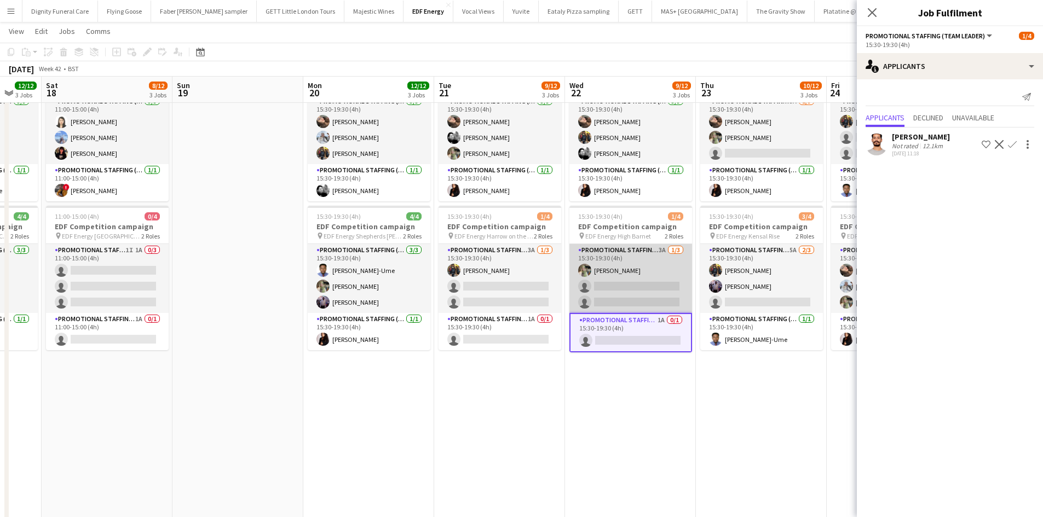
click at [612, 292] on app-card-role "Promotional Staffing (Flyering Staff) 3A [DATE] 15:30-19:30 (4h) [PERSON_NAME] …" at bounding box center [630, 278] width 123 height 69
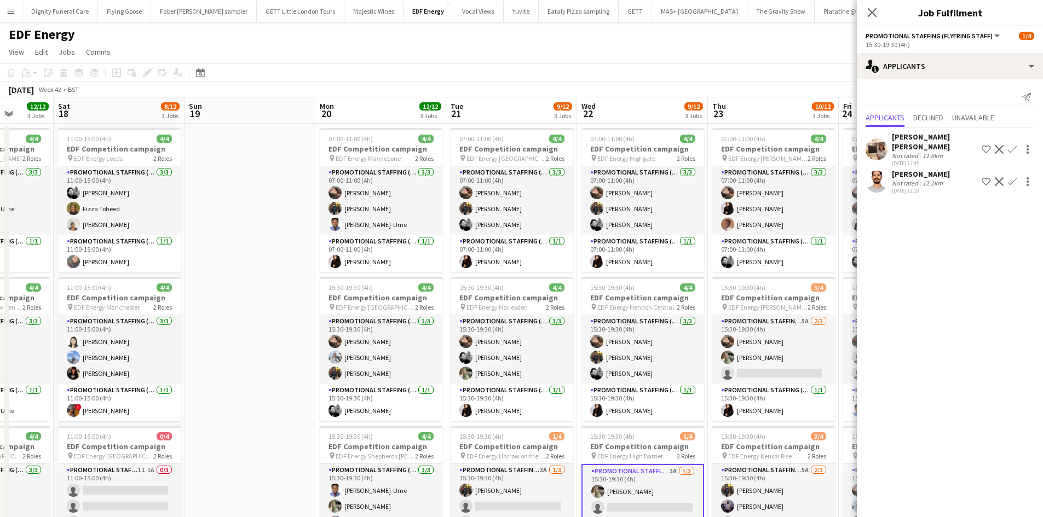
drag, startPoint x: 511, startPoint y: 388, endPoint x: 386, endPoint y: 368, distance: 126.5
click at [387, 368] on app-calendar-viewport "Wed 15 10/12 3 Jobs Thu 16 12/12 3 Jobs Fri 17 12/12 3 Jobs Sat 18 8/12 3 Jobs …" at bounding box center [521, 440] width 1043 height 687
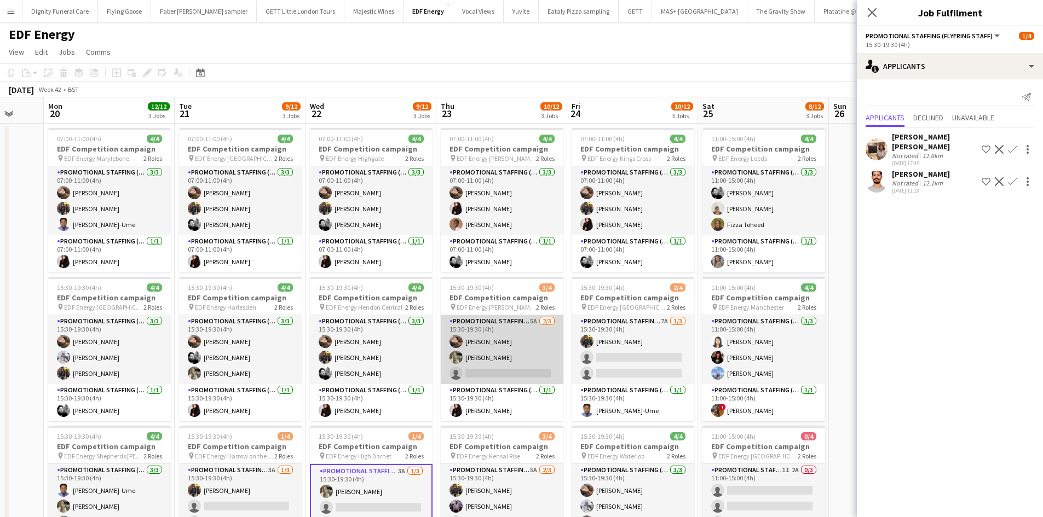
click at [510, 370] on app-card-role "Promotional Staffing (Flyering Staff) 5A [DATE] 15:30-19:30 (4h) [PERSON_NAME] …" at bounding box center [502, 349] width 123 height 69
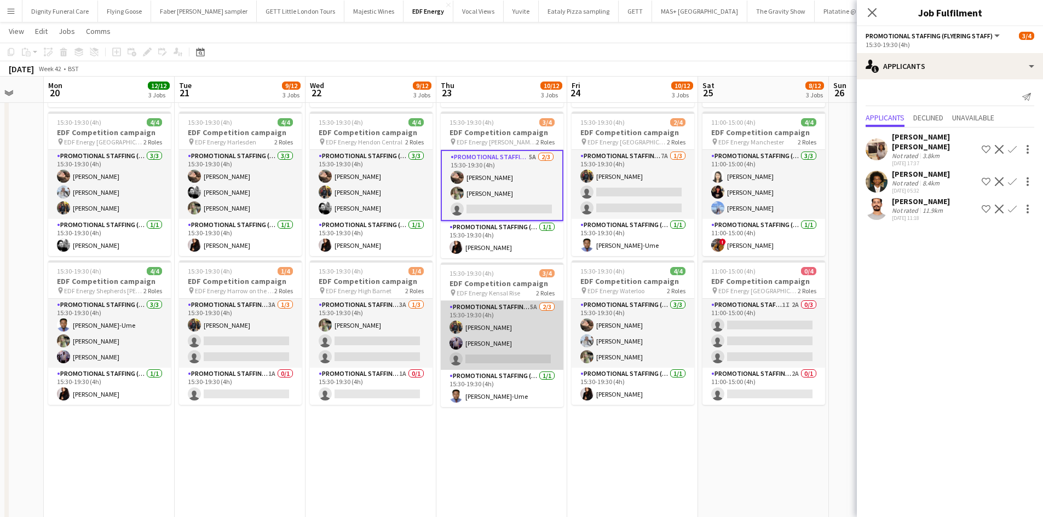
click at [524, 362] on app-card-role "Promotional Staffing (Flyering Staff) 5A [DATE] 15:30-19:30 (4h) [PERSON_NAME] …" at bounding box center [502, 335] width 123 height 69
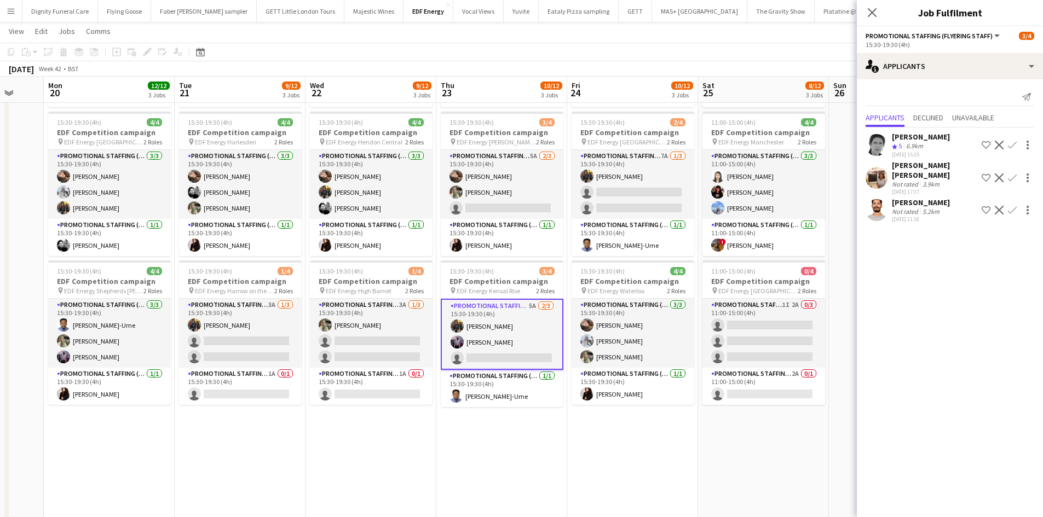
click at [908, 198] on div "[PERSON_NAME]" at bounding box center [921, 203] width 58 height 10
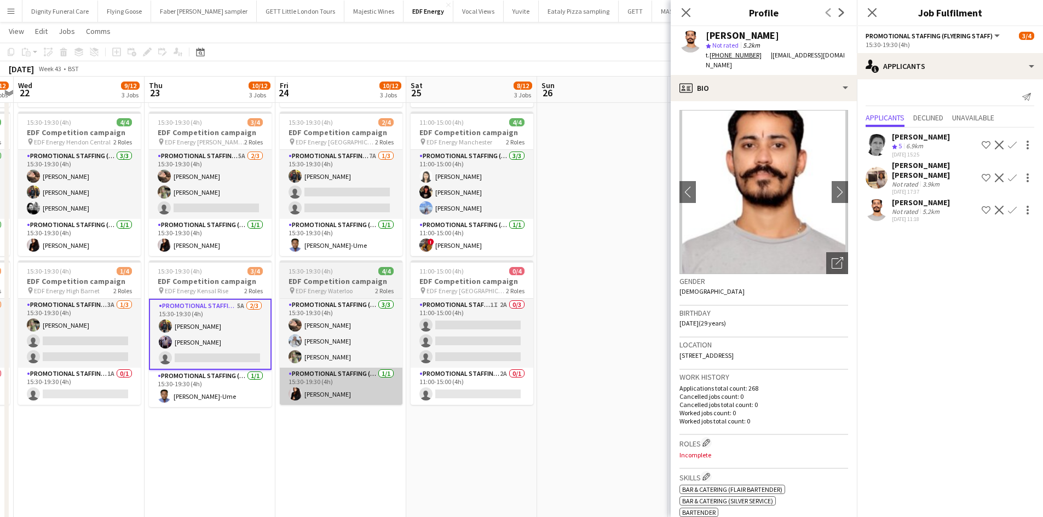
drag, startPoint x: 631, startPoint y: 439, endPoint x: 333, endPoint y: 398, distance: 301.2
click at [336, 399] on app-calendar-viewport "Sun 19 Mon 20 12/12 3 Jobs Tue 21 9/12 3 Jobs Wed 22 9/12 3 Jobs Thu 23 10/12 3…" at bounding box center [521, 248] width 1043 height 740
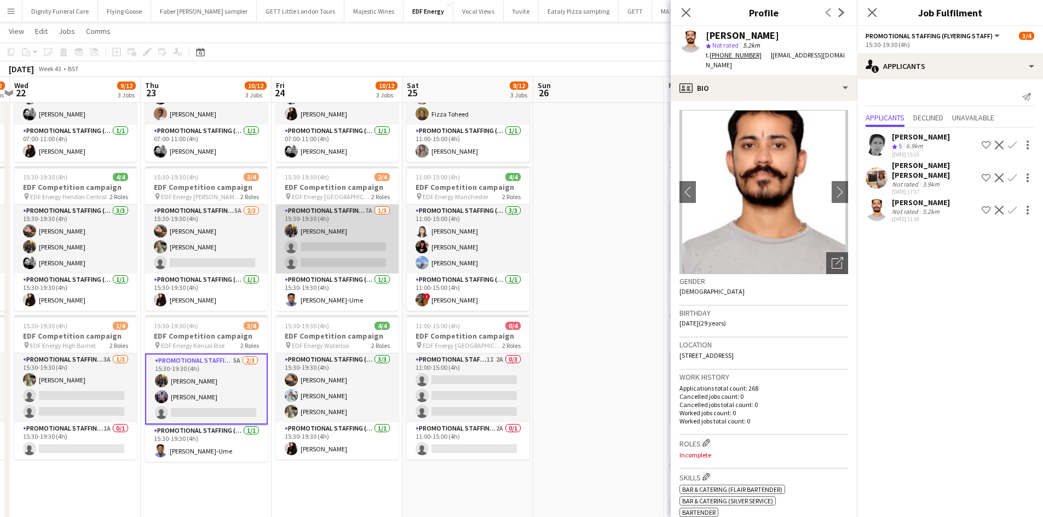
click at [347, 256] on app-card-role "Promotional Staffing (Flyering Staff) 7A [DATE] 15:30-19:30 (4h) [PERSON_NAME] …" at bounding box center [337, 239] width 123 height 69
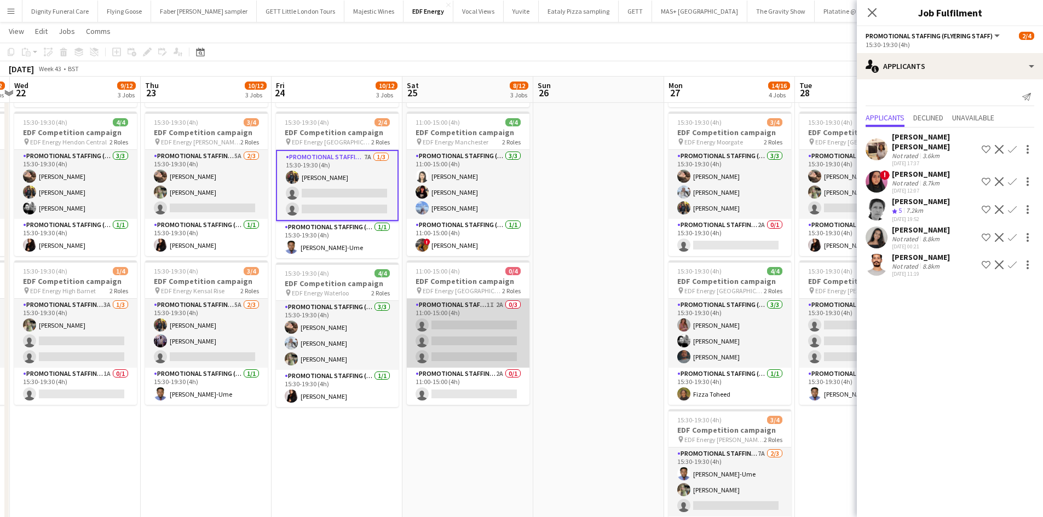
click at [475, 318] on app-card-role "Promotional Staffing (Flyering Staff) 1I 2A 0/3 11:00-15:00 (4h) single-neutral…" at bounding box center [468, 333] width 123 height 69
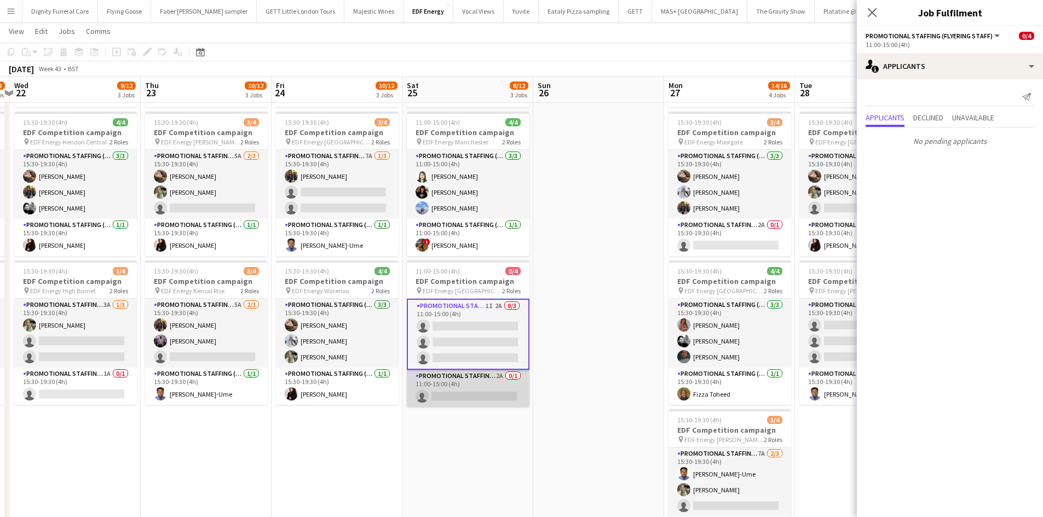
click at [462, 392] on app-card-role "Promotional Staffing (Team Leader) 2A 0/1 11:00-15:00 (4h) single-neutral-actio…" at bounding box center [468, 388] width 123 height 37
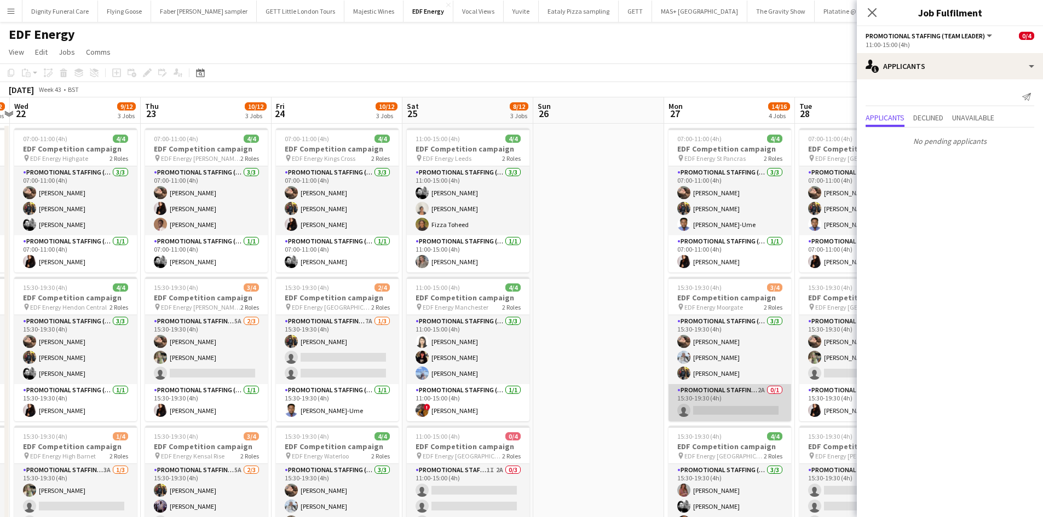
click at [734, 402] on app-card-role "Promotional Staffing (Team Leader) 2A 0/1 15:30-19:30 (4h) single-neutral-actio…" at bounding box center [730, 402] width 123 height 37
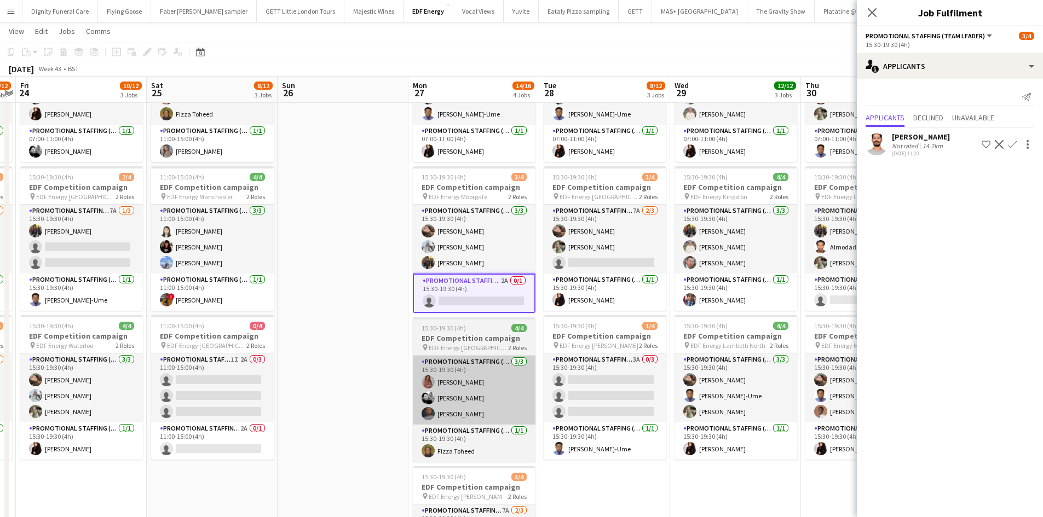
drag, startPoint x: 721, startPoint y: 410, endPoint x: 480, endPoint y: 376, distance: 243.3
click at [464, 379] on app-calendar-viewport "Tue 21 9/12 3 Jobs Wed 22 9/12 3 Jobs Thu 23 10/12 3 Jobs Fri 24 10/12 3 Jobs S…" at bounding box center [521, 303] width 1043 height 740
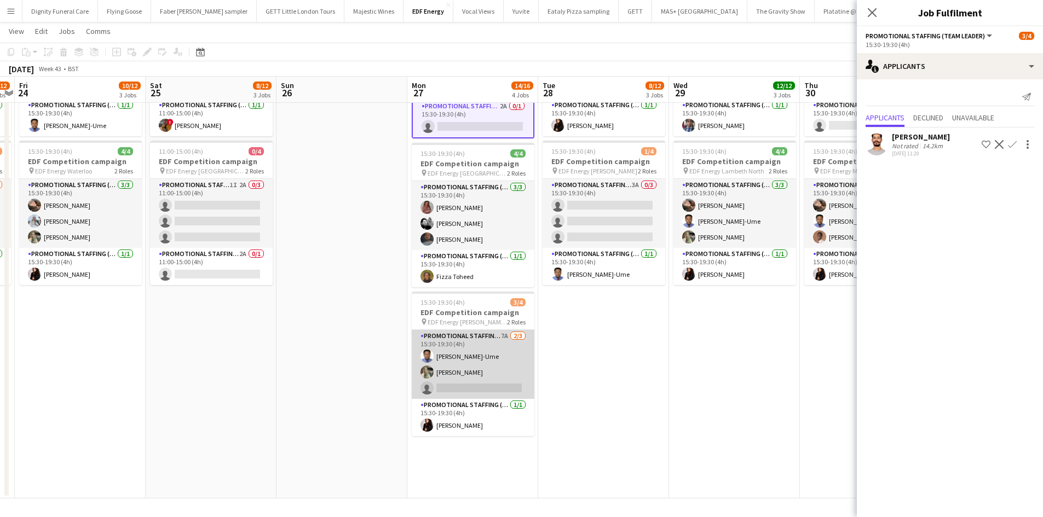
click at [481, 383] on app-card-role "Promotional Staffing (Flyering Staff) 7A [DATE] 15:30-19:30 (4h) [PERSON_NAME]-…" at bounding box center [473, 364] width 123 height 69
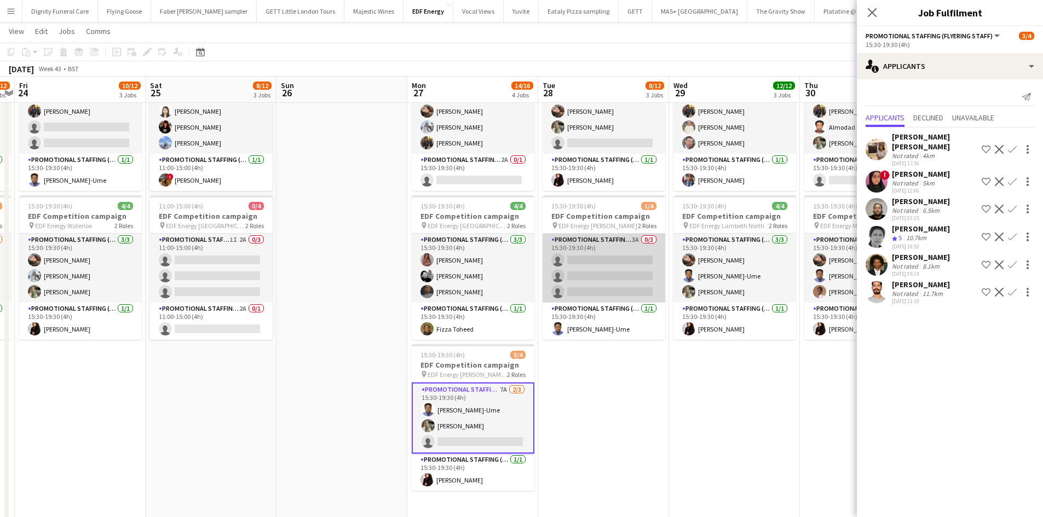
click at [599, 292] on app-card-role "Promotional Staffing (Flyering Staff) 3A 0/3 15:30-19:30 (4h) single-neutral-ac…" at bounding box center [604, 268] width 123 height 69
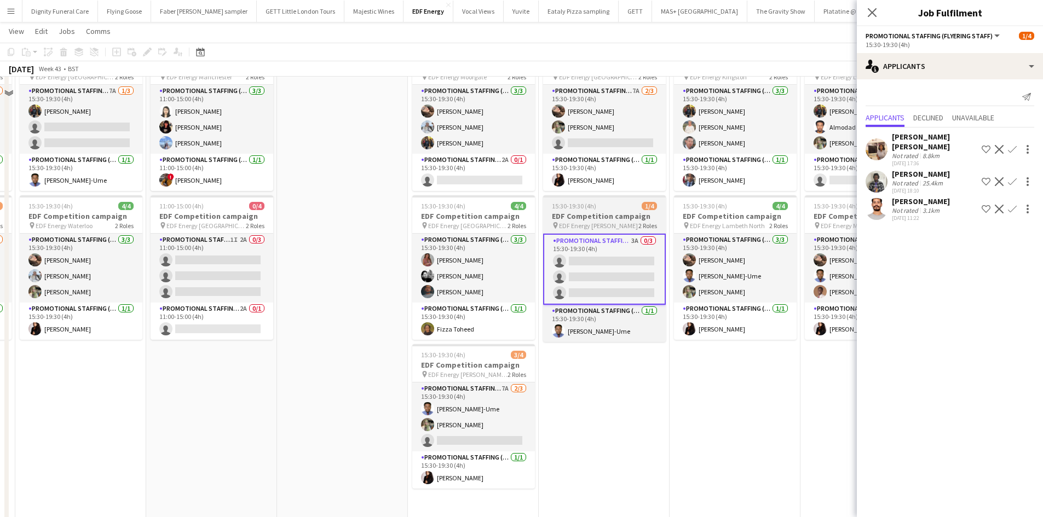
scroll to position [65, 0]
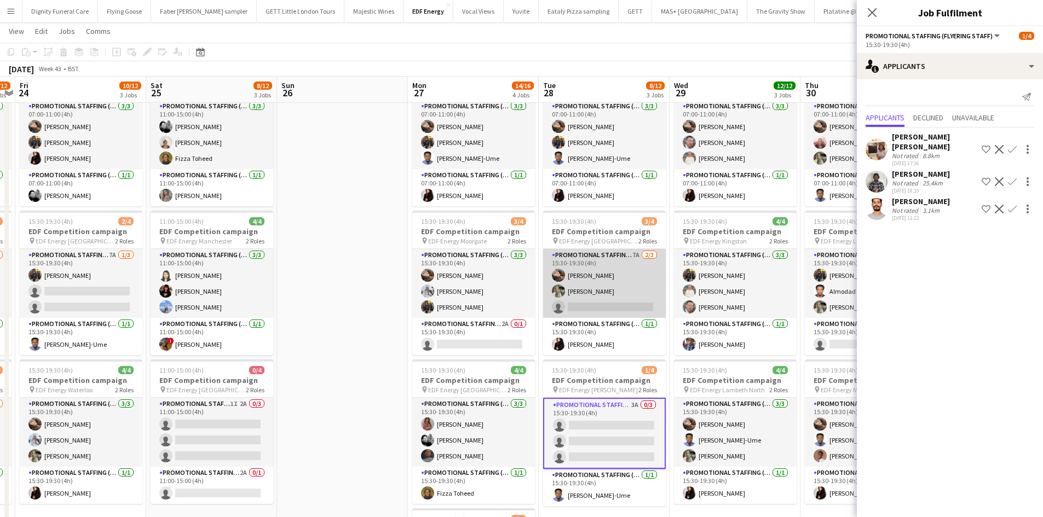
click at [586, 307] on app-card-role "Promotional Staffing (Flyering Staff) 7A [DATE] 15:30-19:30 (4h) [PERSON_NAME] …" at bounding box center [604, 283] width 123 height 69
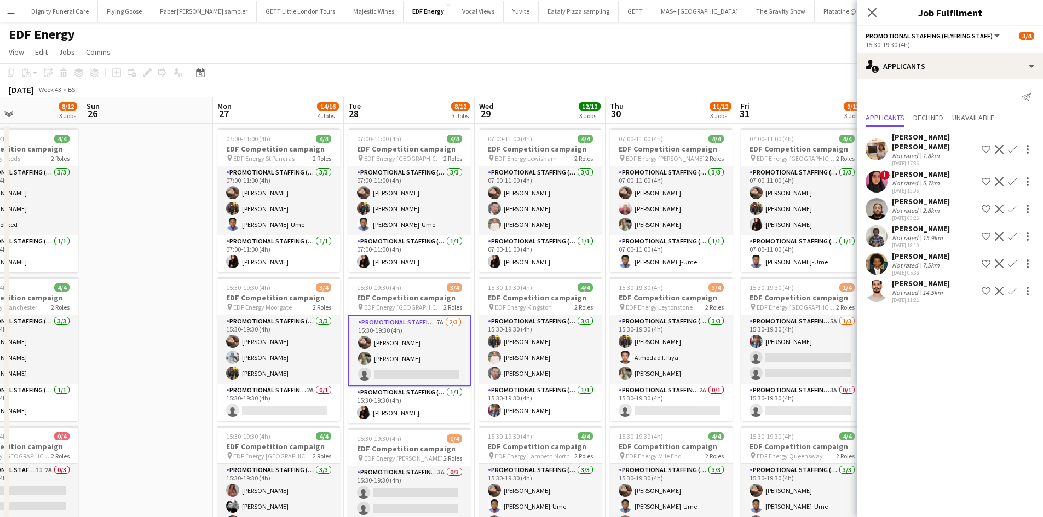
scroll to position [0, 335]
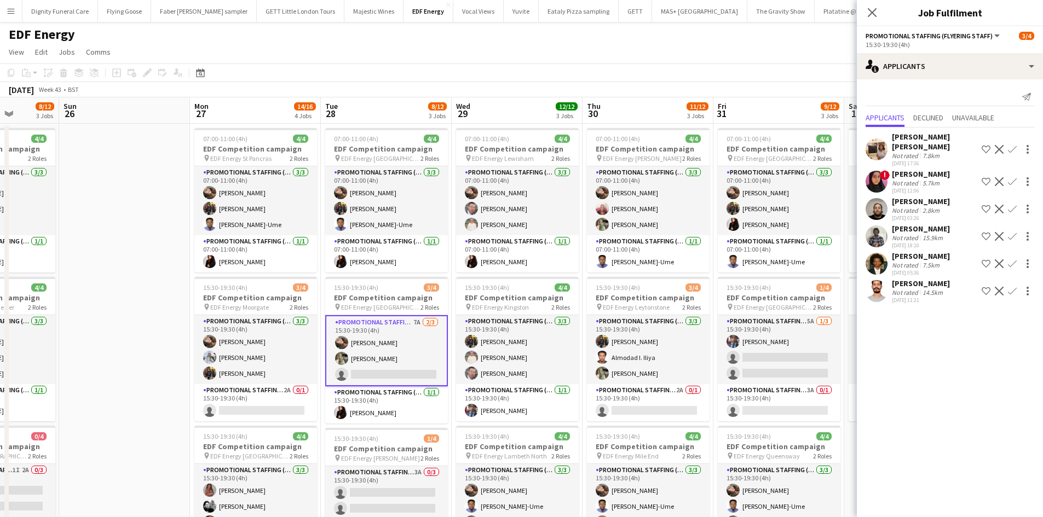
drag, startPoint x: 562, startPoint y: 350, endPoint x: 382, endPoint y: 322, distance: 182.3
click at [383, 322] on app-calendar-viewport "Thu 23 10/12 3 Jobs Fri 24 10/12 3 Jobs Sat 25 8/12 3 Jobs Sun 26 Mon 27 14/16 …" at bounding box center [521, 440] width 1043 height 687
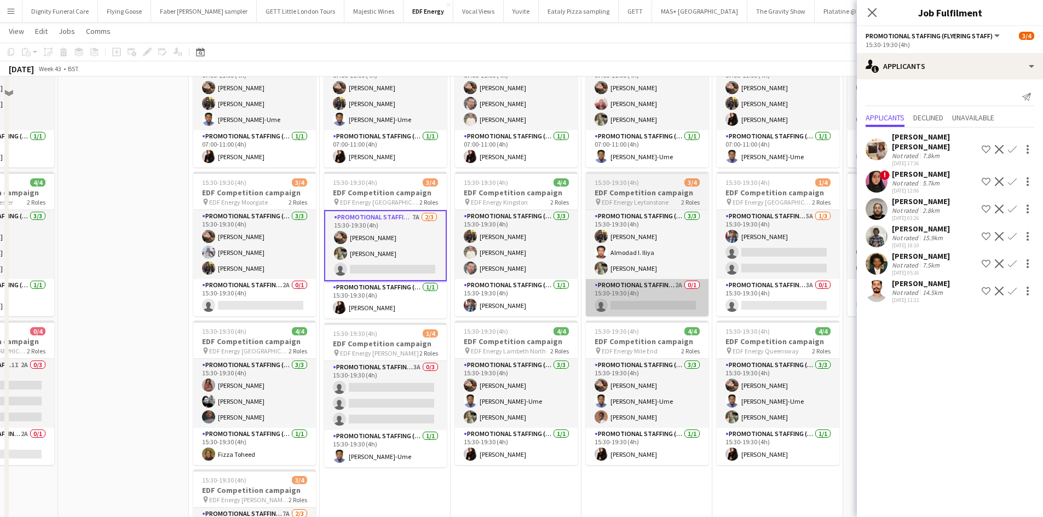
scroll to position [55, 0]
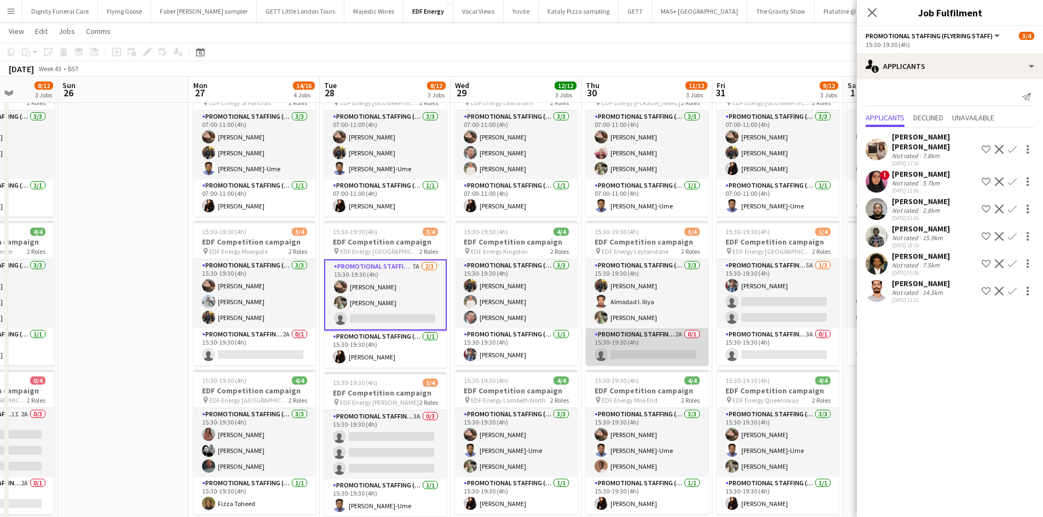
click at [651, 348] on app-card-role "Promotional Staffing (Team Leader) 2A 0/1 15:30-19:30 (4h) single-neutral-actio…" at bounding box center [647, 347] width 123 height 37
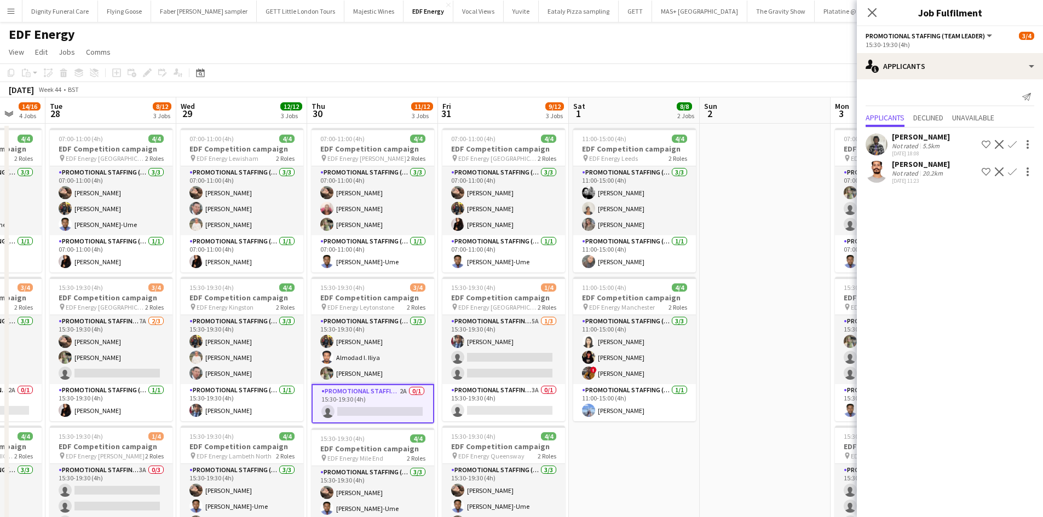
scroll to position [0, 348]
drag, startPoint x: 553, startPoint y: 359, endPoint x: 333, endPoint y: 337, distance: 220.7
click at [333, 337] on app-calendar-viewport "Sat 25 8/12 3 Jobs Sun 26 Mon 27 14/16 4 Jobs Tue 28 8/12 3 Jobs Wed 29 12/12 3…" at bounding box center [521, 440] width 1043 height 687
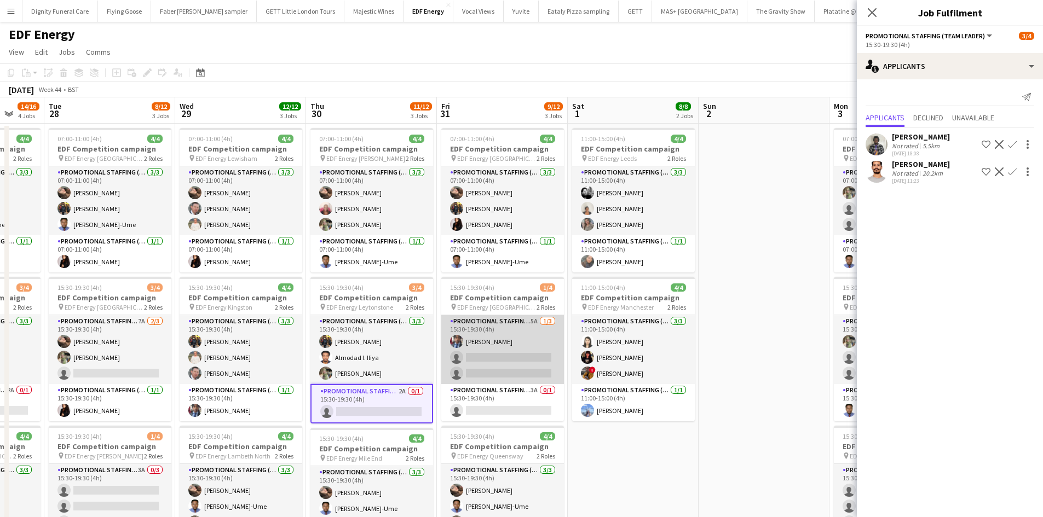
click at [497, 368] on app-card-role "Promotional Staffing (Flyering Staff) 5A [DATE] 15:30-19:30 (4h) [PERSON_NAME] …" at bounding box center [502, 349] width 123 height 69
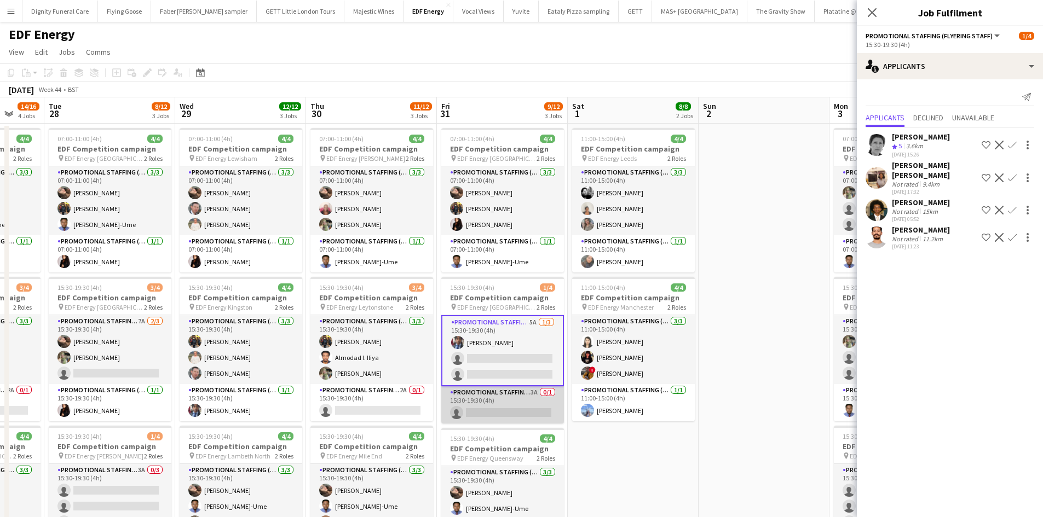
click at [498, 405] on app-card-role "Promotional Staffing (Team Leader) 3A 0/1 15:30-19:30 (4h) single-neutral-actio…" at bounding box center [502, 405] width 123 height 37
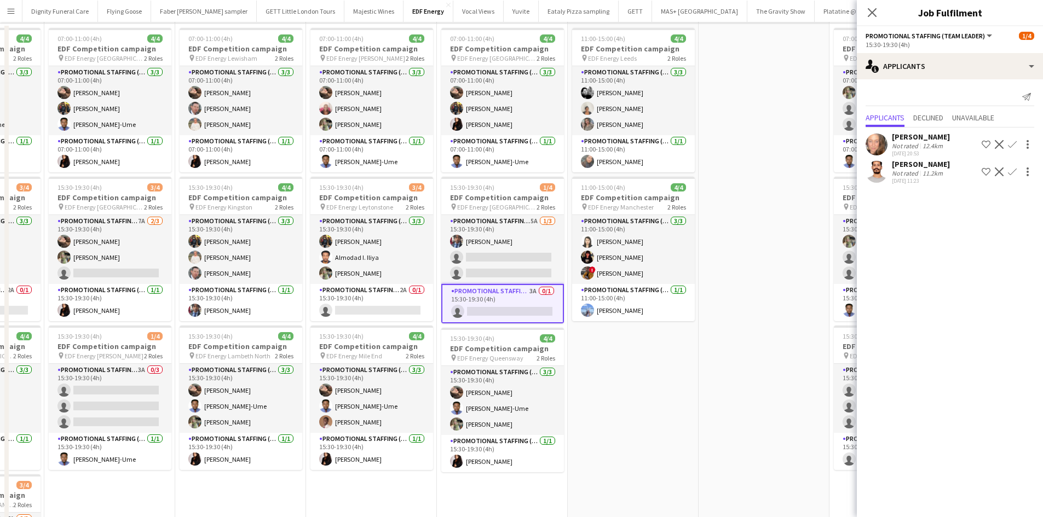
scroll to position [0, 0]
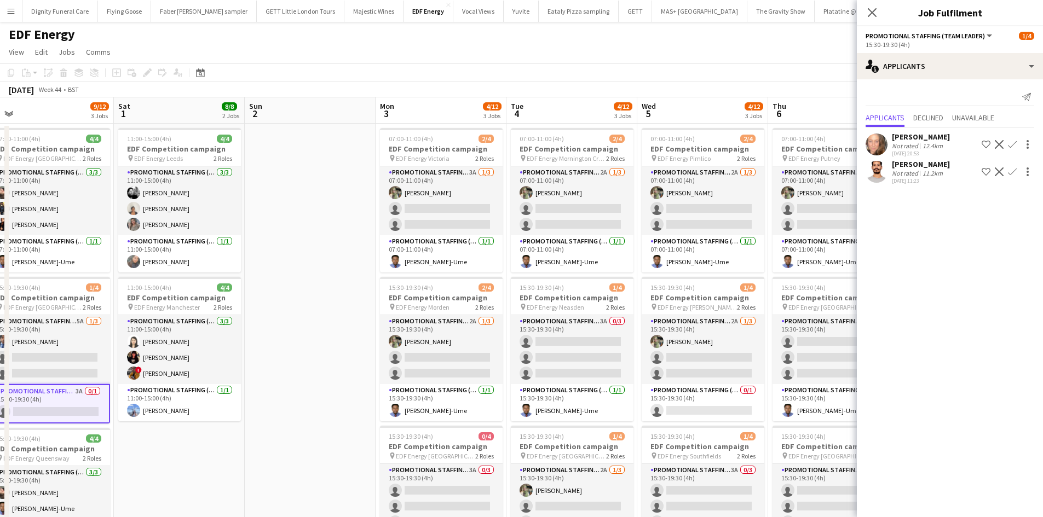
drag, startPoint x: 719, startPoint y: 333, endPoint x: 194, endPoint y: 313, distance: 525.0
click at [193, 315] on app-calendar-viewport "Mon 27 14/16 4 Jobs Tue 28 8/12 3 Jobs Wed 29 12/12 3 Jobs Thu 30 11/12 3 Jobs …" at bounding box center [521, 440] width 1043 height 687
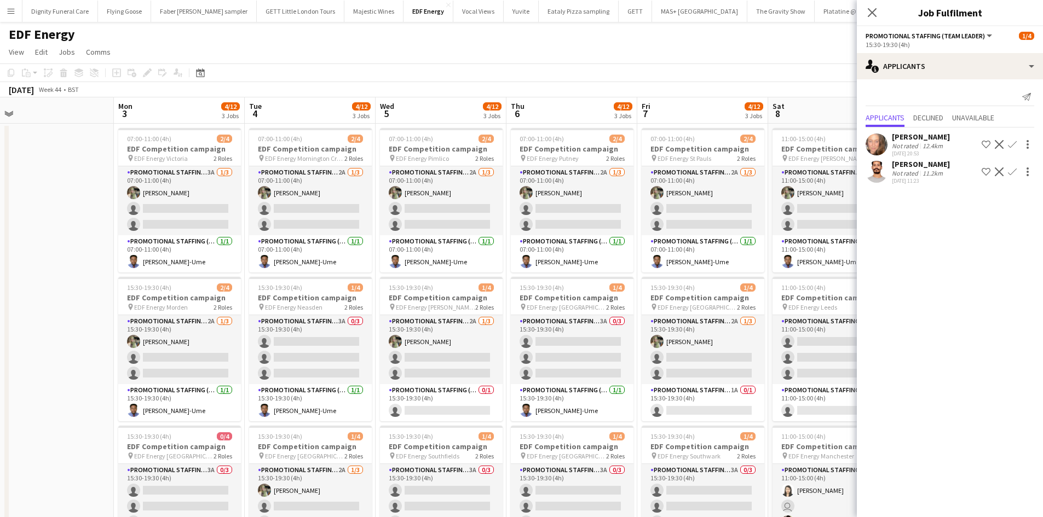
scroll to position [0, 351]
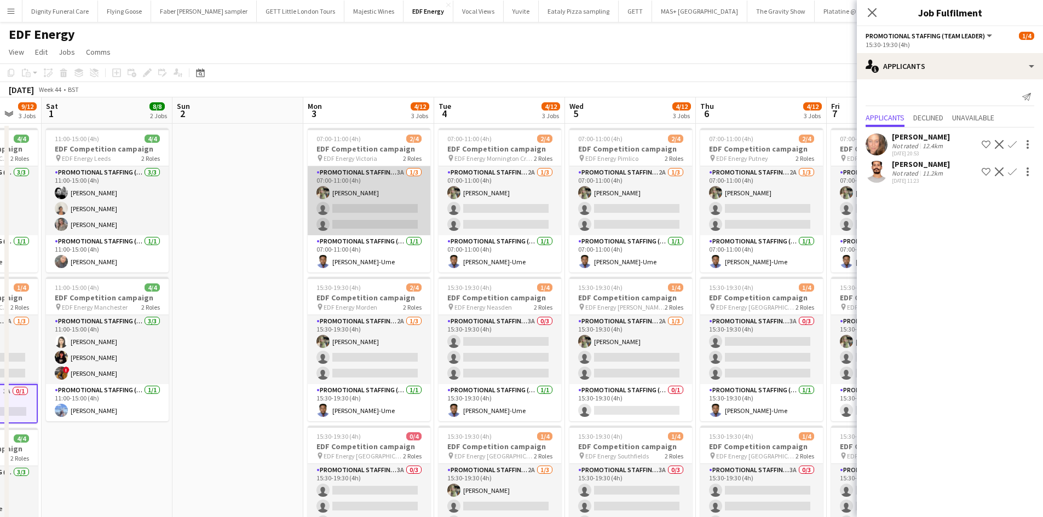
click at [366, 202] on app-card-role "Promotional Staffing (Flyering Staff) 3A [DATE] 07:00-11:00 (4h) [PERSON_NAME] …" at bounding box center [369, 200] width 123 height 69
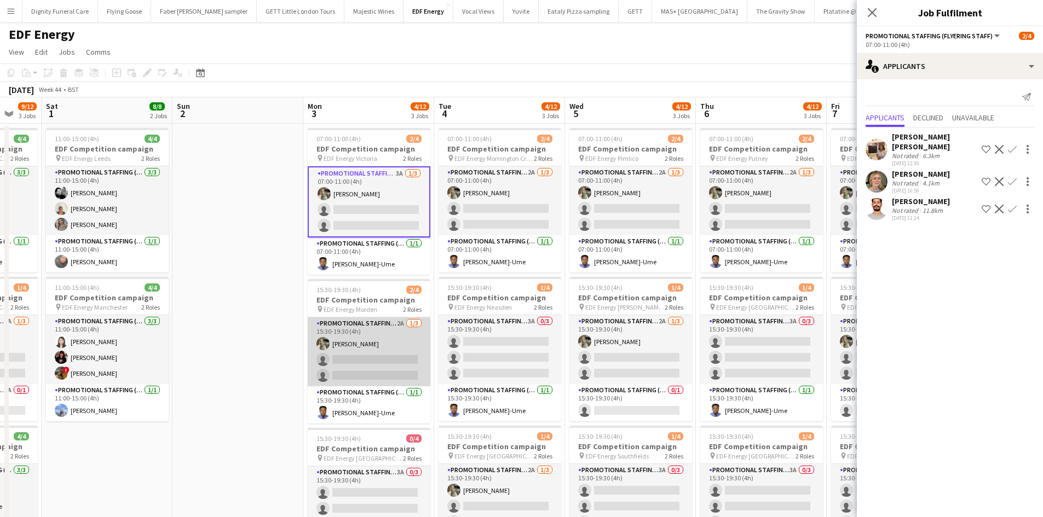
click at [382, 372] on app-card-role "Promotional Staffing (Flyering Staff) 2A [DATE] 15:30-19:30 (4h) [PERSON_NAME] …" at bounding box center [369, 352] width 123 height 69
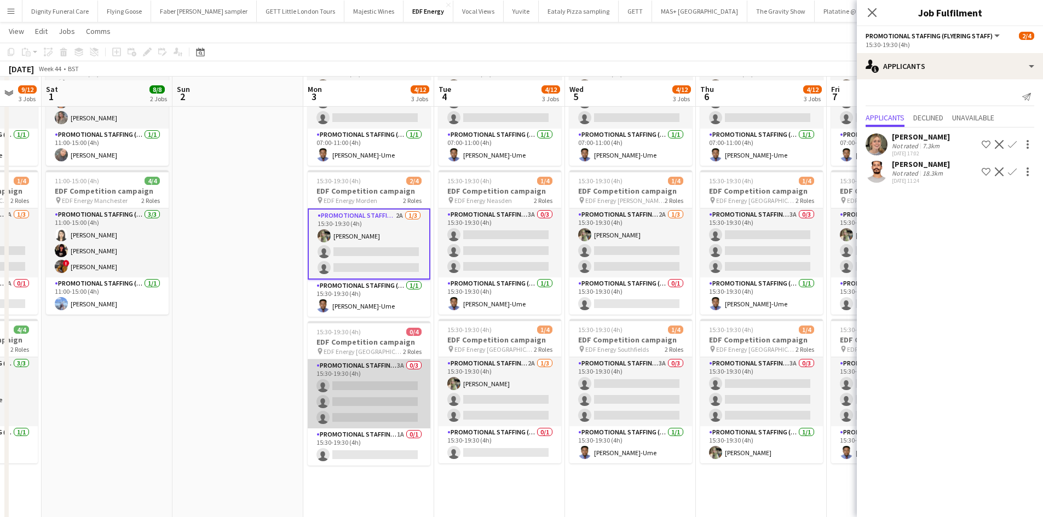
scroll to position [110, 0]
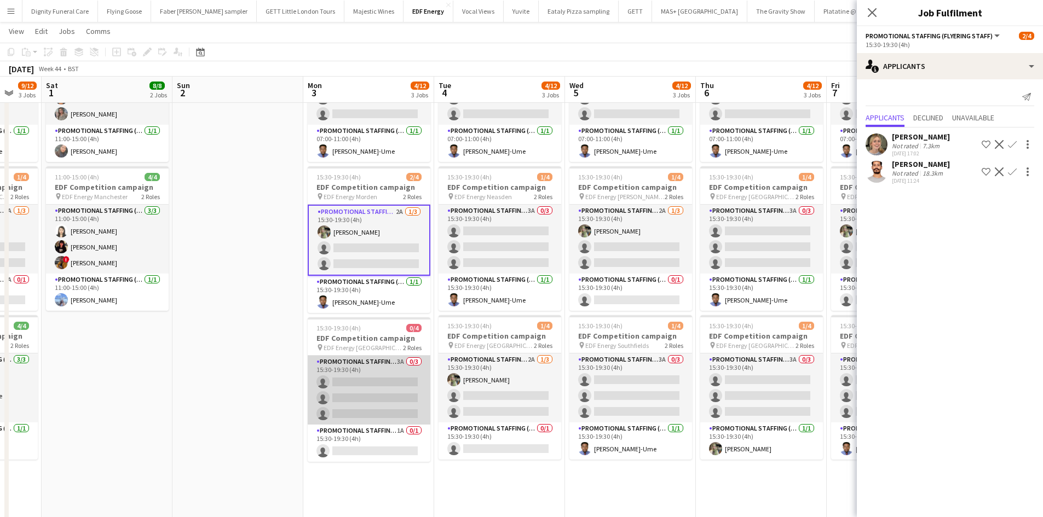
click at [380, 393] on app-card-role "Promotional Staffing (Flyering Staff) 3A 0/3 15:30-19:30 (4h) single-neutral-ac…" at bounding box center [369, 390] width 123 height 69
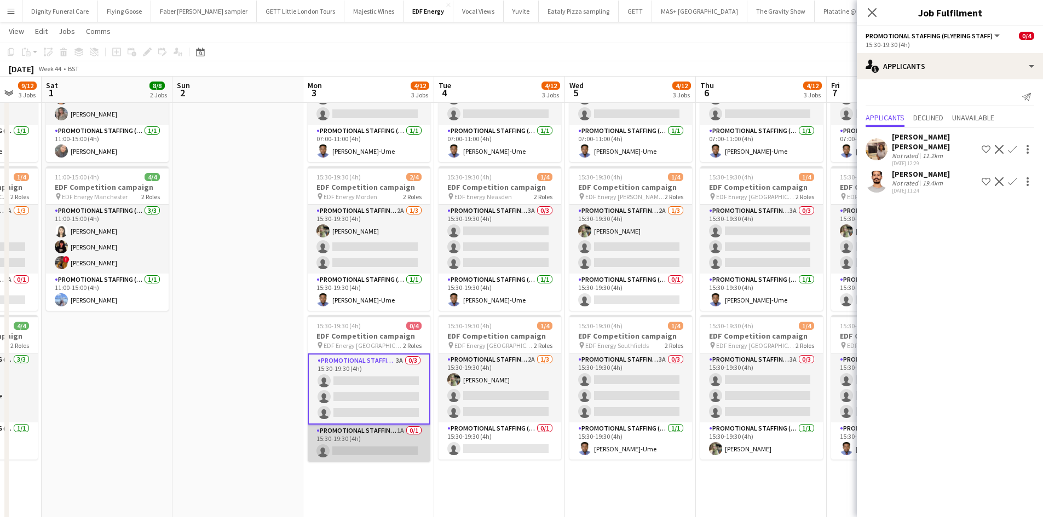
click at [372, 446] on app-card-role "Promotional Staffing (Team Leader) 1A 0/1 15:30-19:30 (4h) single-neutral-actio…" at bounding box center [369, 443] width 123 height 37
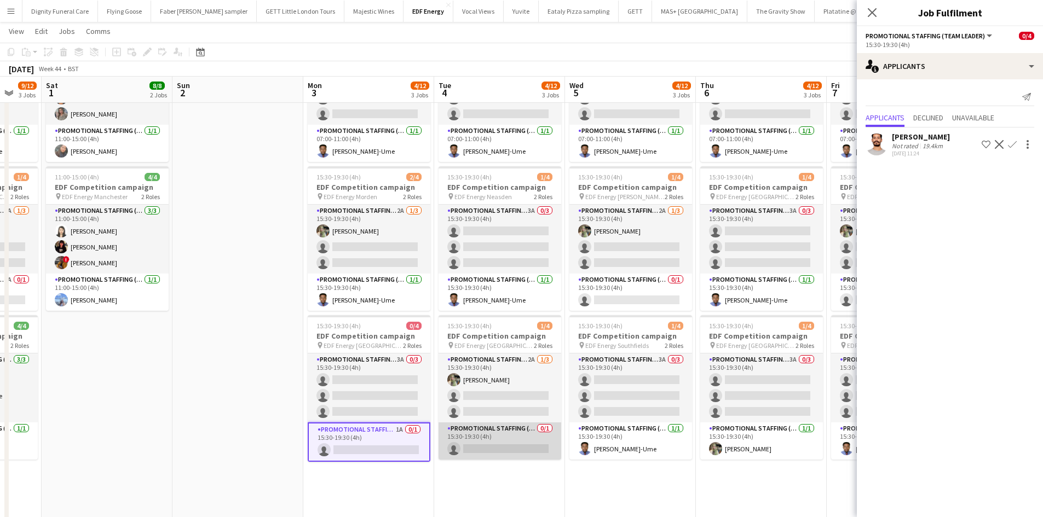
click at [514, 440] on app-card-role "Promotional Staffing (Team Leader) 0/1 15:30-19:30 (4h) single-neutral-actions" at bounding box center [500, 441] width 123 height 37
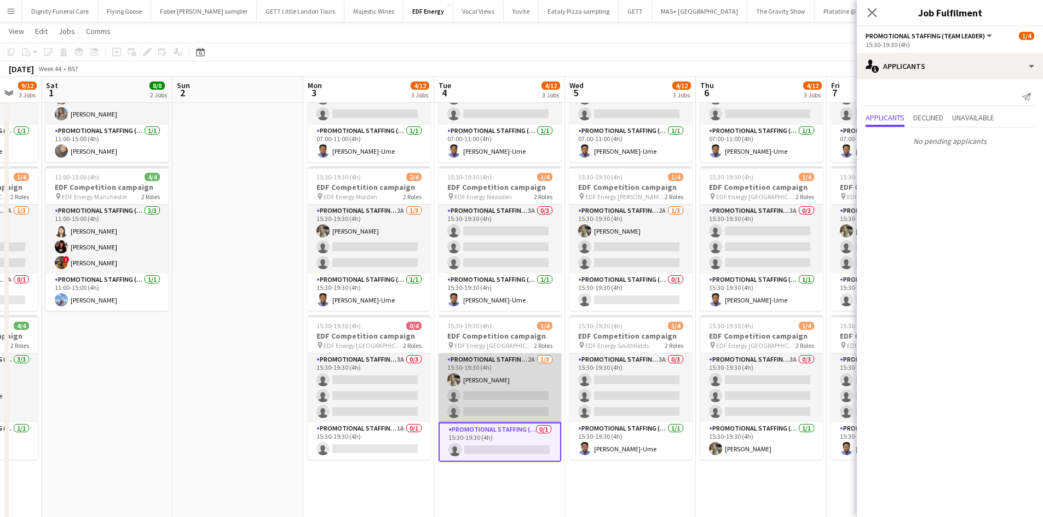
click at [510, 394] on app-card-role "Promotional Staffing (Flyering Staff) 2A [DATE] 15:30-19:30 (4h) [PERSON_NAME] …" at bounding box center [500, 388] width 123 height 69
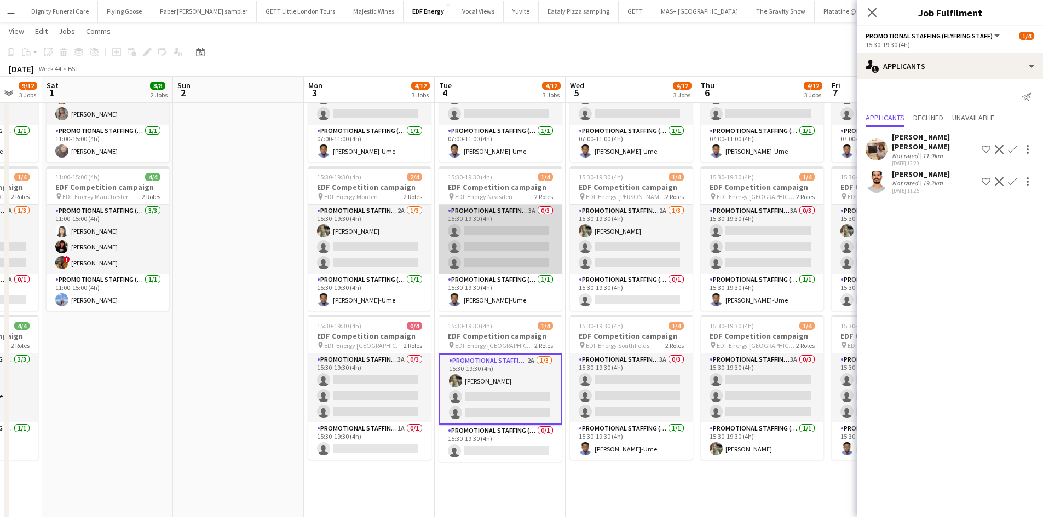
click at [509, 250] on app-card-role "Promotional Staffing (Flyering Staff) 3A 0/3 15:30-19:30 (4h) single-neutral-ac…" at bounding box center [500, 239] width 123 height 69
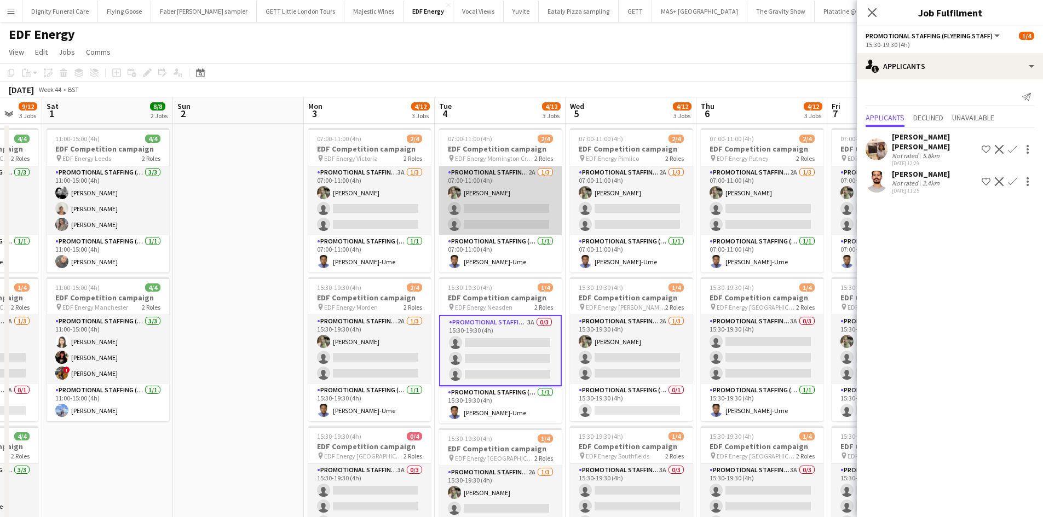
scroll to position [0, 350]
click at [504, 224] on app-card-role "Promotional Staffing (Flyering Staff) 2A [DATE] 07:00-11:00 (4h) [PERSON_NAME] …" at bounding box center [501, 200] width 123 height 69
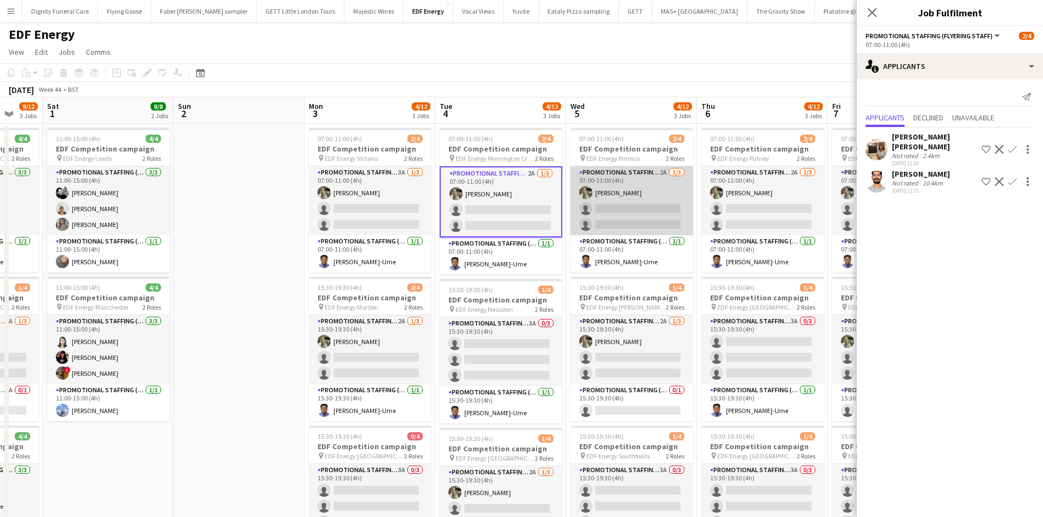
scroll to position [0, 349]
click at [620, 219] on app-card-role "Promotional Staffing (Flyering Staff) 2A [DATE] 07:00-11:00 (4h) [PERSON_NAME] …" at bounding box center [632, 200] width 123 height 69
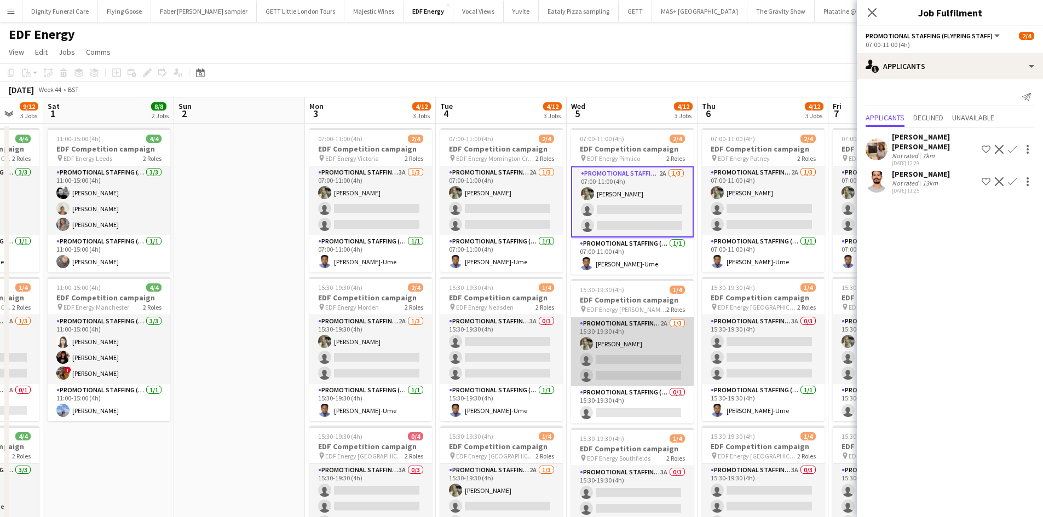
click at [605, 350] on app-card-role "Promotional Staffing (Flyering Staff) 2A [DATE] 15:30-19:30 (4h) [PERSON_NAME] …" at bounding box center [632, 352] width 123 height 69
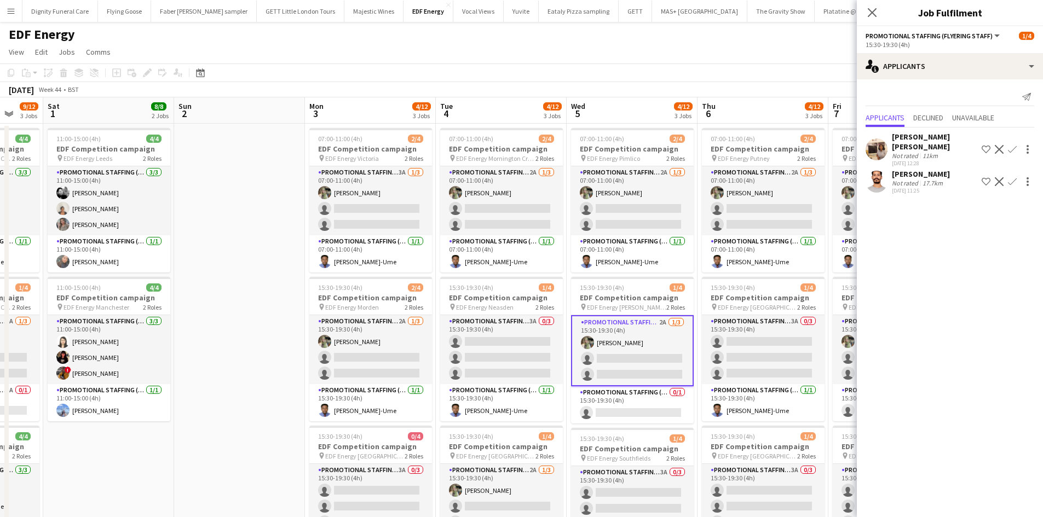
scroll to position [110, 0]
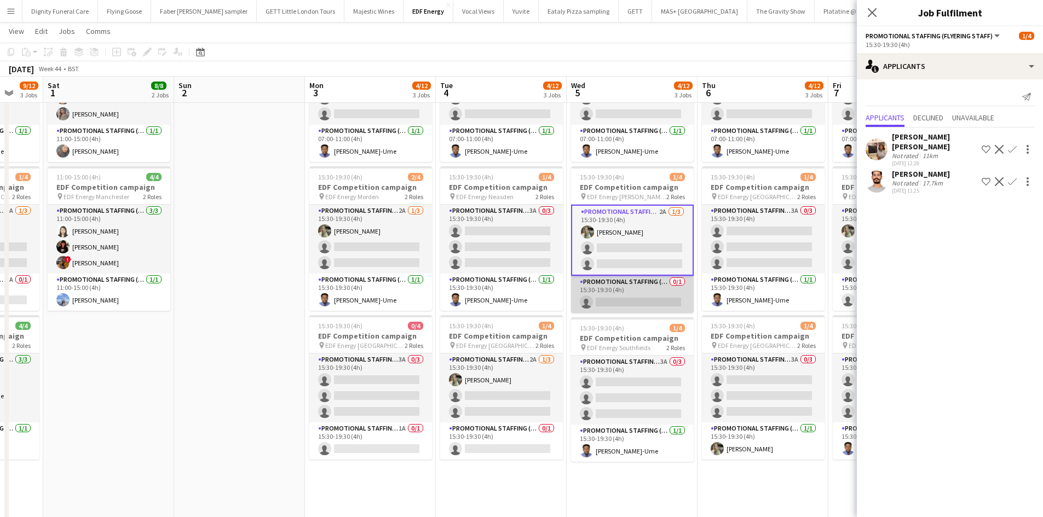
click at [633, 303] on app-card-role "Promotional Staffing (Team Leader) 0/1 15:30-19:30 (4h) single-neutral-actions" at bounding box center [632, 294] width 123 height 37
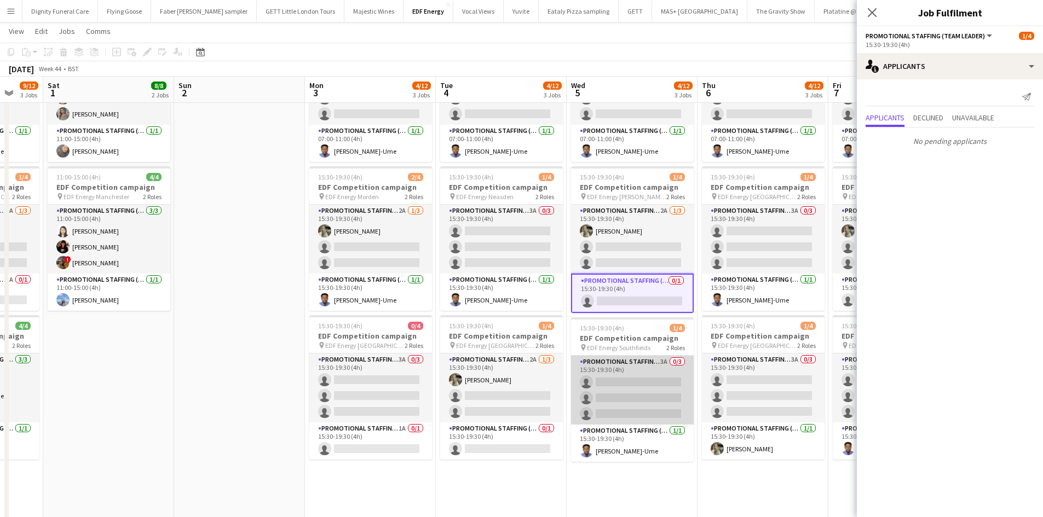
click at [631, 385] on app-card-role "Promotional Staffing (Flyering Staff) 3A 0/3 15:30-19:30 (4h) single-neutral-ac…" at bounding box center [632, 390] width 123 height 69
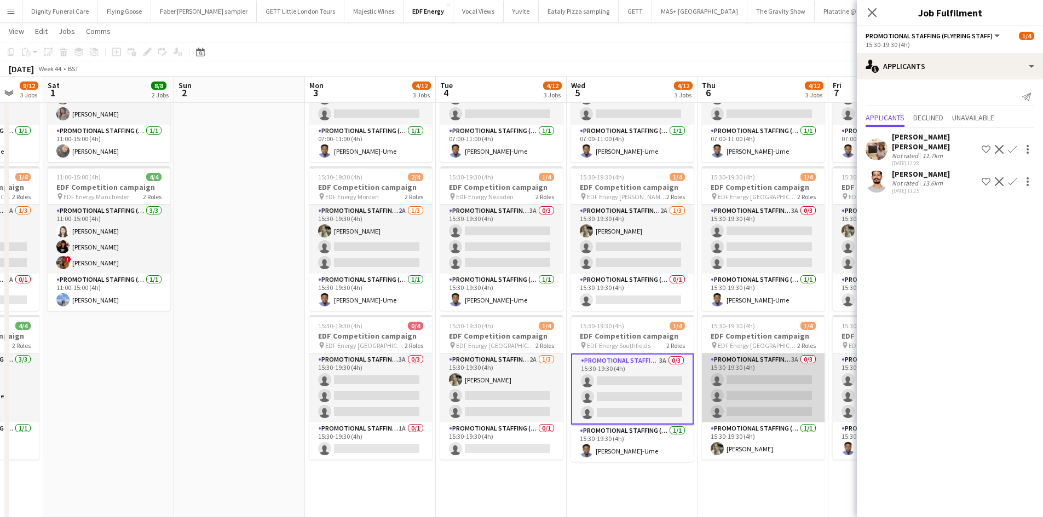
click at [750, 393] on app-card-role "Promotional Staffing (Flyering Staff) 3A 0/3 15:30-19:30 (4h) single-neutral-ac…" at bounding box center [763, 388] width 123 height 69
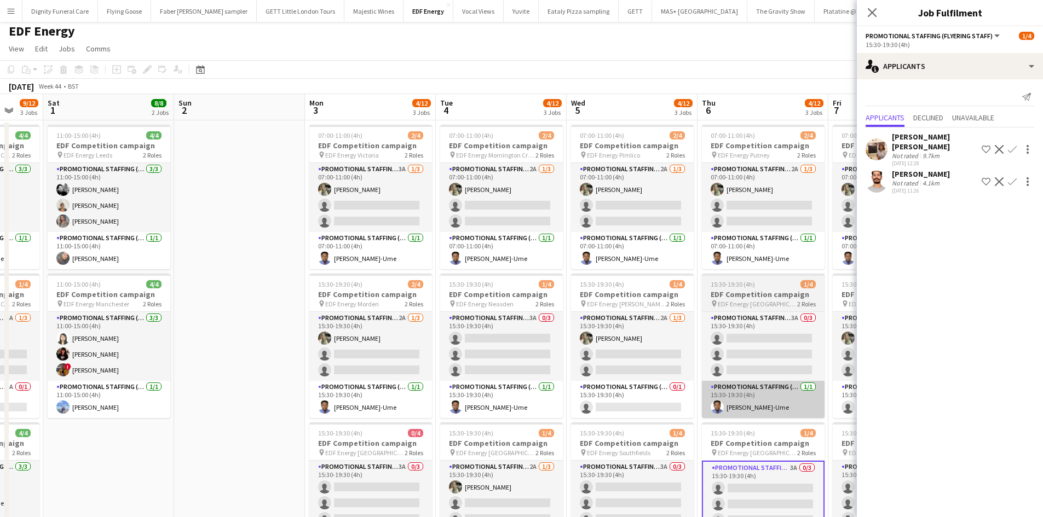
scroll to position [0, 0]
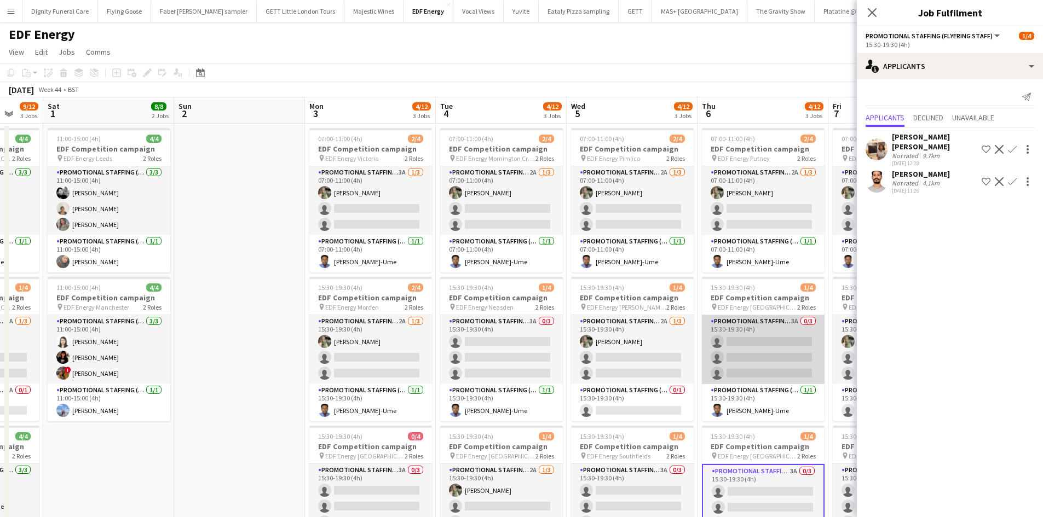
click at [767, 357] on app-card-role "Promotional Staffing (Flyering Staff) 3A 0/3 15:30-19:30 (4h) single-neutral-ac…" at bounding box center [763, 349] width 123 height 69
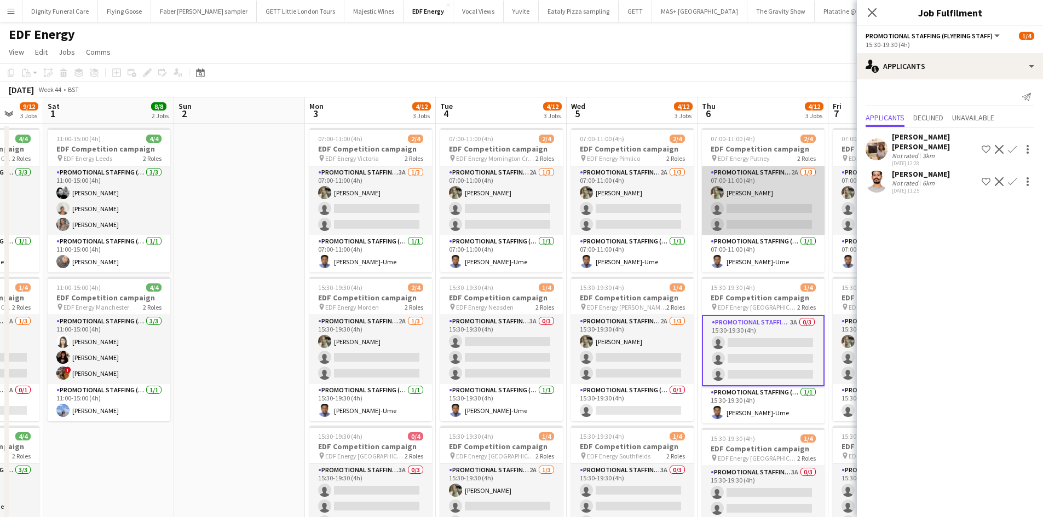
click at [759, 206] on app-card-role "Promotional Staffing (Flyering Staff) 2A [DATE] 07:00-11:00 (4h) [PERSON_NAME] …" at bounding box center [763, 200] width 123 height 69
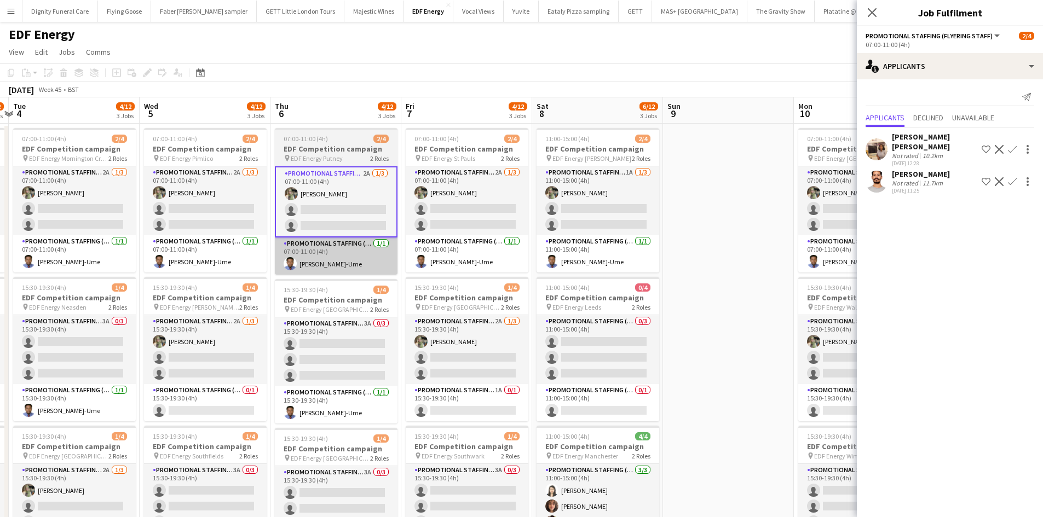
drag, startPoint x: 747, startPoint y: 308, endPoint x: 375, endPoint y: 244, distance: 377.8
click at [343, 278] on app-calendar-viewport "Fri 31 9/12 3 Jobs Sat 1 8/8 2 Jobs Sun 2 Mon 3 4/12 3 Jobs Tue 4 4/12 3 Jobs W…" at bounding box center [521, 440] width 1043 height 687
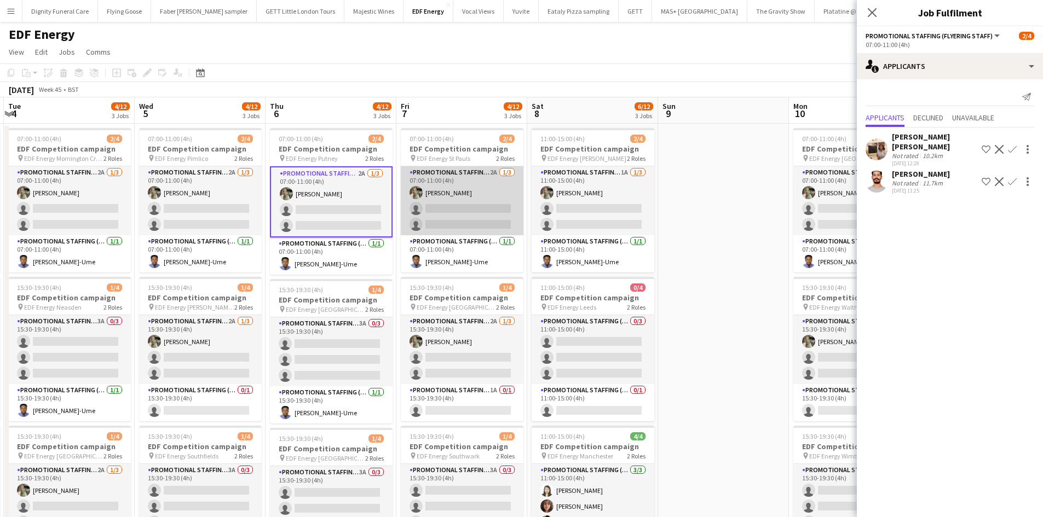
click at [470, 216] on app-card-role "Promotional Staffing (Flyering Staff) 2A [DATE] 07:00-11:00 (4h) [PERSON_NAME] …" at bounding box center [462, 200] width 123 height 69
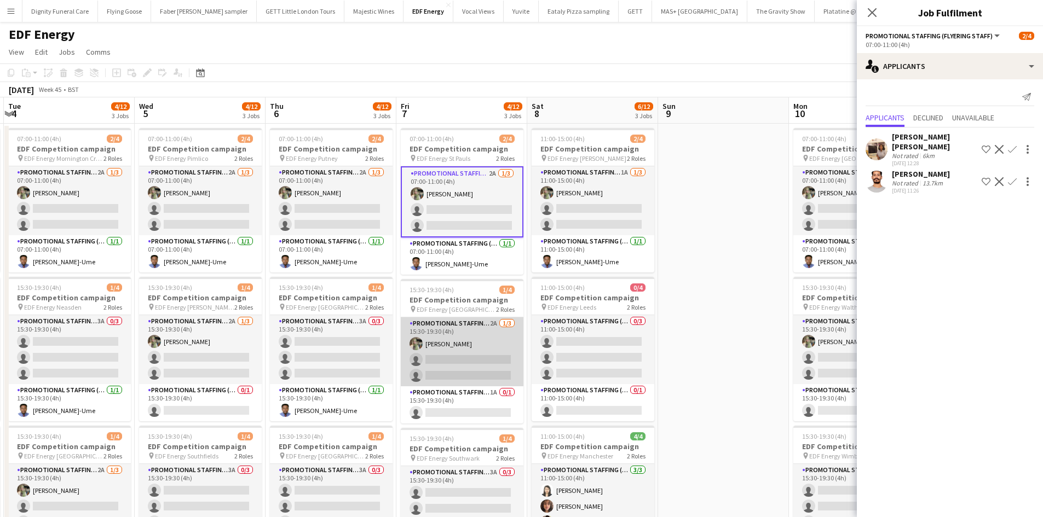
click at [458, 363] on app-card-role "Promotional Staffing (Flyering Staff) 2A [DATE] 15:30-19:30 (4h) [PERSON_NAME] …" at bounding box center [462, 352] width 123 height 69
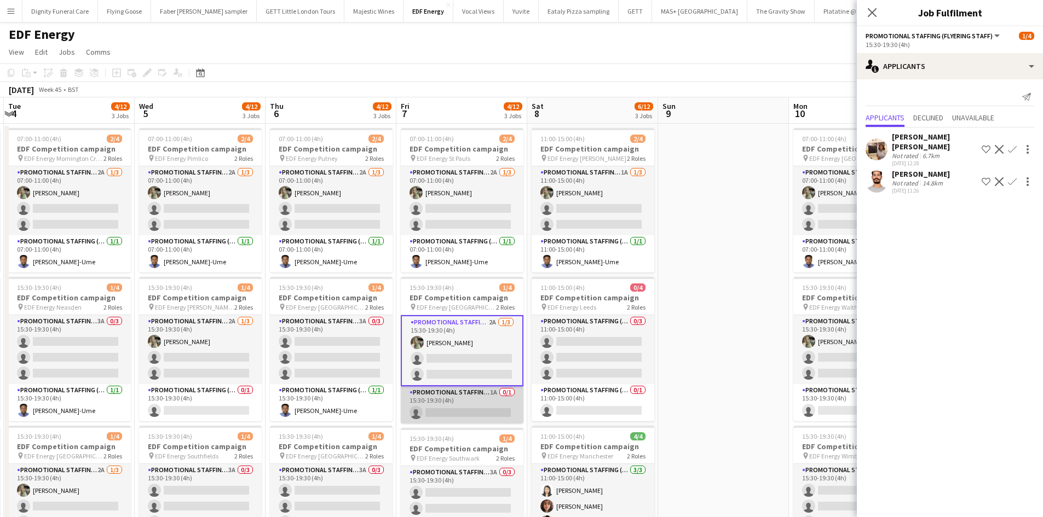
click at [468, 408] on app-card-role "Promotional Staffing (Team Leader) 1A 0/1 15:30-19:30 (4h) single-neutral-actio…" at bounding box center [462, 405] width 123 height 37
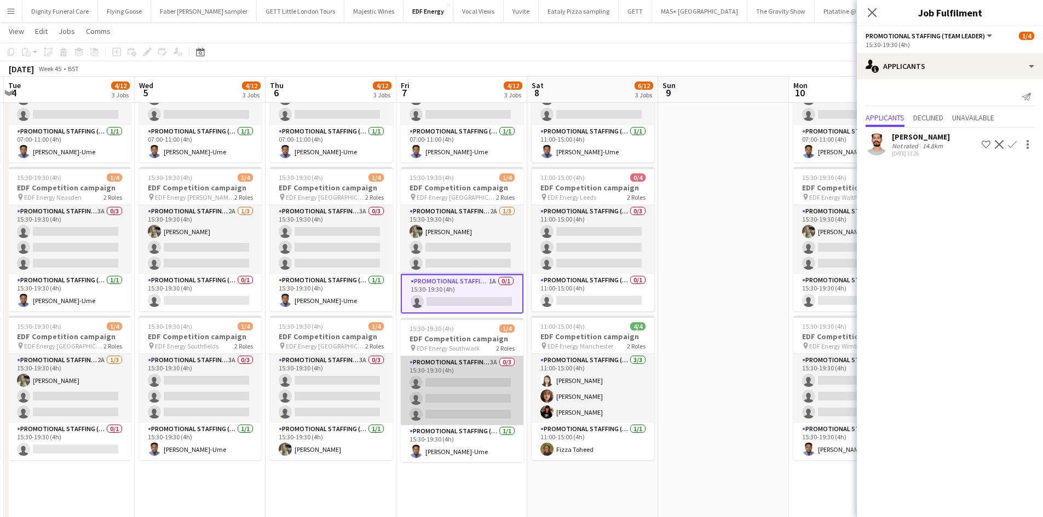
scroll to position [110, 0]
click at [495, 396] on app-card-role "Promotional Staffing (Flyering Staff) 3A 0/3 15:30-19:30 (4h) single-neutral-ac…" at bounding box center [462, 390] width 123 height 69
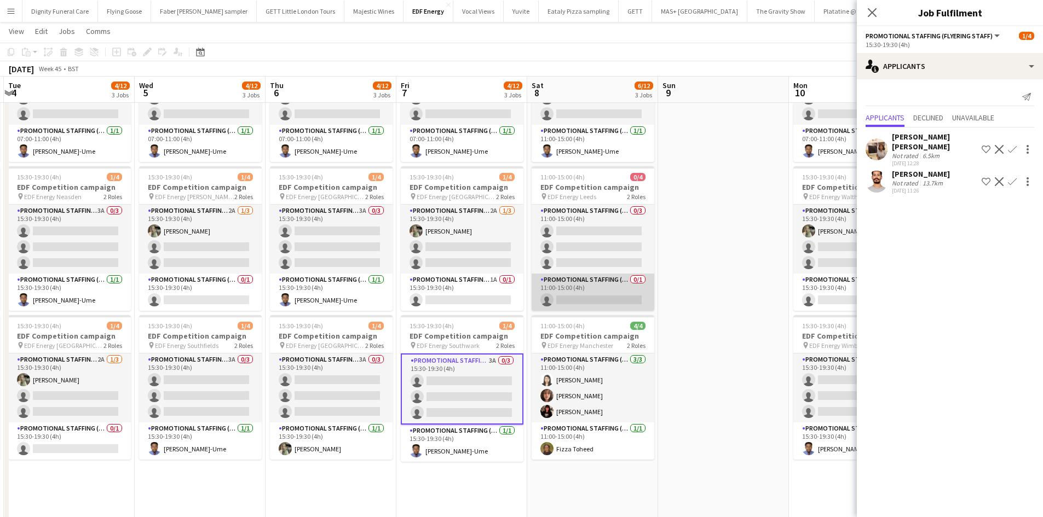
click at [603, 302] on app-card-role "Promotional Staffing (Team Leader) 0/1 11:00-15:00 (4h) single-neutral-actions" at bounding box center [593, 292] width 123 height 37
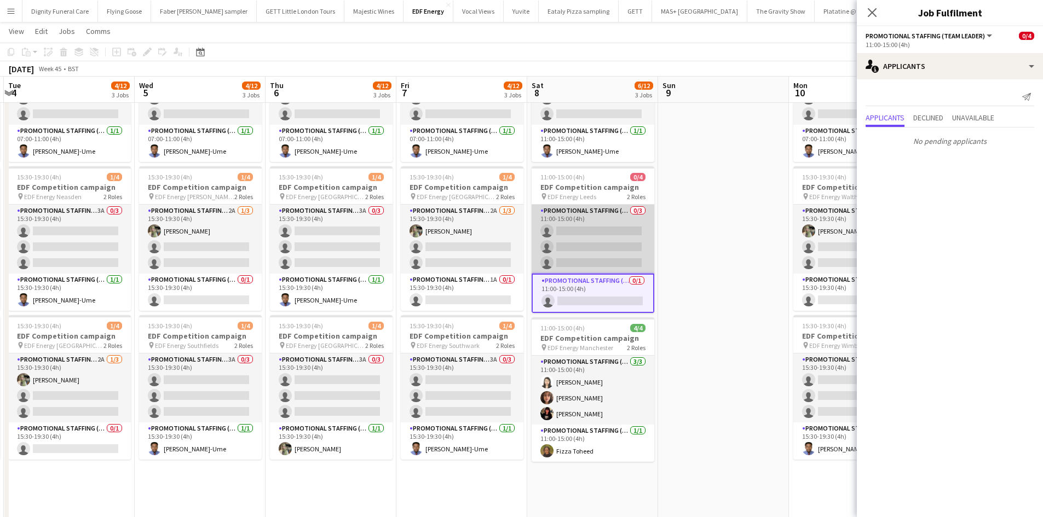
click at [592, 244] on app-card-role "Promotional Staffing (Flyering Staff) 0/3 11:00-15:00 (4h) single-neutral-actio…" at bounding box center [593, 239] width 123 height 69
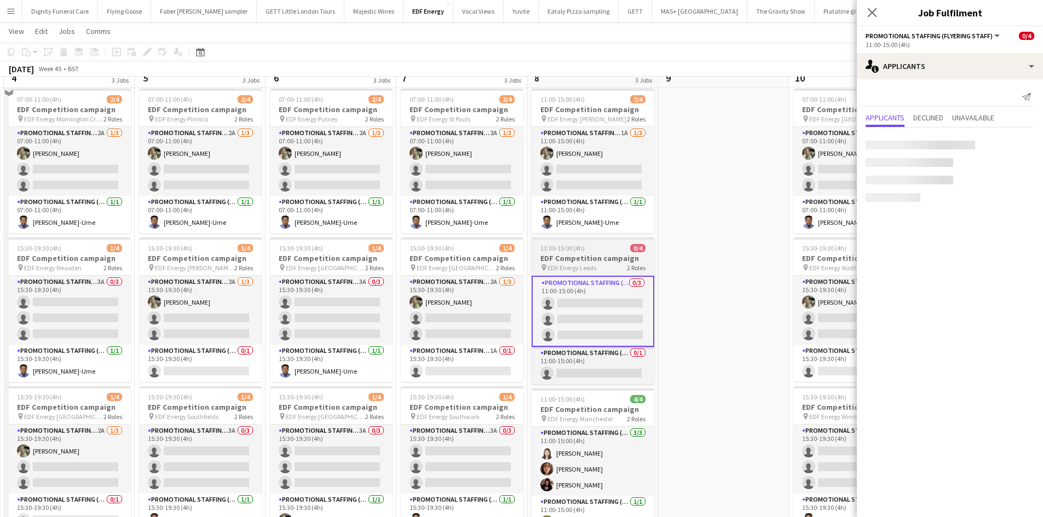
scroll to position [0, 0]
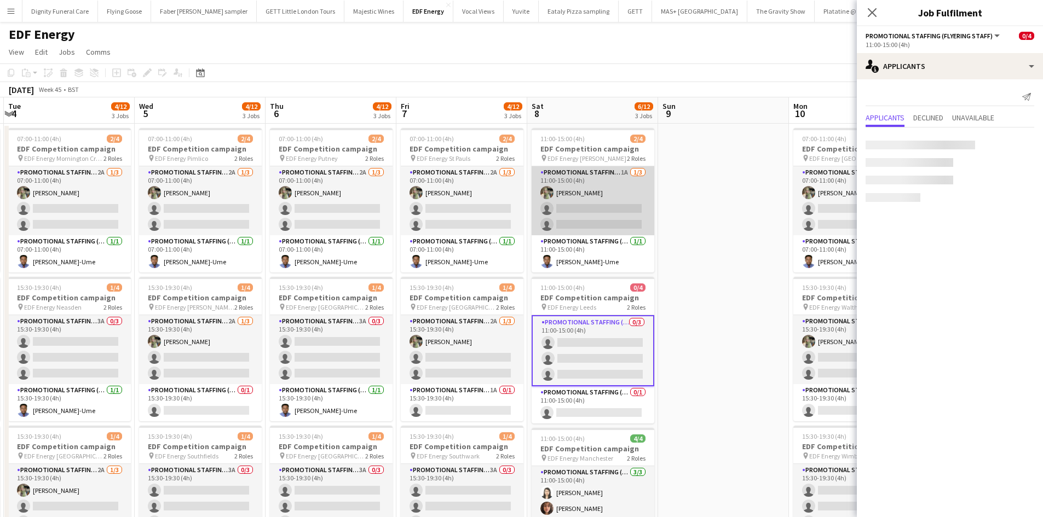
click at [573, 200] on app-card-role "Promotional Staffing (Flyering Staff) 1A [DATE] 11:00-15:00 (4h) [PERSON_NAME] …" at bounding box center [593, 200] width 123 height 69
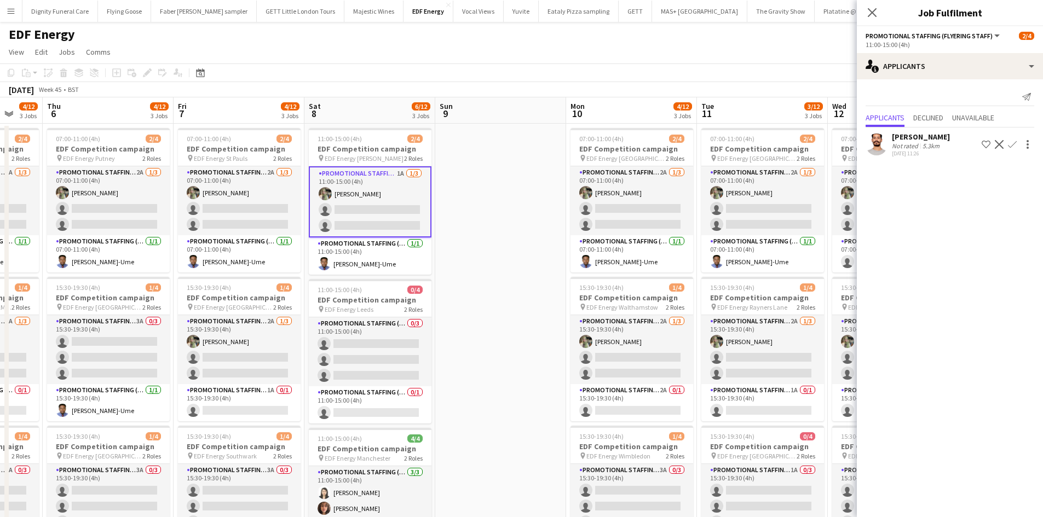
drag, startPoint x: 700, startPoint y: 332, endPoint x: 456, endPoint y: 301, distance: 245.7
click at [461, 304] on app-calendar-viewport "Sun 2 Mon 3 4/12 3 Jobs Tue 4 4/12 3 Jobs Wed 5 4/12 3 Jobs Thu 6 4/12 3 Jobs F…" at bounding box center [521, 440] width 1043 height 687
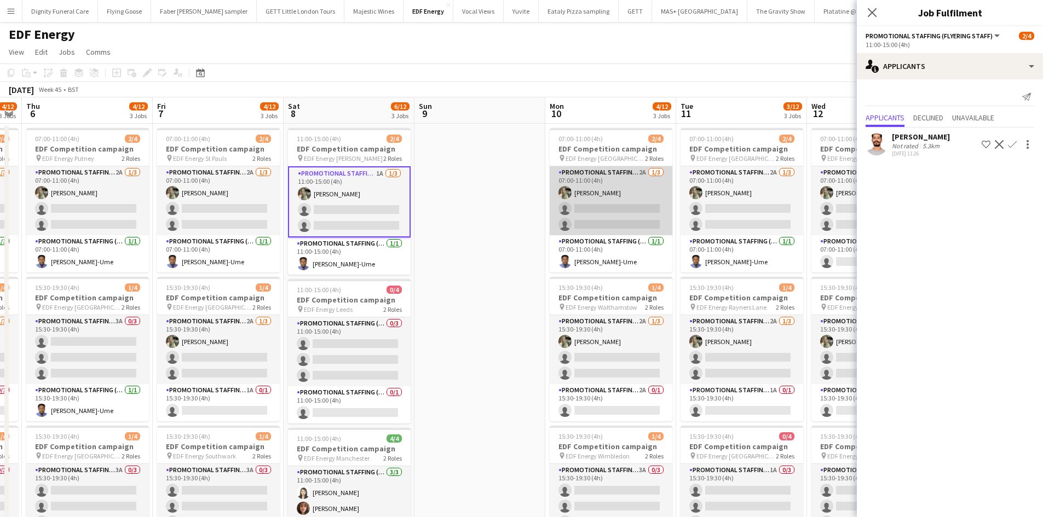
click at [620, 211] on app-card-role "Promotional Staffing (Flyering Staff) 2A [DATE] 07:00-11:00 (4h) [PERSON_NAME] …" at bounding box center [611, 200] width 123 height 69
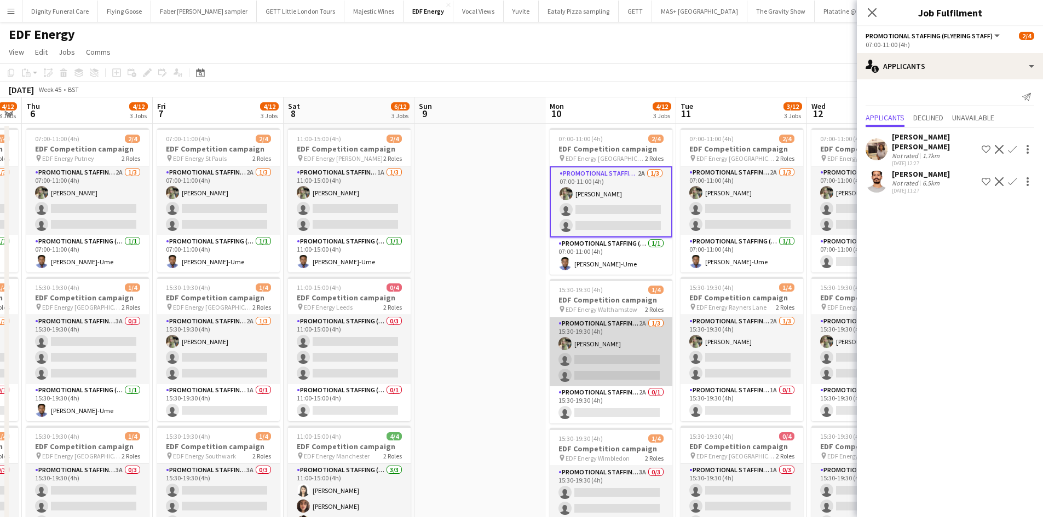
click at [609, 371] on app-card-role "Promotional Staffing (Flyering Staff) 2A [DATE] 15:30-19:30 (4h) [PERSON_NAME] …" at bounding box center [611, 352] width 123 height 69
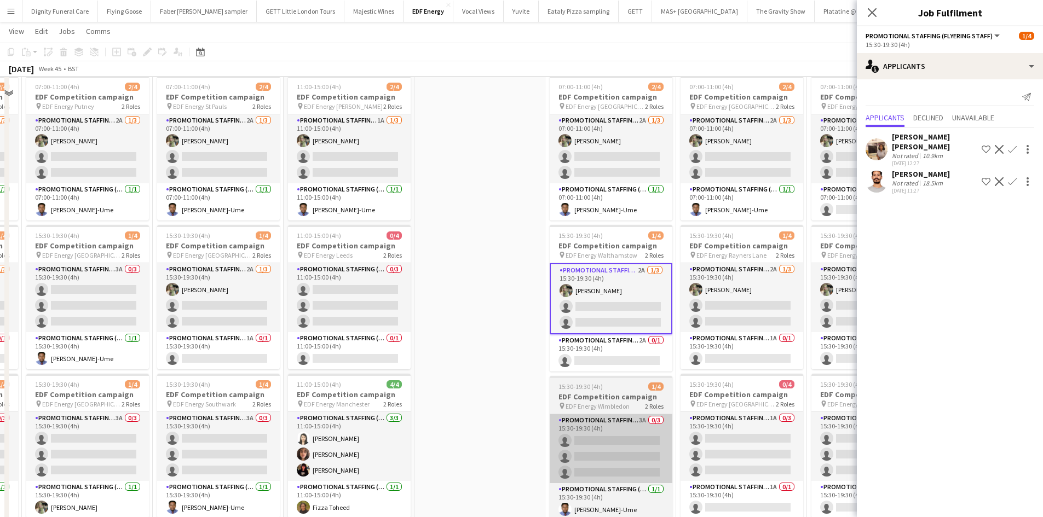
scroll to position [110, 0]
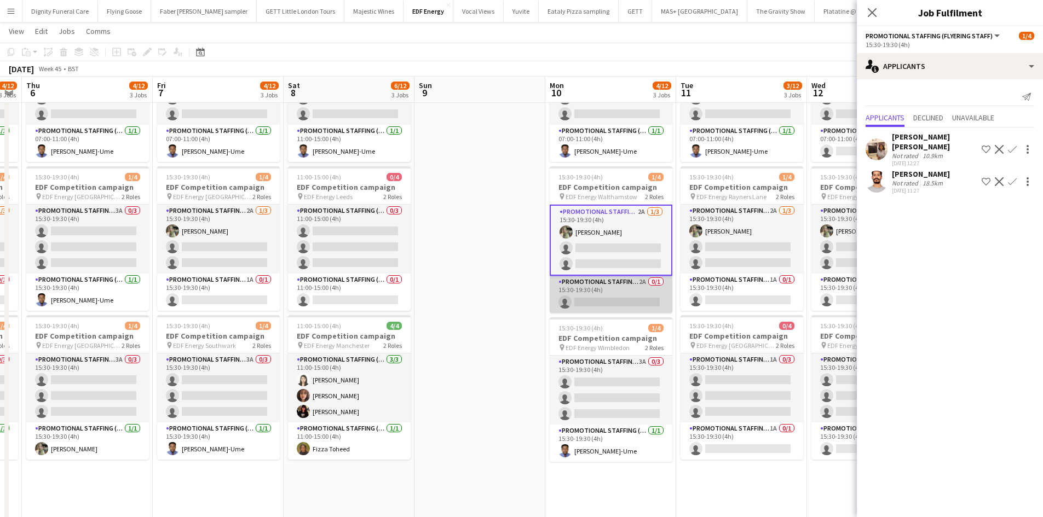
click at [617, 303] on app-card-role "Promotional Staffing (Team Leader) 2A 0/1 15:30-19:30 (4h) single-neutral-actio…" at bounding box center [611, 294] width 123 height 37
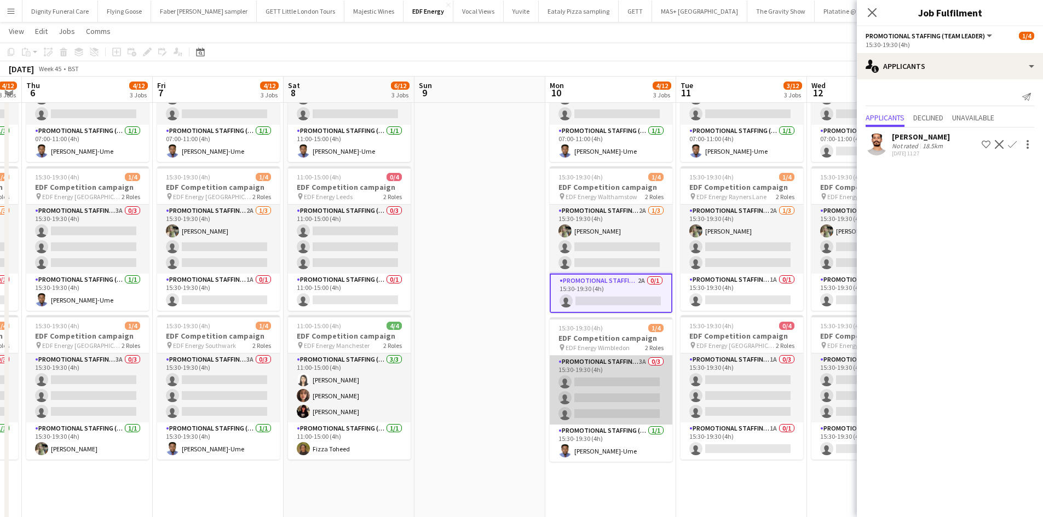
click at [643, 410] on app-card-role "Promotional Staffing (Flyering Staff) 3A 0/3 15:30-19:30 (4h) single-neutral-ac…" at bounding box center [611, 390] width 123 height 69
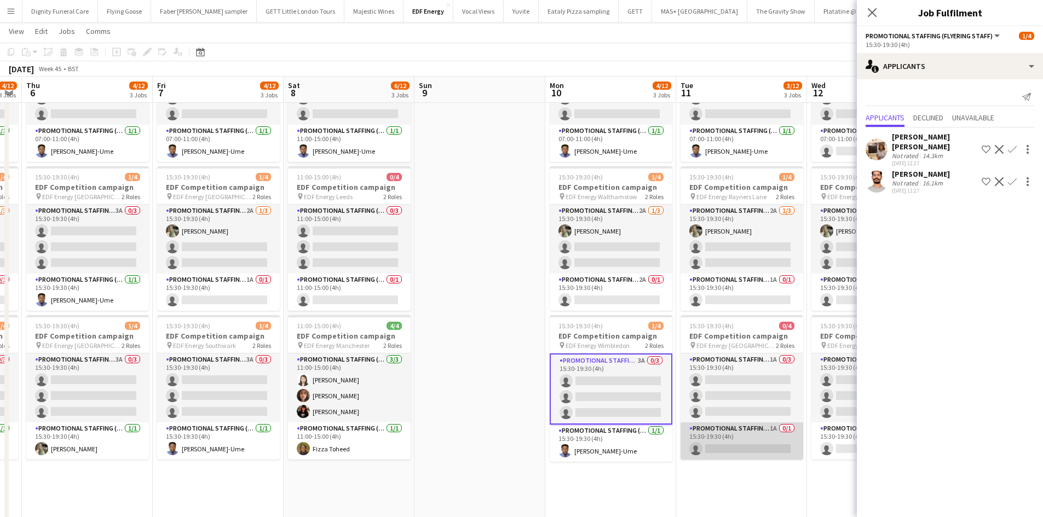
click at [746, 442] on app-card-role "Promotional Staffing (Team Leader) 1A 0/1 15:30-19:30 (4h) single-neutral-actio…" at bounding box center [742, 441] width 123 height 37
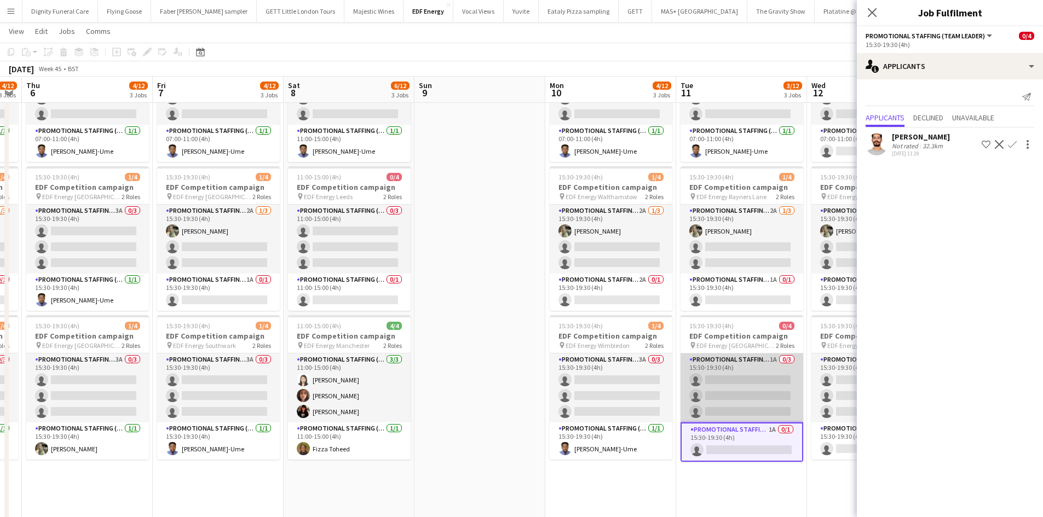
click at [737, 393] on app-card-role "Promotional Staffing (Flyering Staff) 1A 0/3 15:30-19:30 (4h) single-neutral-ac…" at bounding box center [742, 388] width 123 height 69
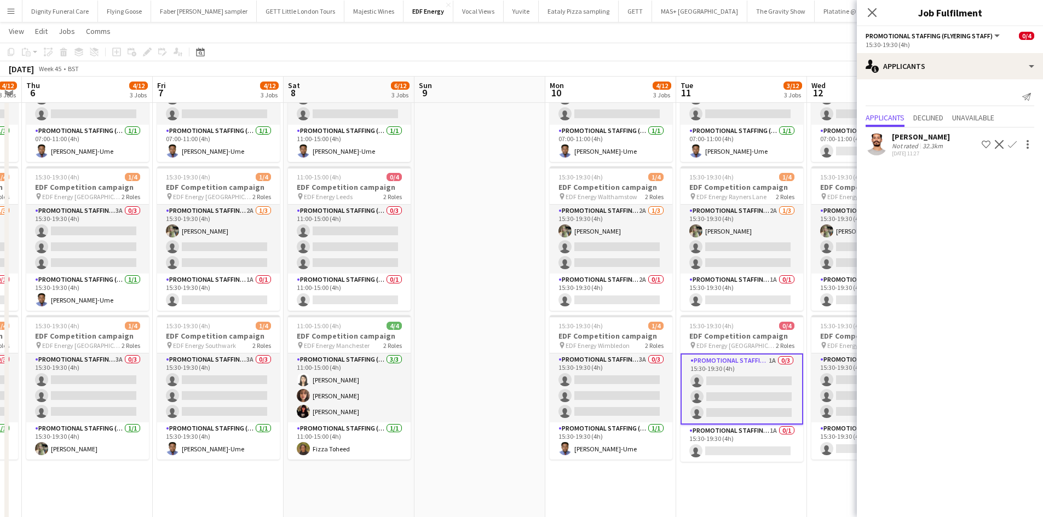
click at [472, 272] on app-date-cell at bounding box center [480, 343] width 131 height 660
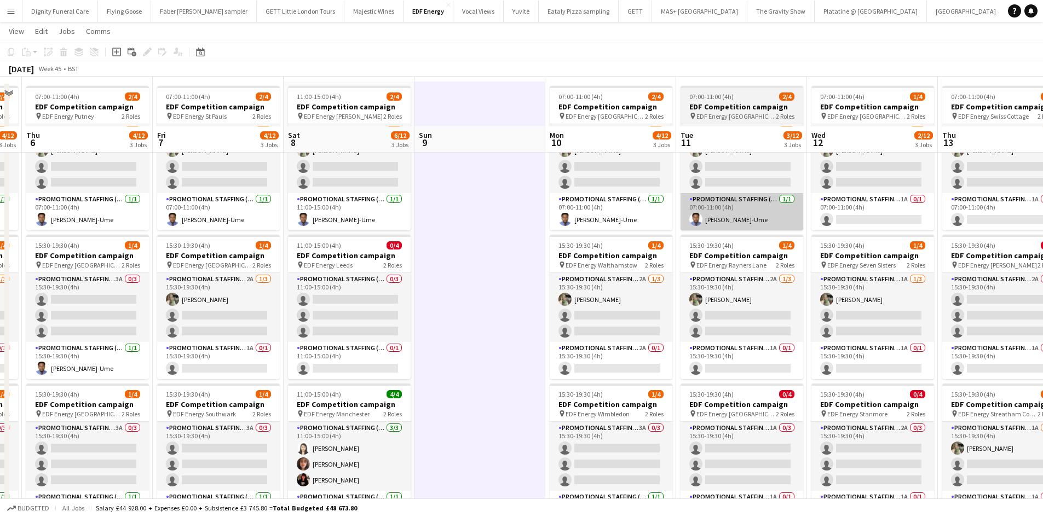
scroll to position [0, 0]
